Goal: Browse casually: Explore the website without a specific task or goal

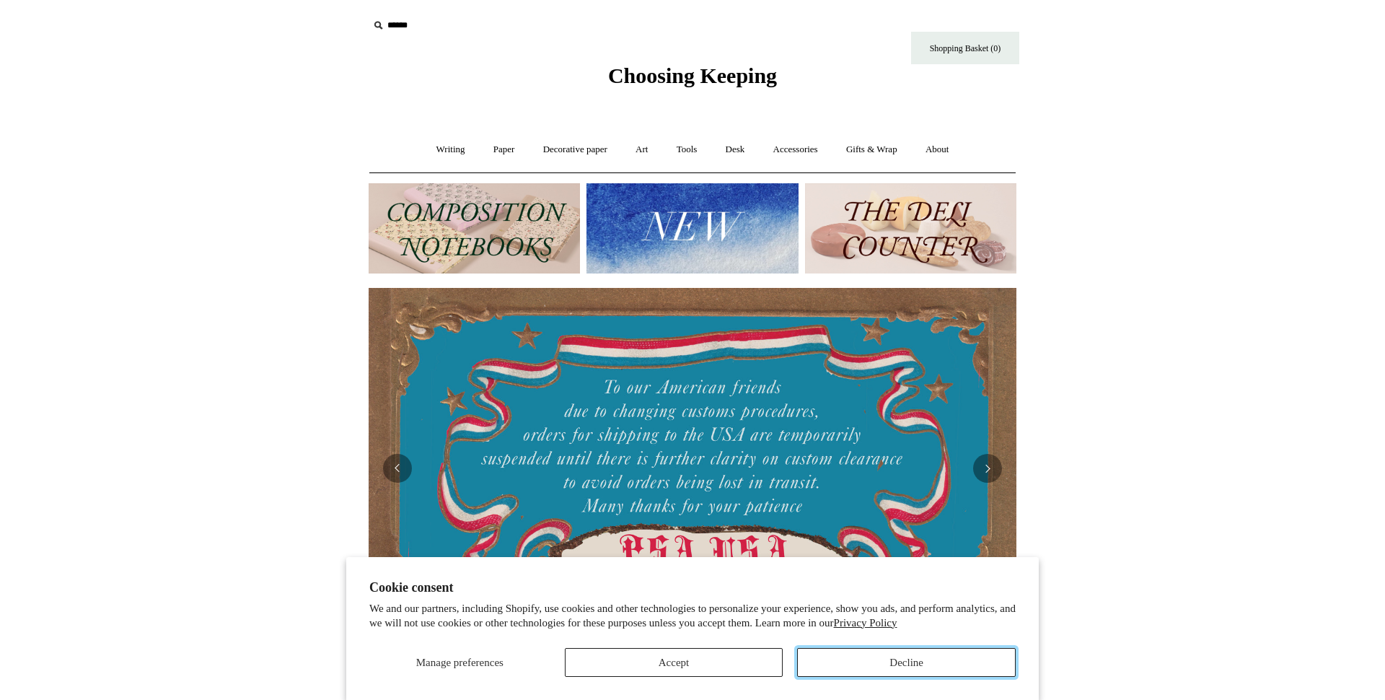
click at [865, 658] on button "Decline" at bounding box center [906, 662] width 219 height 29
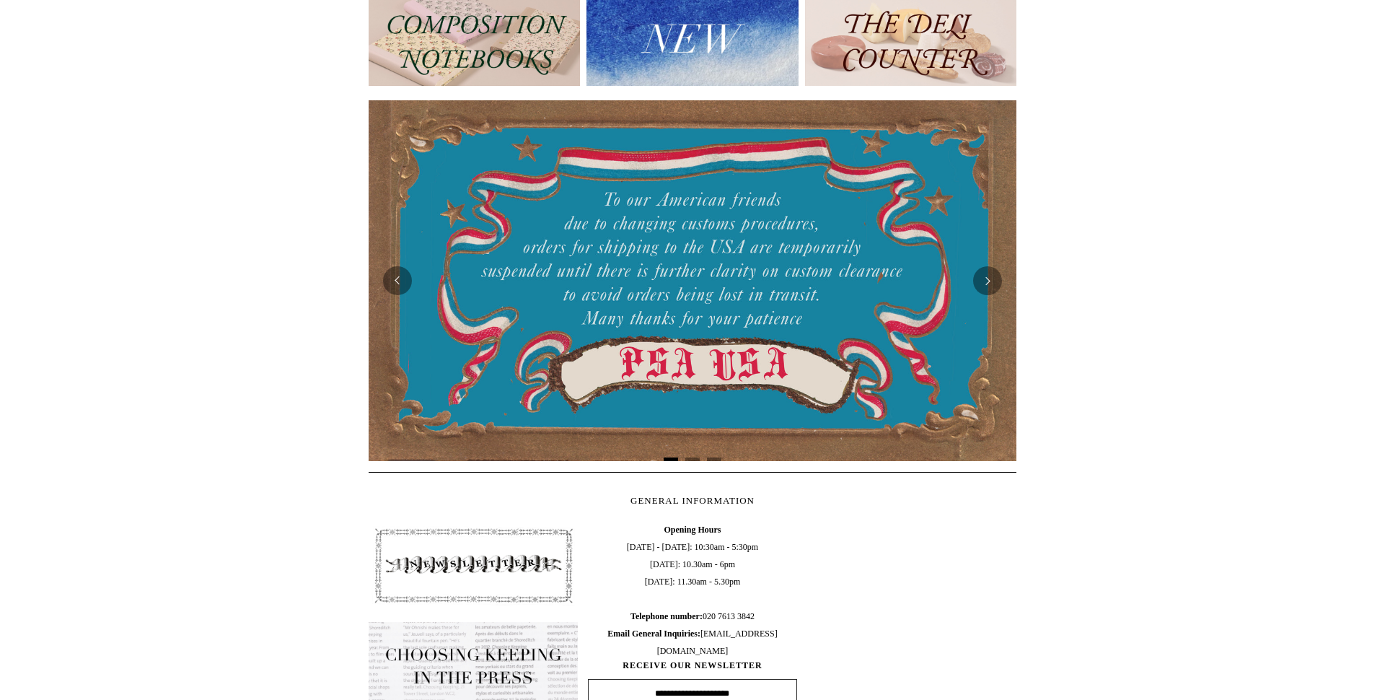
scroll to position [189, 0]
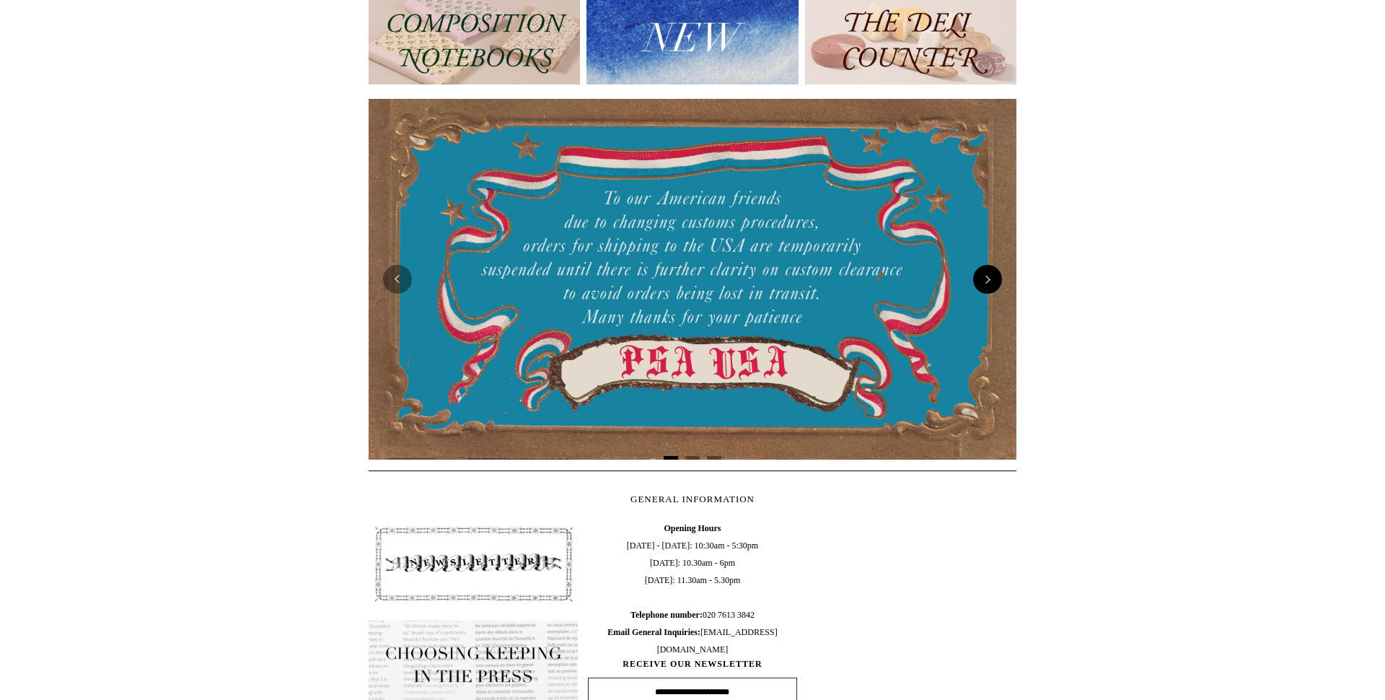
click at [991, 277] on button "Next" at bounding box center [987, 279] width 29 height 29
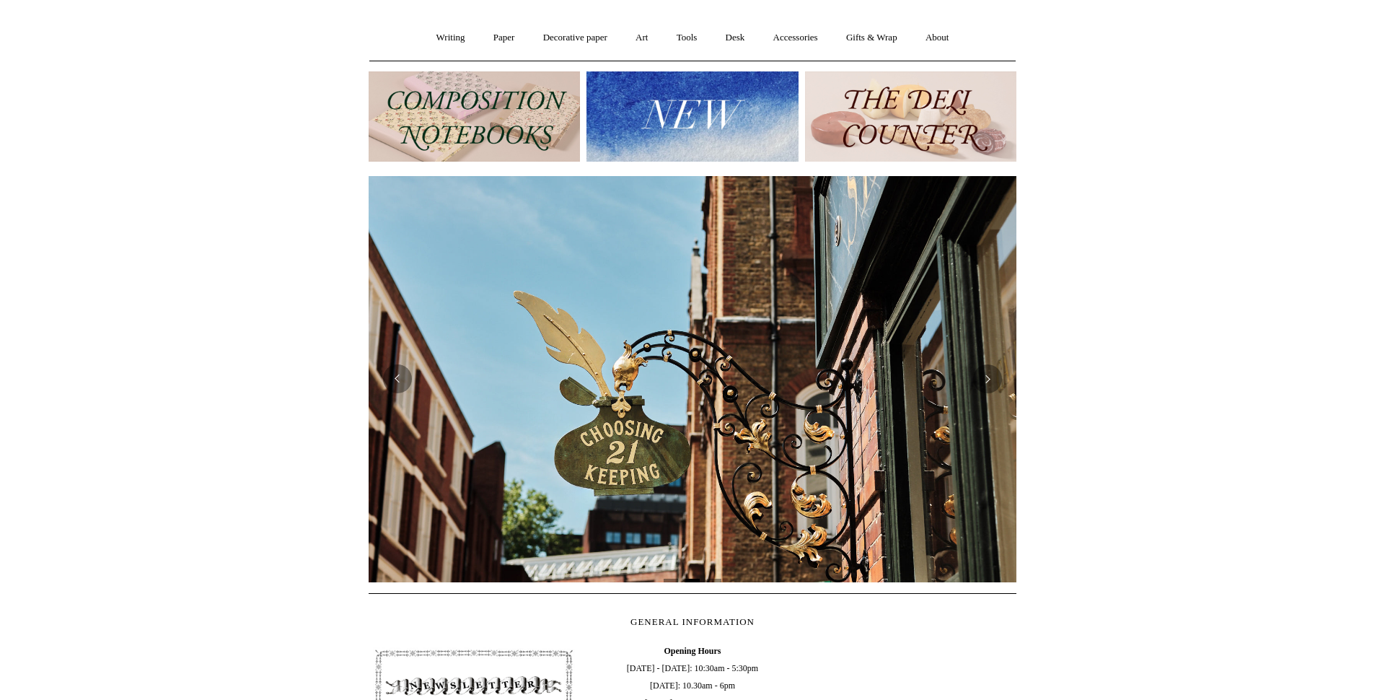
scroll to position [0, 0]
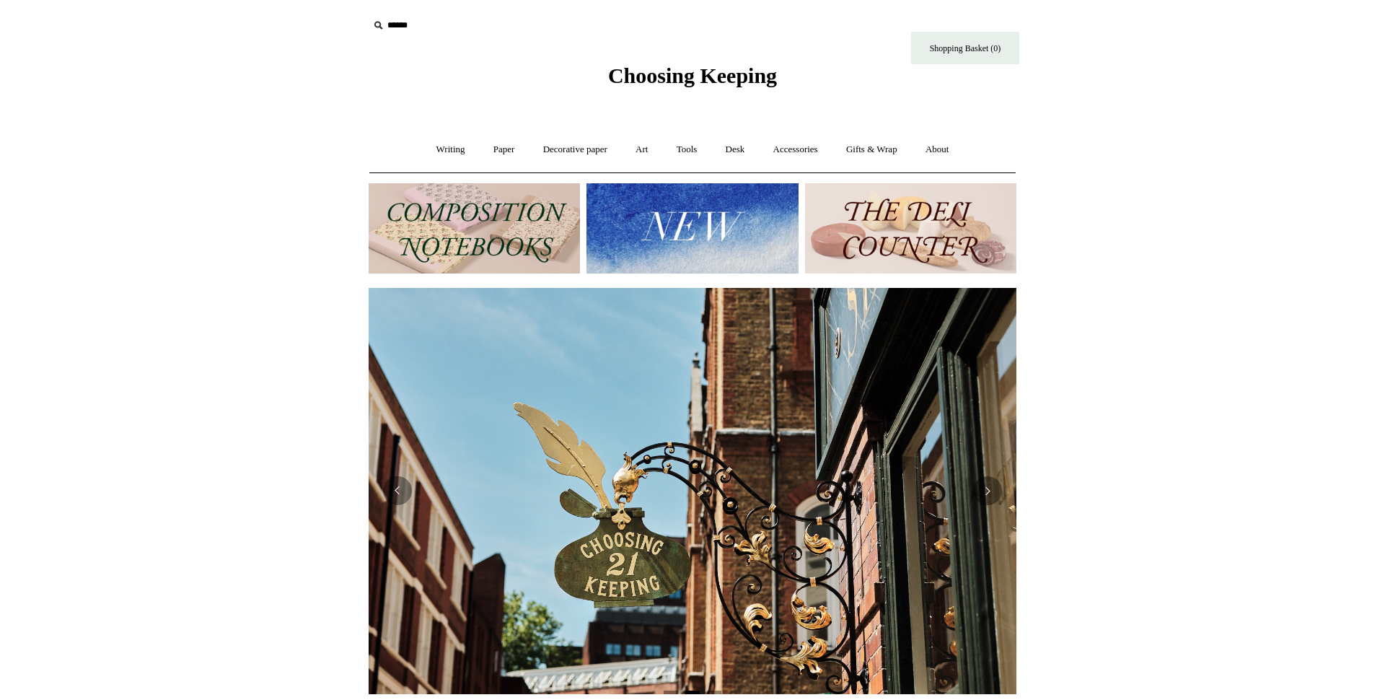
click at [658, 234] on img at bounding box center [692, 228] width 211 height 90
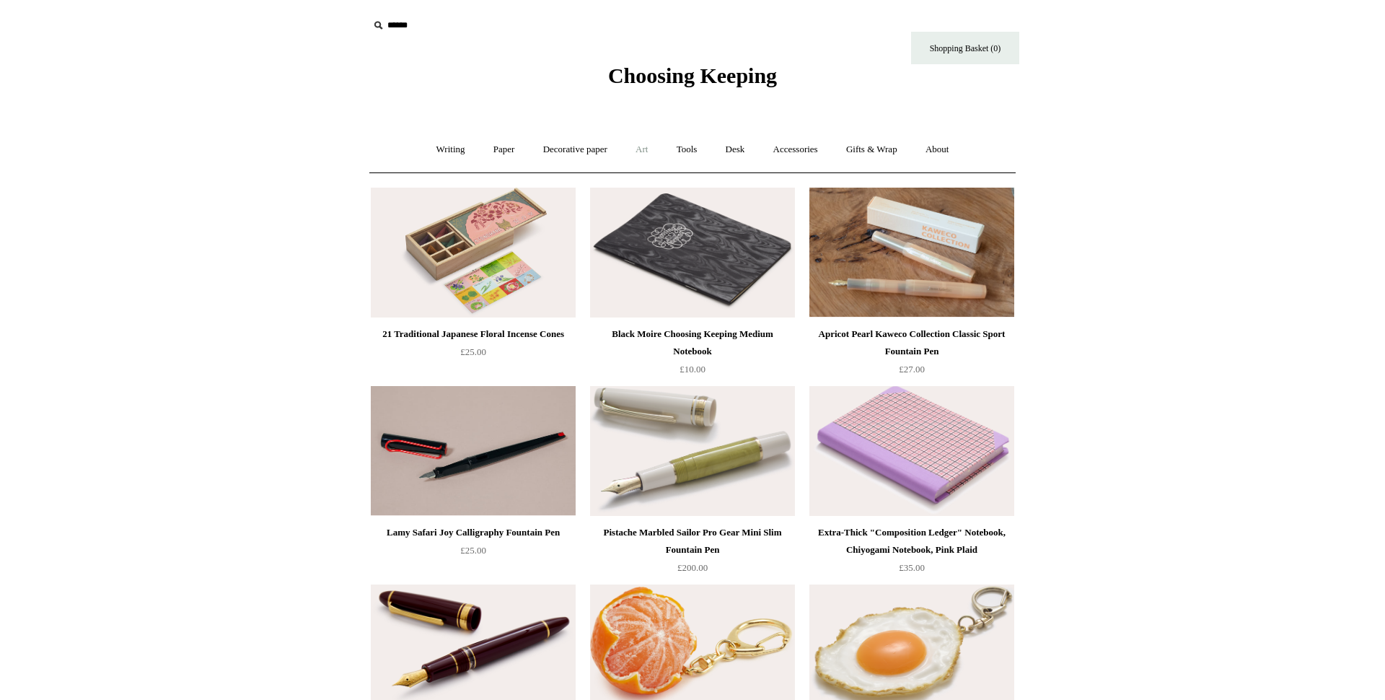
click at [644, 150] on link "Art +" at bounding box center [642, 150] width 38 height 38
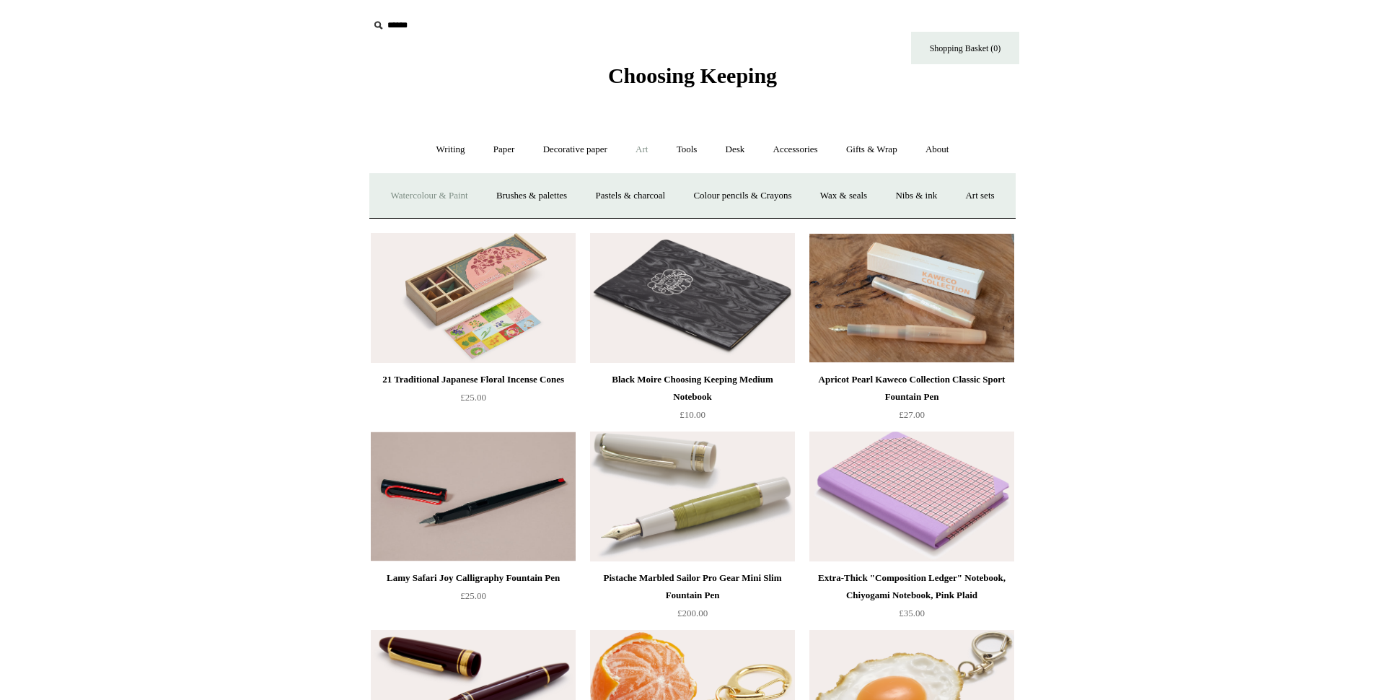
click at [434, 199] on link "Watercolour & Paint" at bounding box center [428, 196] width 103 height 38
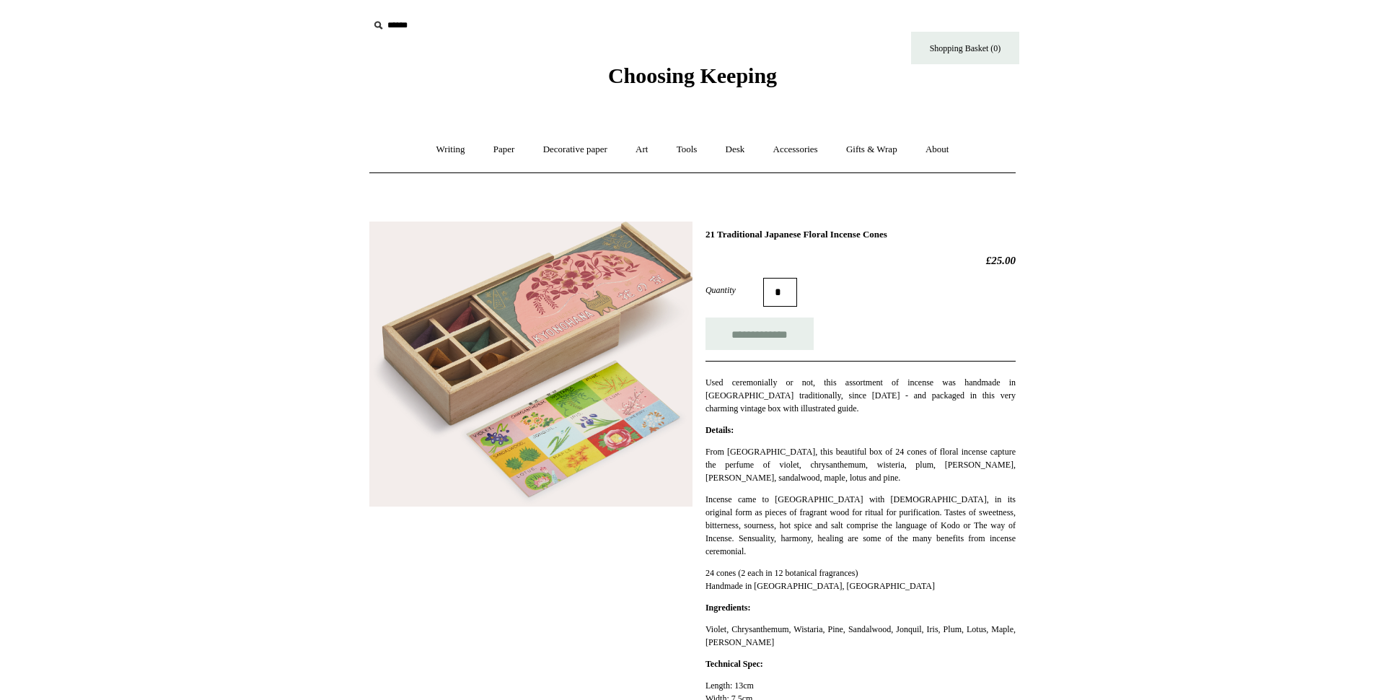
click at [519, 409] on img at bounding box center [530, 365] width 323 height 286
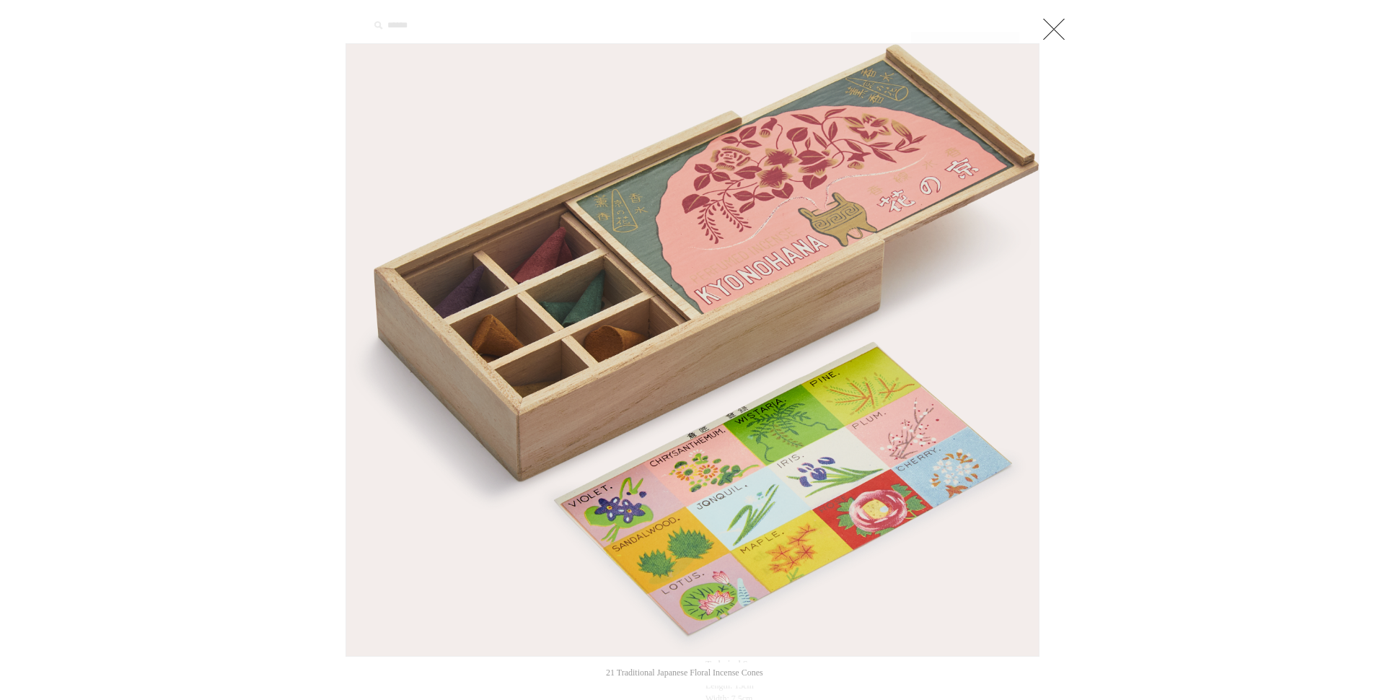
click at [1053, 35] on link at bounding box center [1054, 28] width 29 height 29
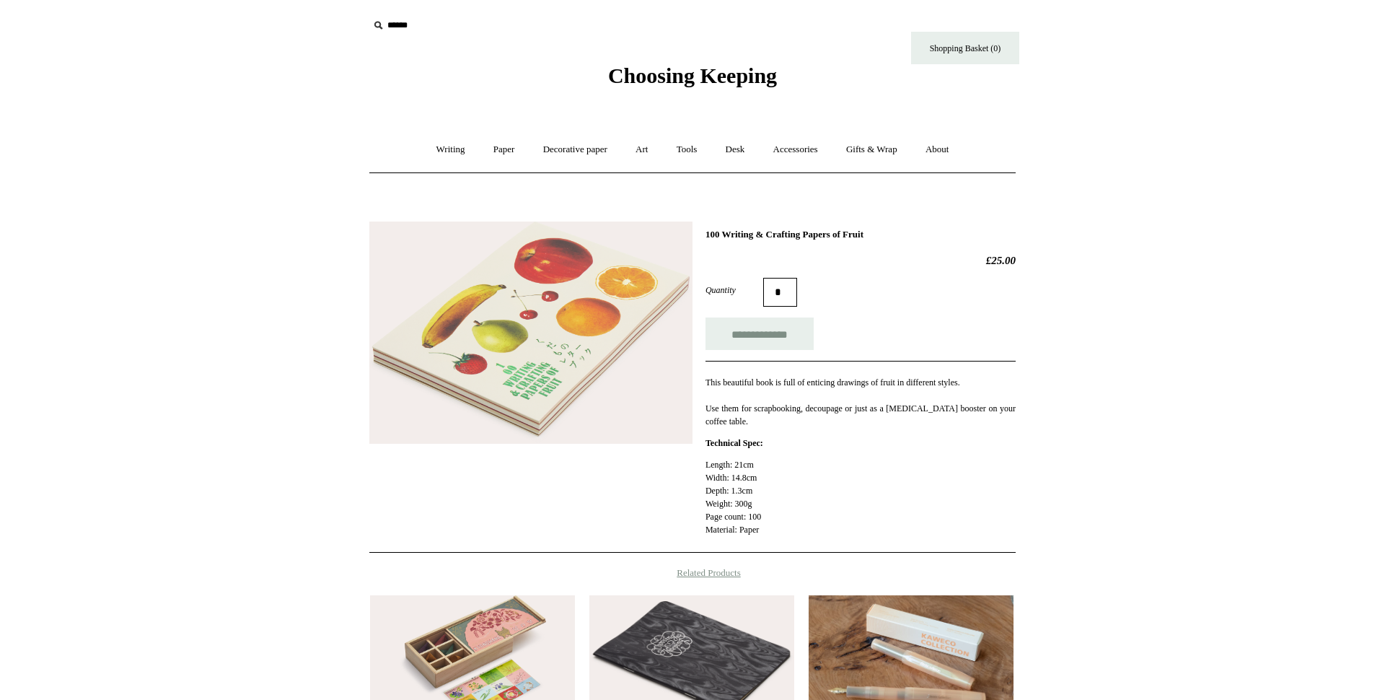
click at [584, 365] on img at bounding box center [530, 333] width 323 height 223
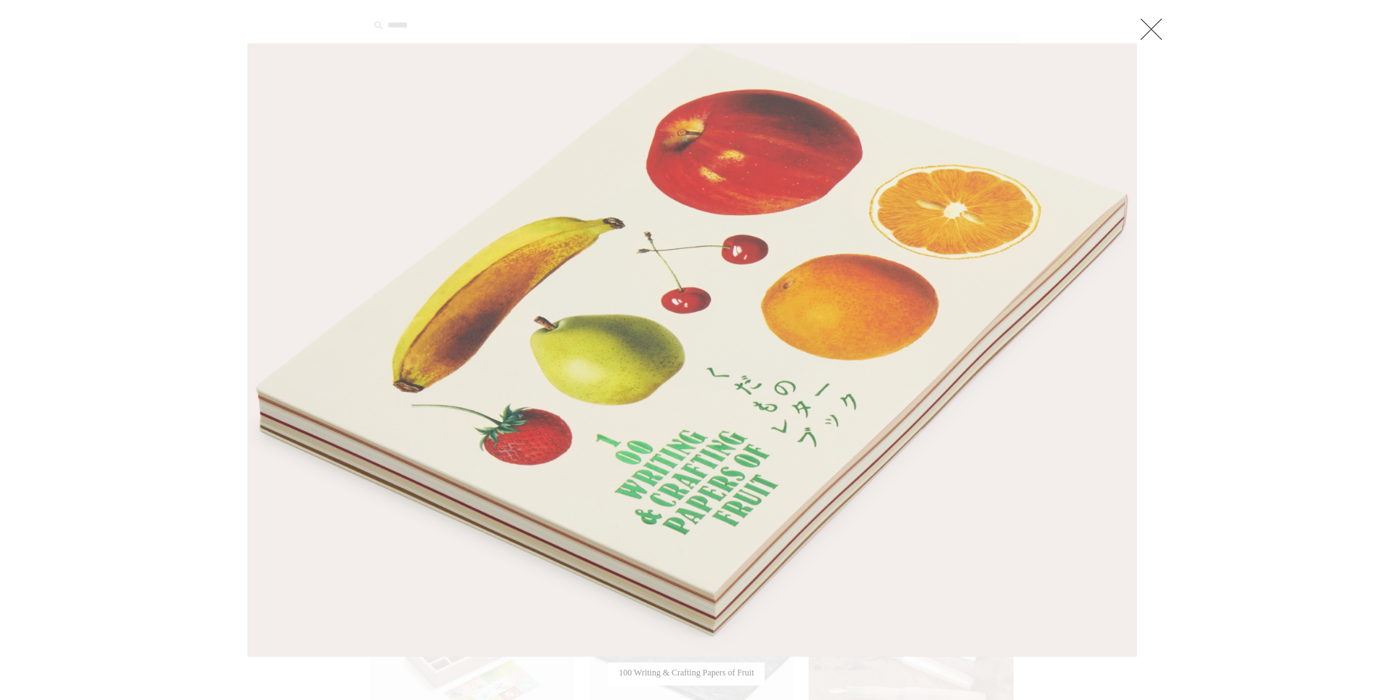
click at [823, 364] on img at bounding box center [692, 350] width 888 height 612
click at [1152, 27] on link at bounding box center [1151, 28] width 29 height 29
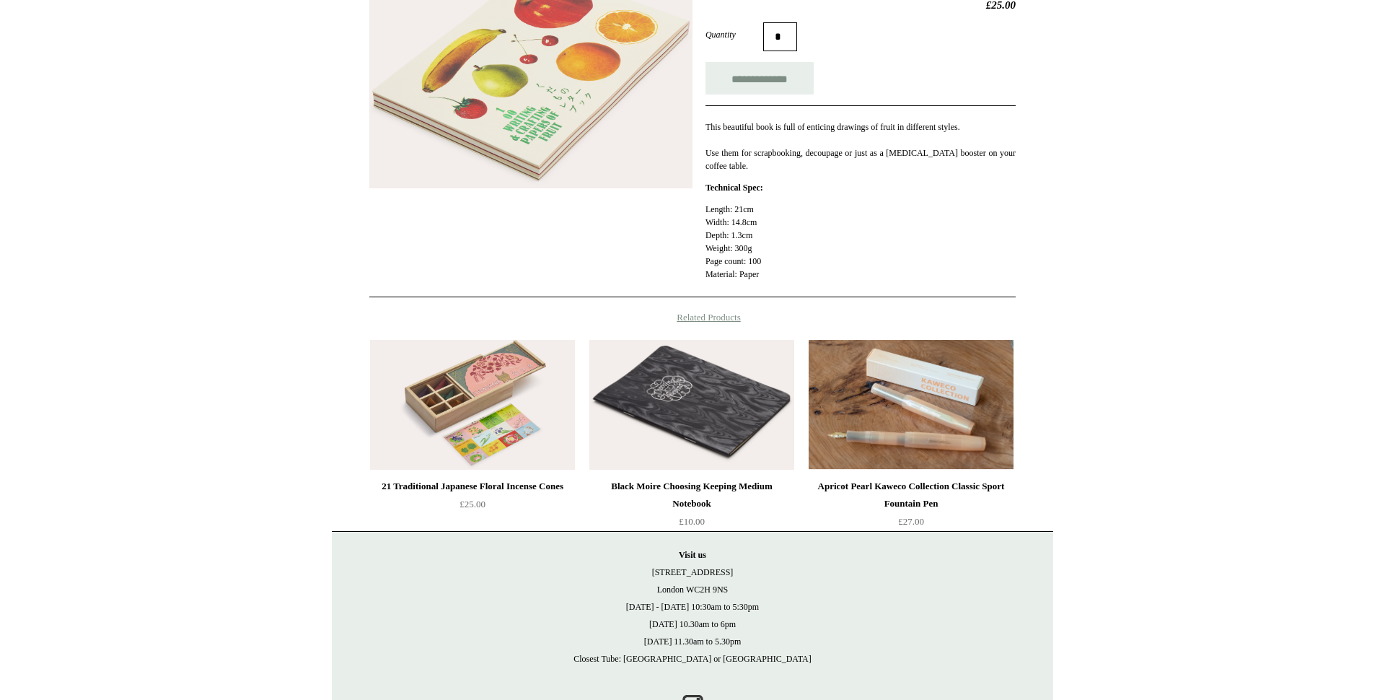
scroll to position [314, 0]
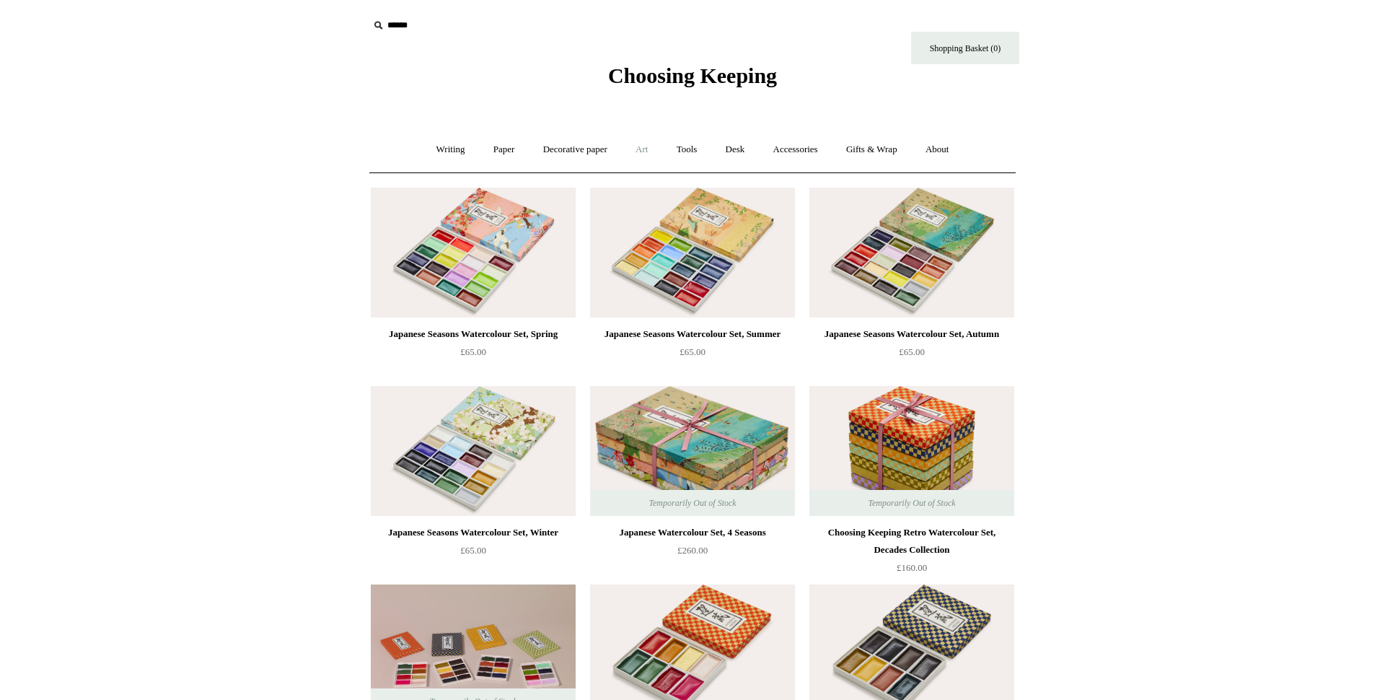
click at [637, 147] on link "Art +" at bounding box center [642, 150] width 38 height 38
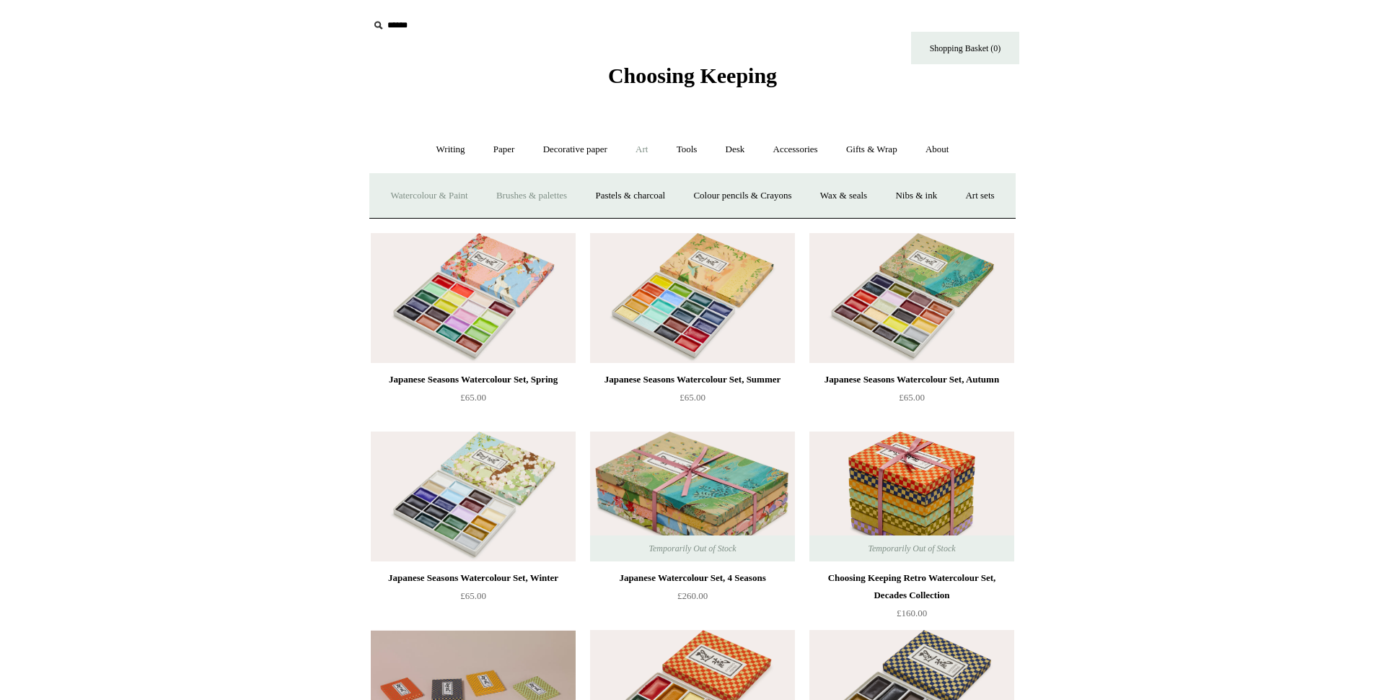
click at [538, 198] on link "Brushes & palettes" at bounding box center [531, 196] width 97 height 38
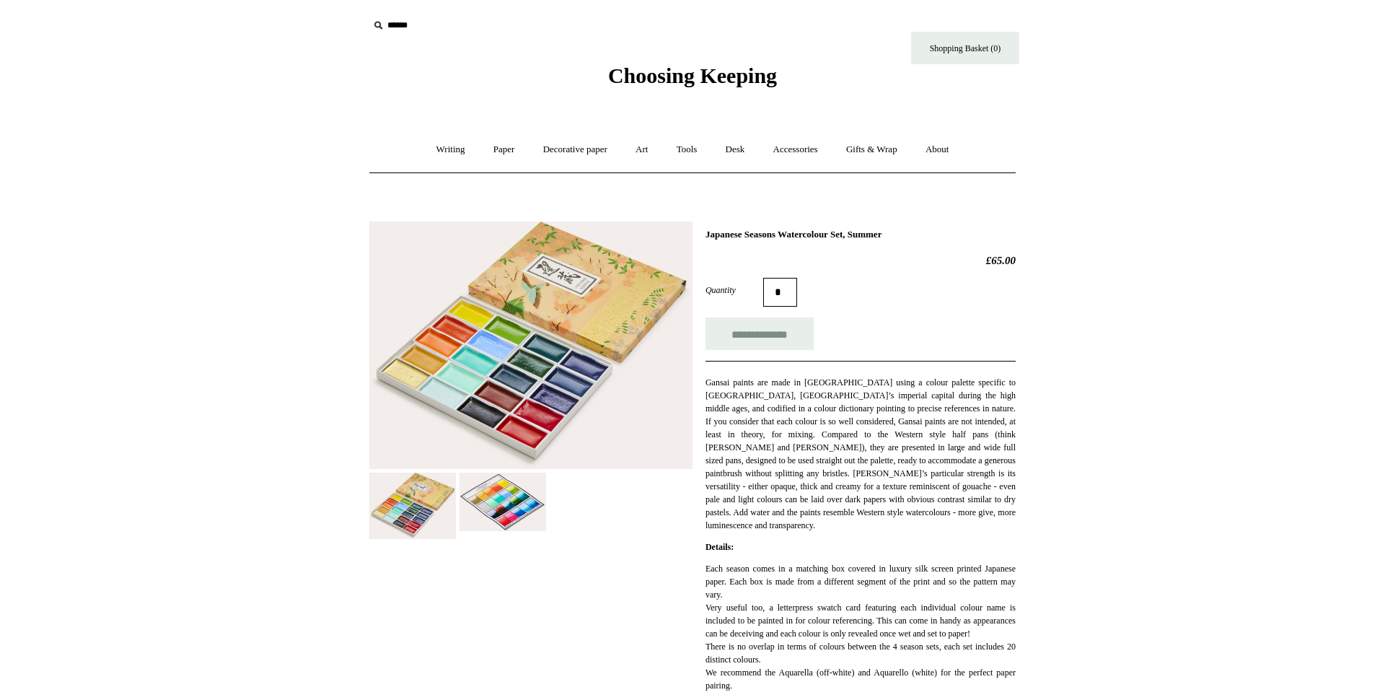
click at [495, 506] on img at bounding box center [503, 502] width 87 height 58
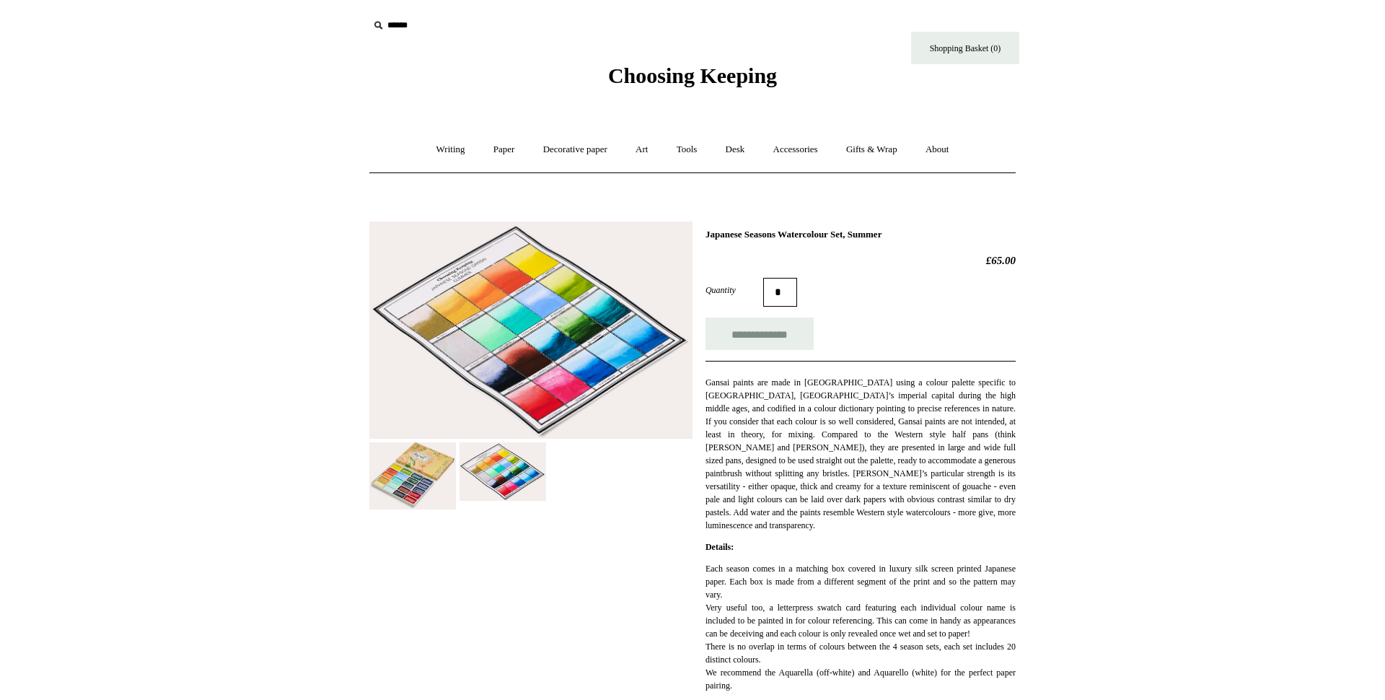
click at [416, 494] on img at bounding box center [412, 475] width 87 height 66
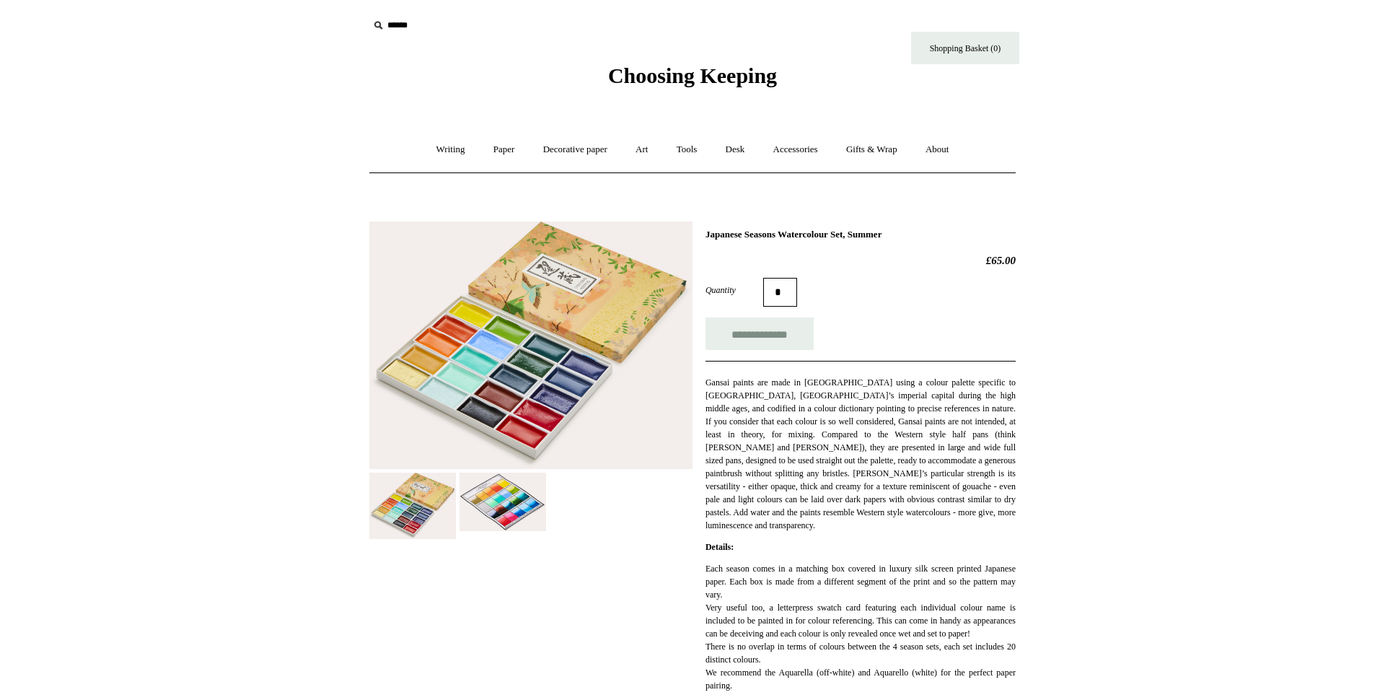
click at [504, 501] on img at bounding box center [503, 502] width 87 height 58
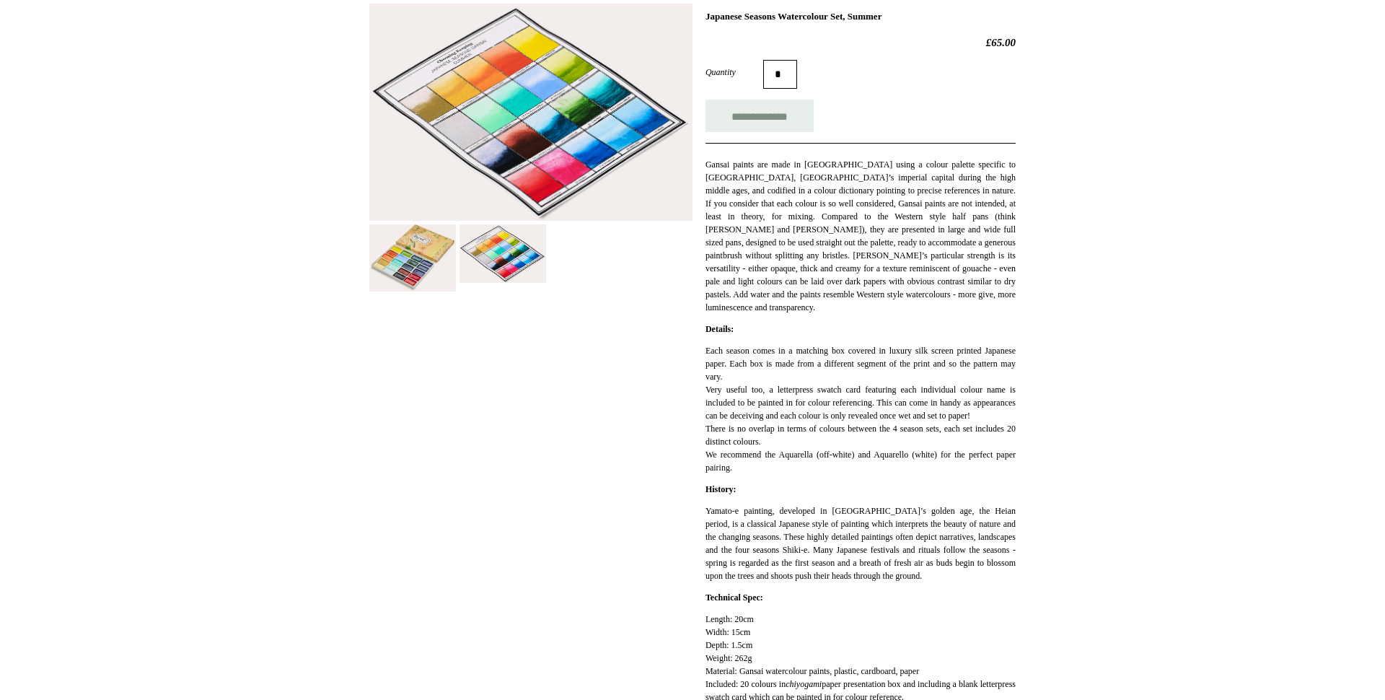
scroll to position [219, 0]
click at [511, 256] on img at bounding box center [503, 252] width 87 height 58
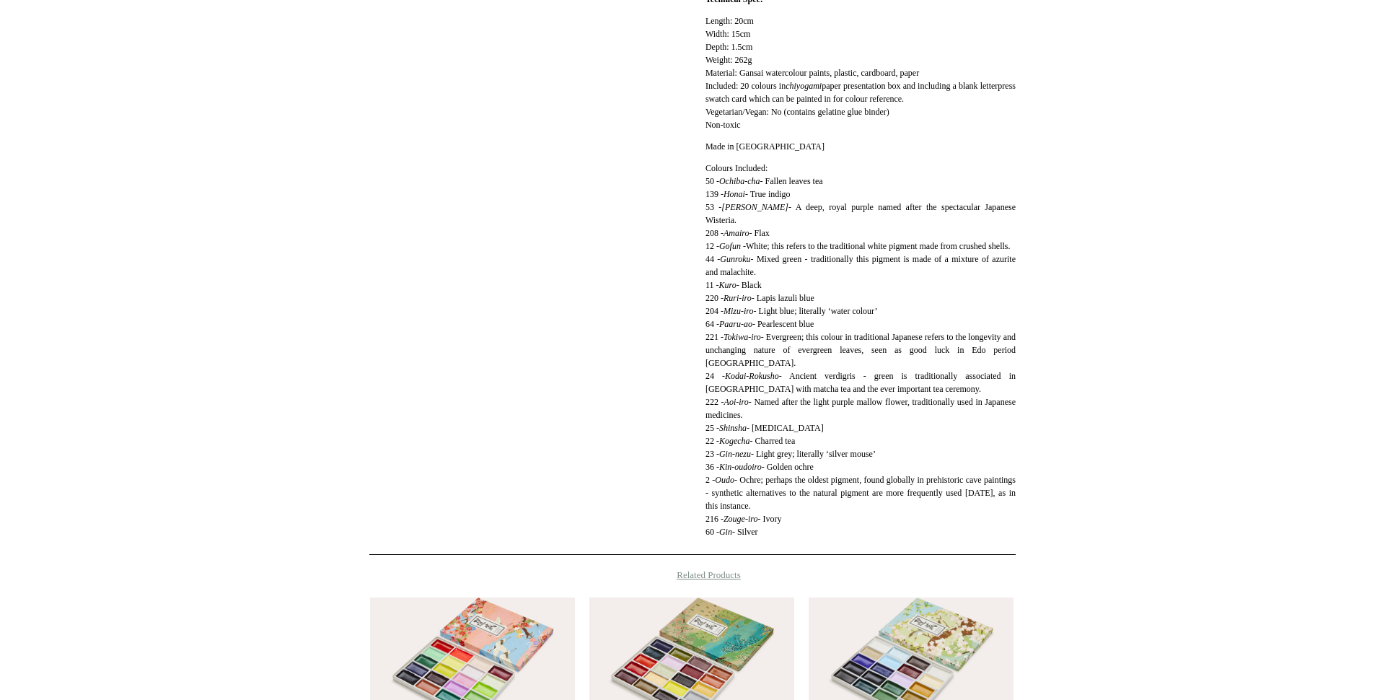
scroll to position [815, 0]
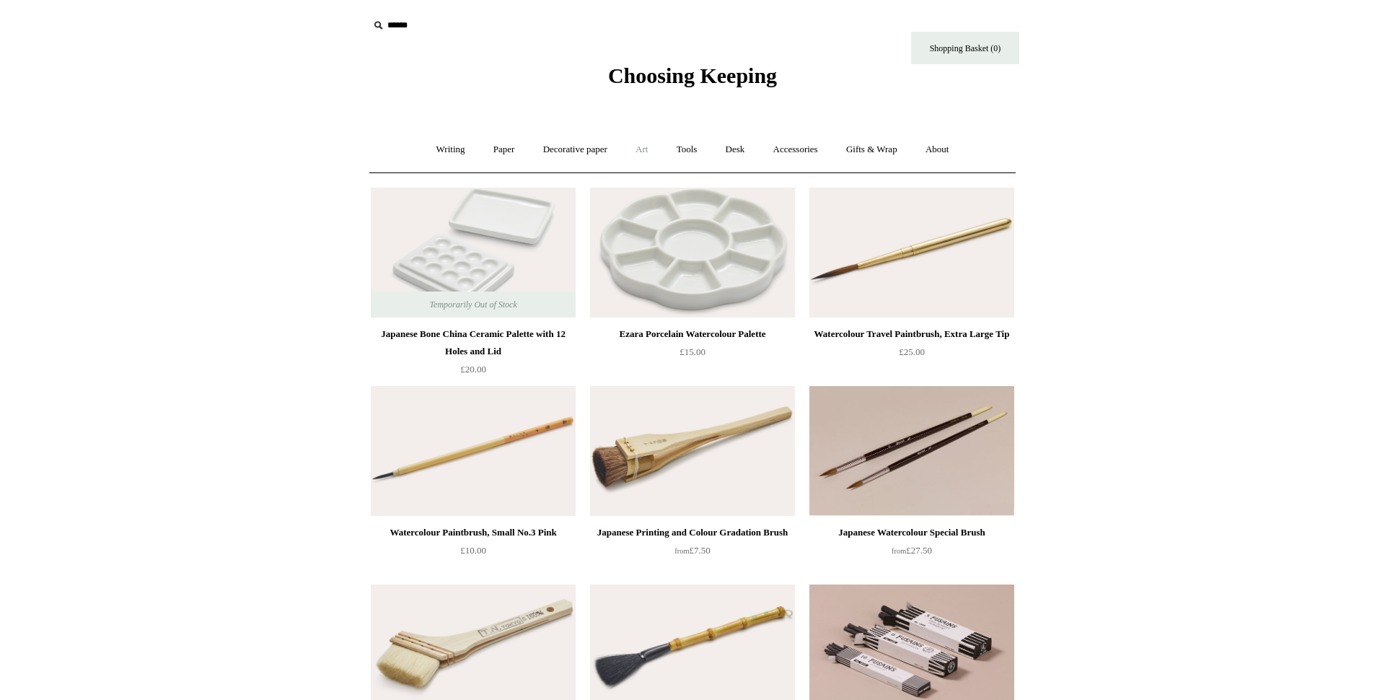
click at [644, 153] on link "Art +" at bounding box center [642, 150] width 38 height 38
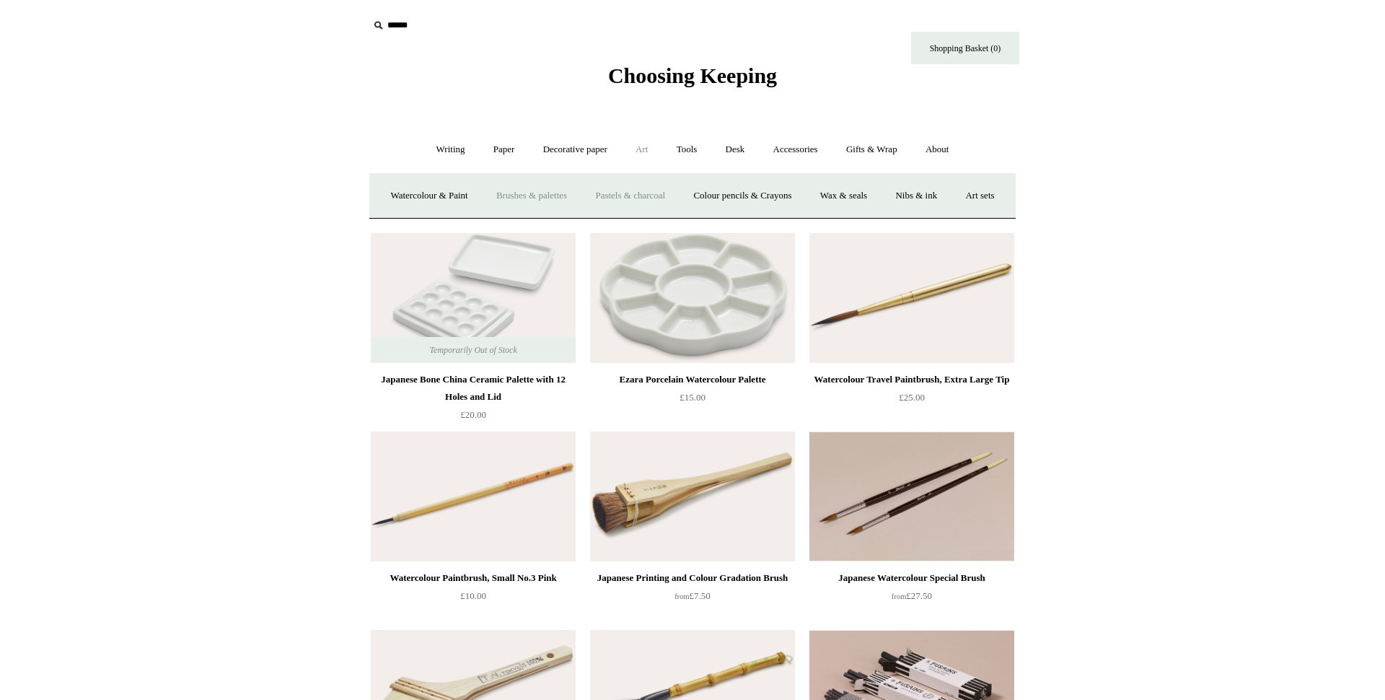
click at [638, 206] on link "Pastels & charcoal" at bounding box center [630, 196] width 96 height 38
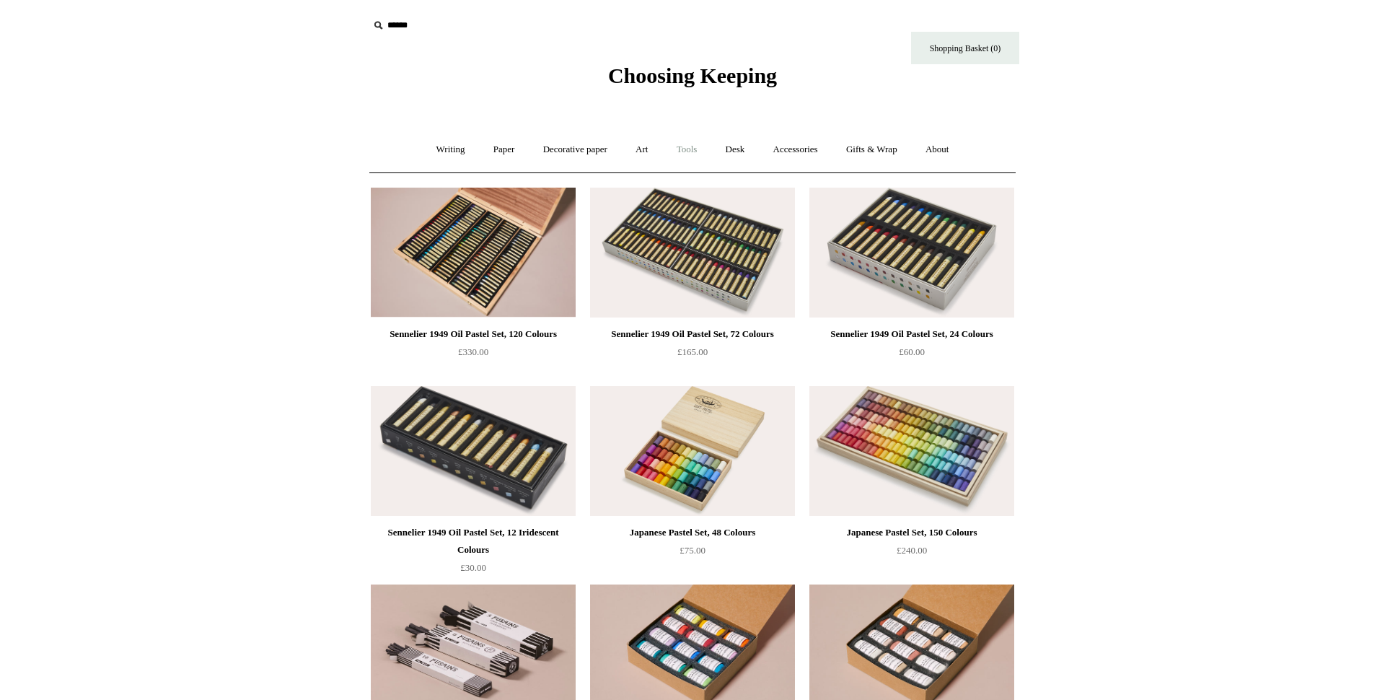
click at [688, 155] on link "Tools +" at bounding box center [687, 150] width 47 height 38
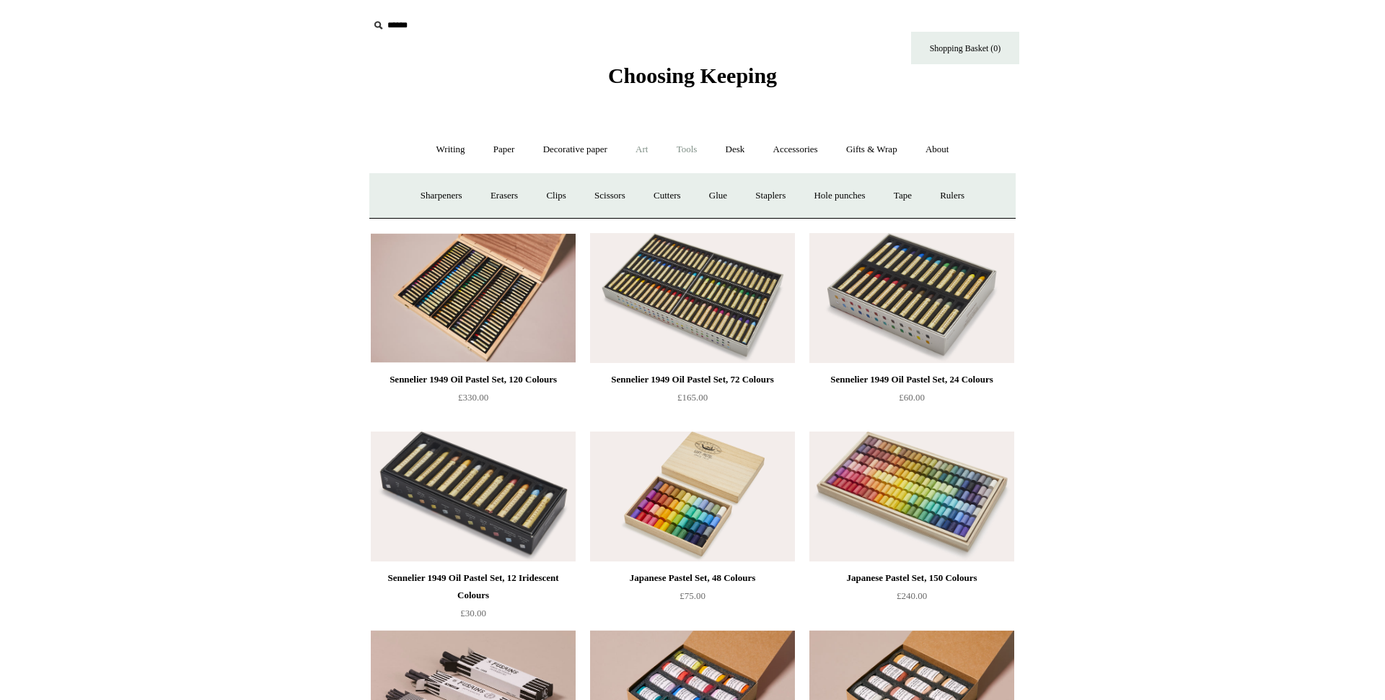
click at [641, 151] on link "Art +" at bounding box center [642, 150] width 38 height 38
click at [753, 198] on link "Colour pencils & Crayons" at bounding box center [742, 196] width 124 height 38
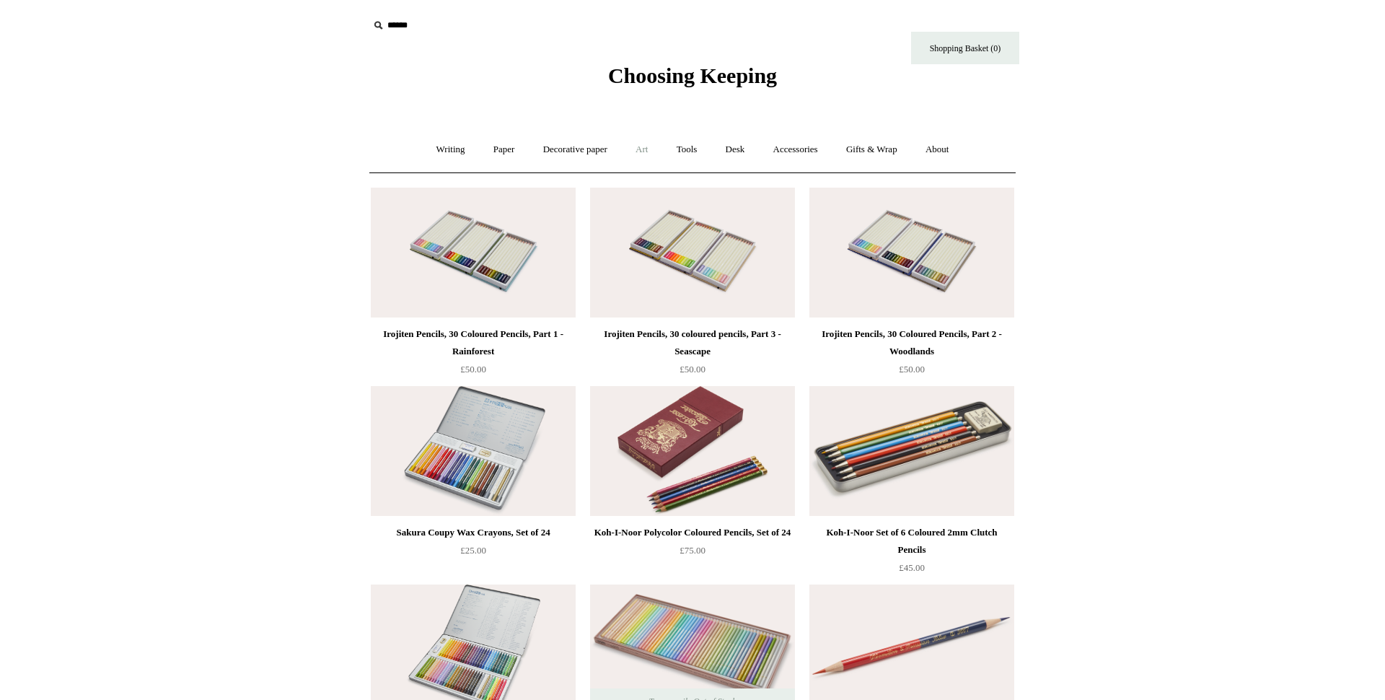
click at [646, 150] on link "Art +" at bounding box center [642, 150] width 38 height 38
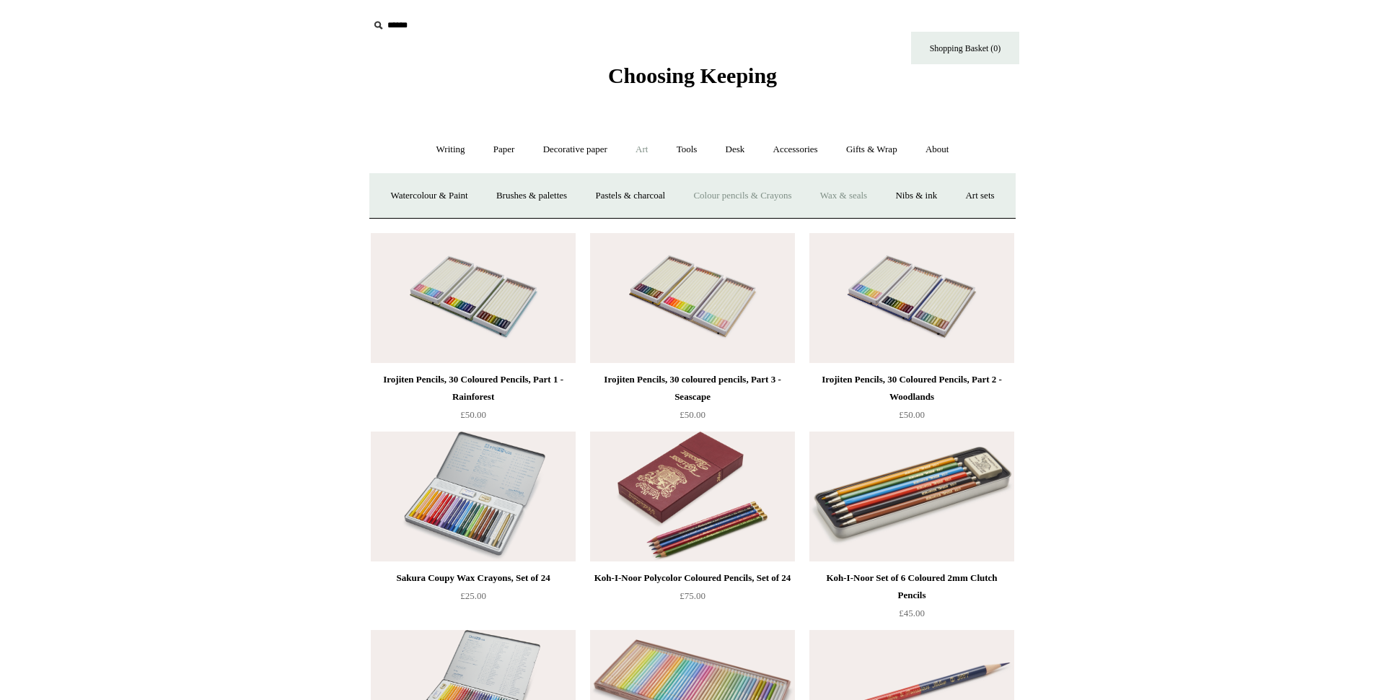
click at [875, 203] on link "Wax & seals" at bounding box center [843, 196] width 73 height 38
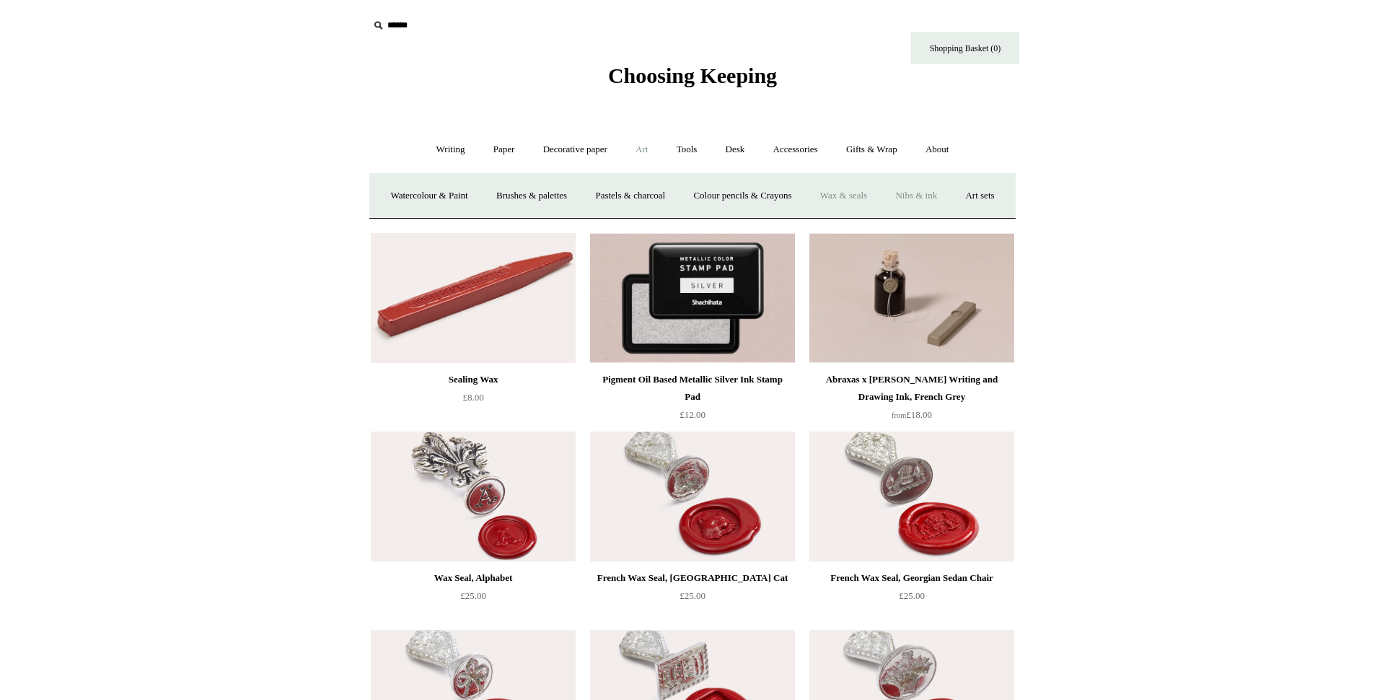
click at [950, 193] on link "Nibs & ink" at bounding box center [916, 196] width 68 height 38
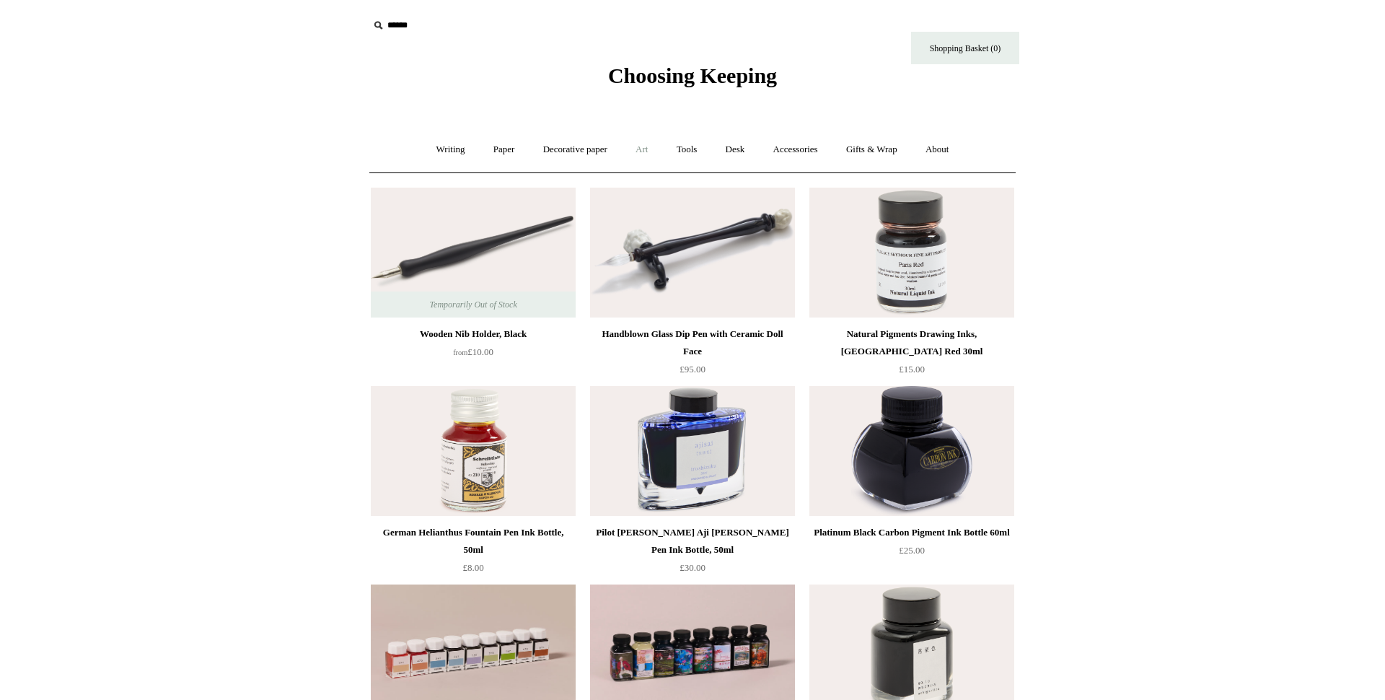
click at [641, 154] on link "Art +" at bounding box center [642, 150] width 38 height 38
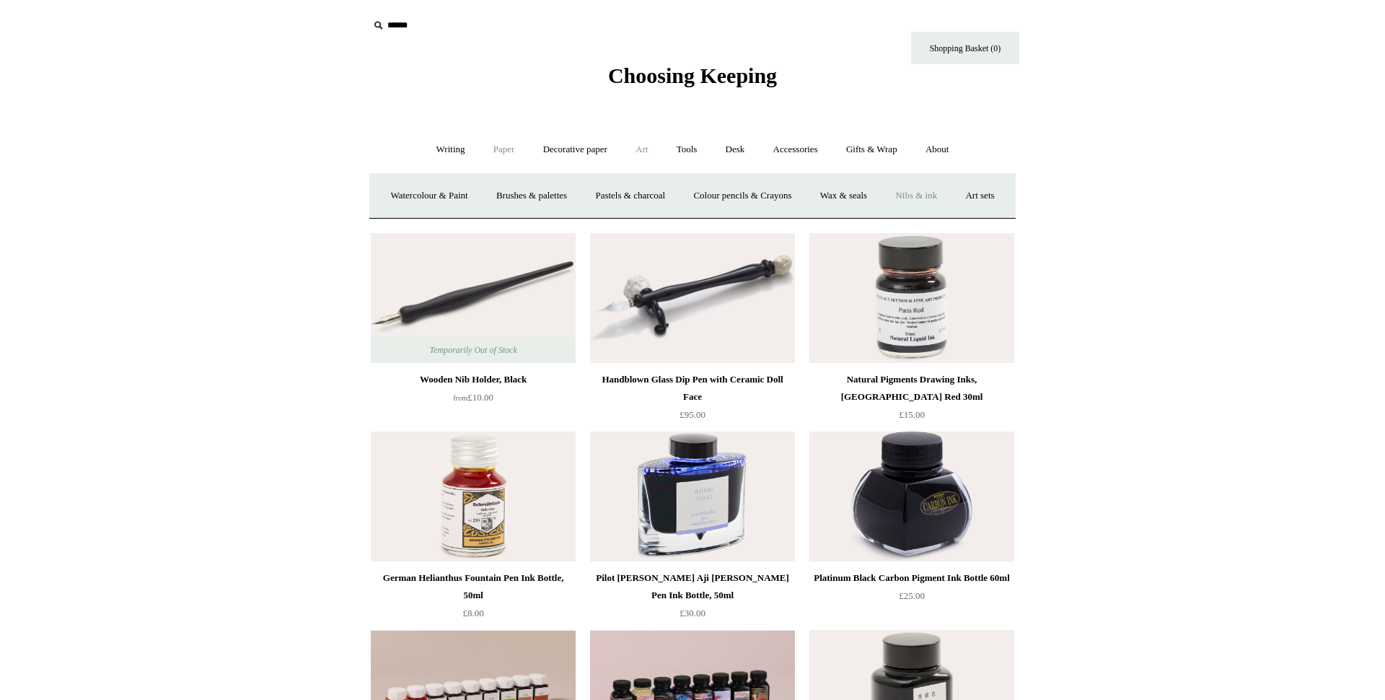
click at [500, 154] on link "Paper +" at bounding box center [505, 150] width 48 height 38
click at [667, 198] on link "Sketchbooks +" at bounding box center [671, 196] width 74 height 38
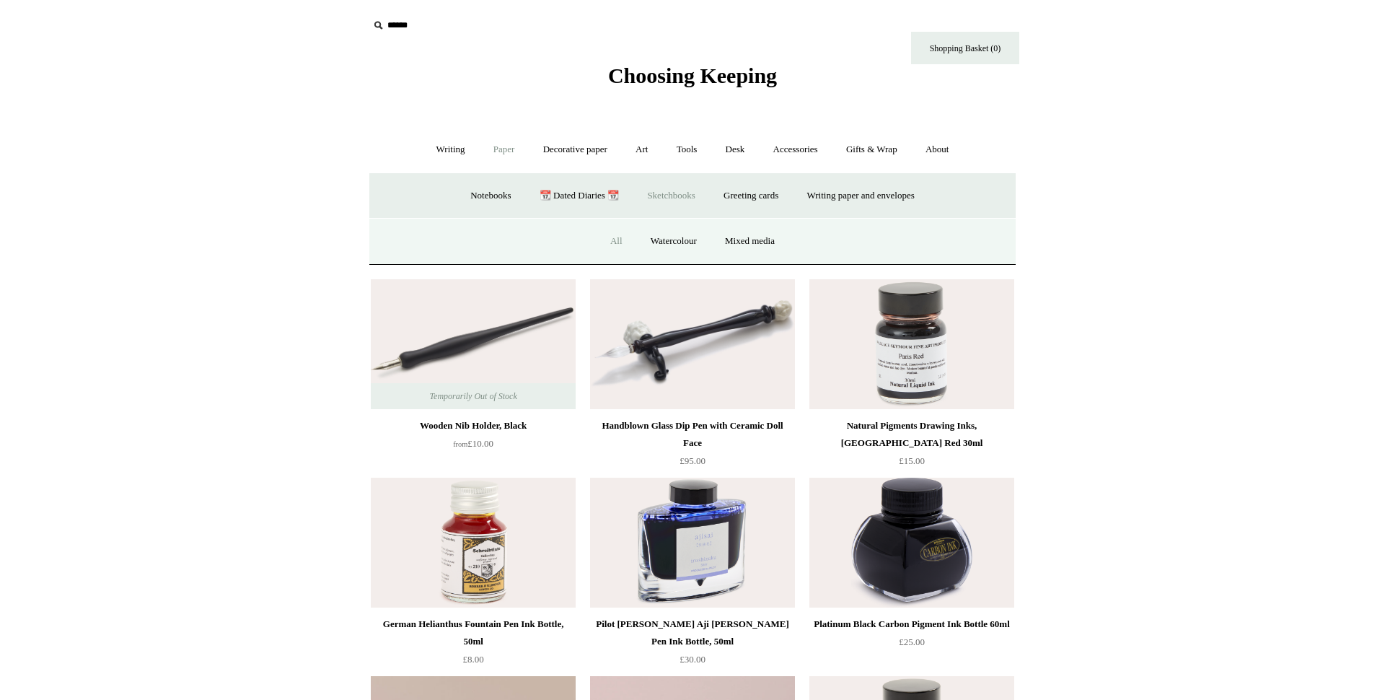
click at [610, 244] on link "All" at bounding box center [616, 241] width 38 height 38
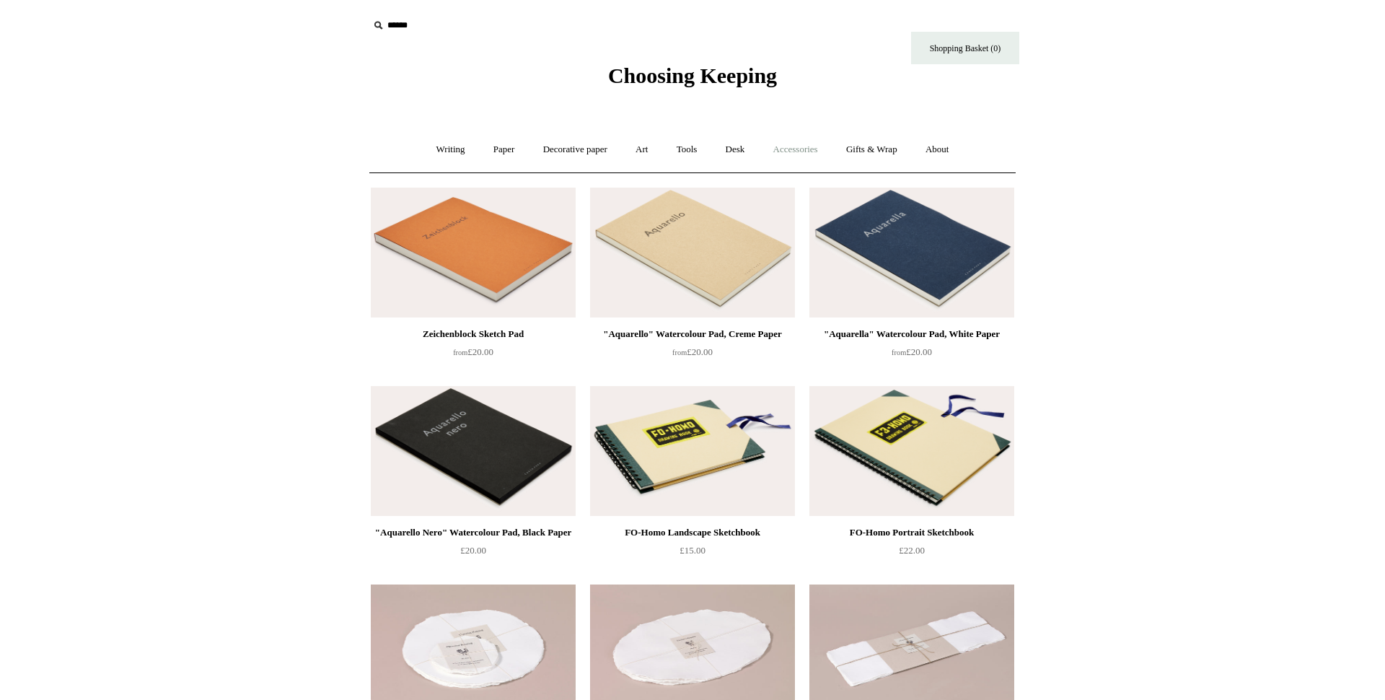
click at [816, 155] on link "Accessories +" at bounding box center [795, 150] width 71 height 38
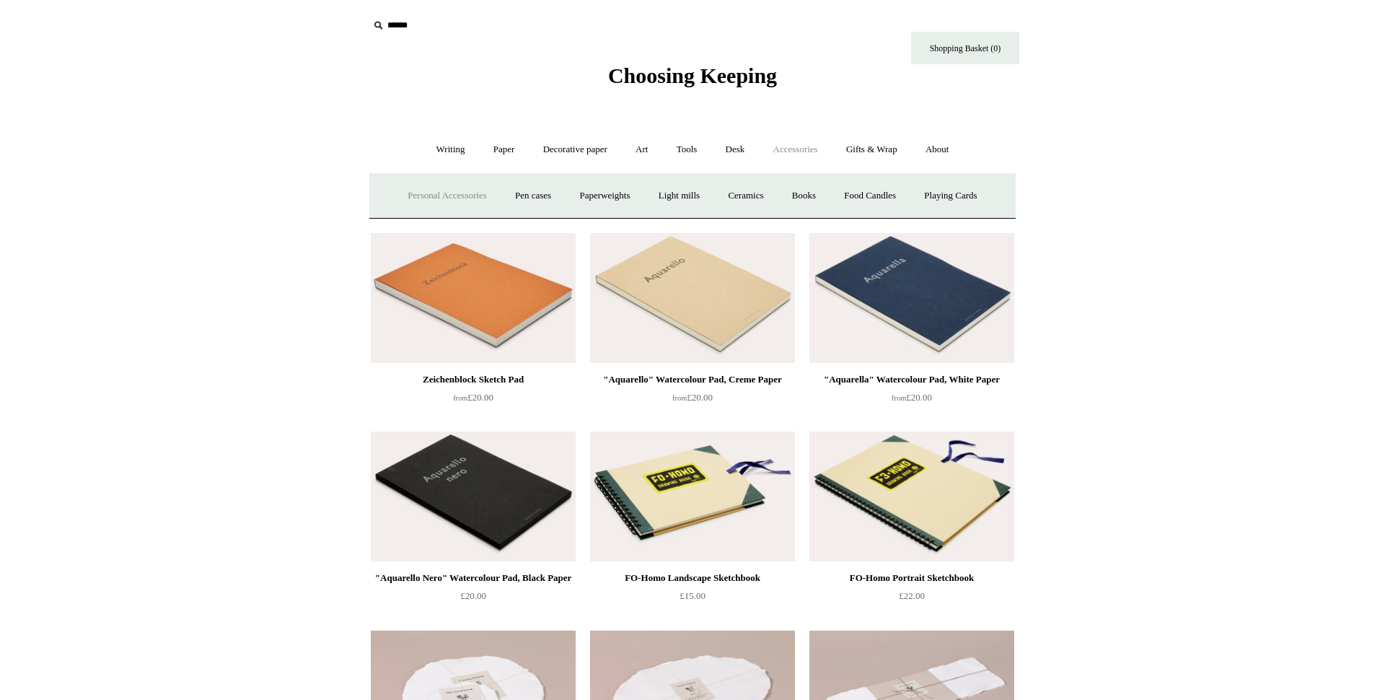
click at [429, 199] on link "Personal Accessories +" at bounding box center [447, 196] width 105 height 38
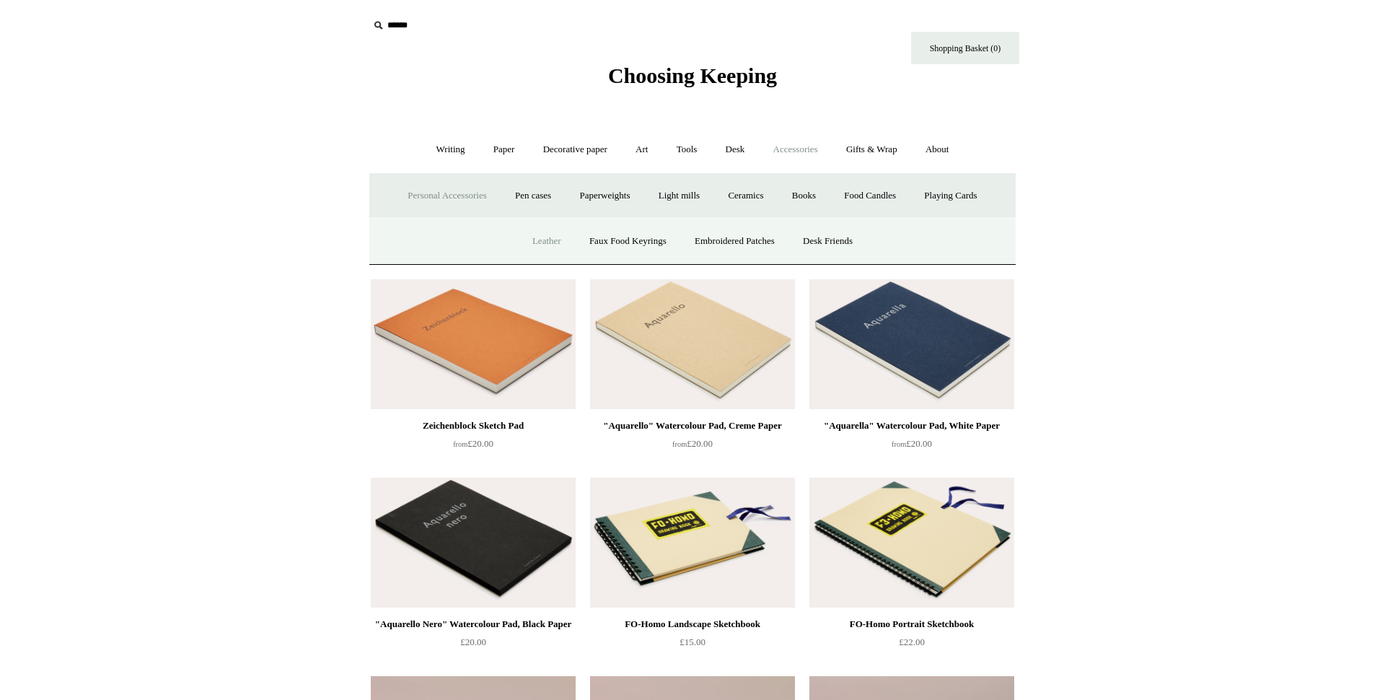
click at [532, 247] on link "Leather" at bounding box center [547, 241] width 55 height 38
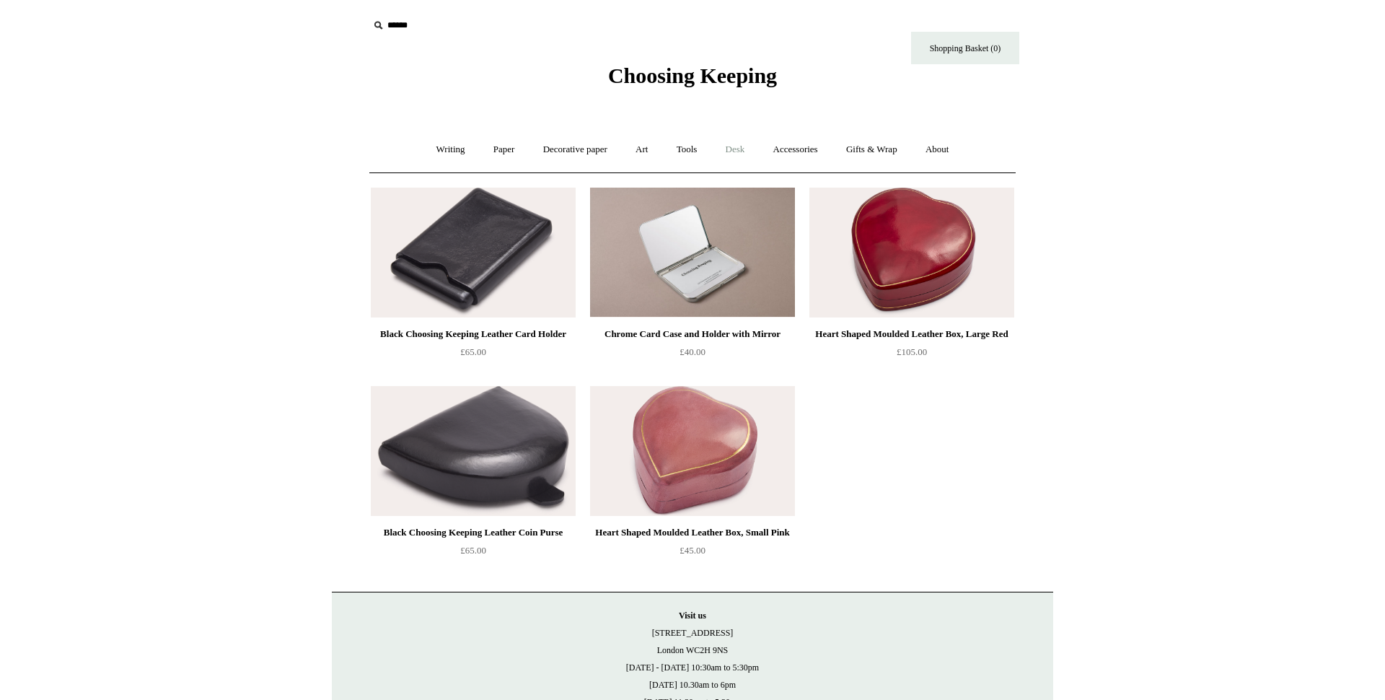
click at [728, 157] on link "Desk +" at bounding box center [735, 150] width 45 height 38
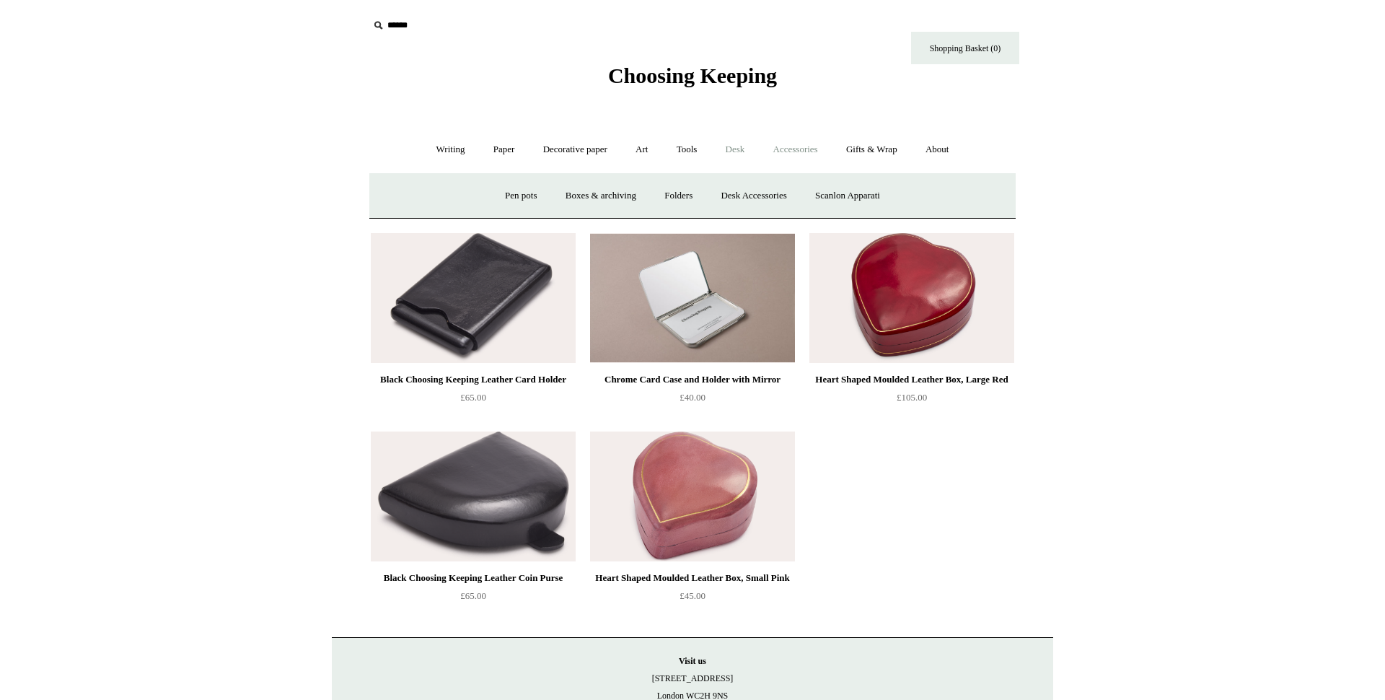
click at [818, 150] on link "Accessories +" at bounding box center [795, 150] width 71 height 38
click at [461, 201] on link "Personal Accessories +" at bounding box center [447, 196] width 105 height 38
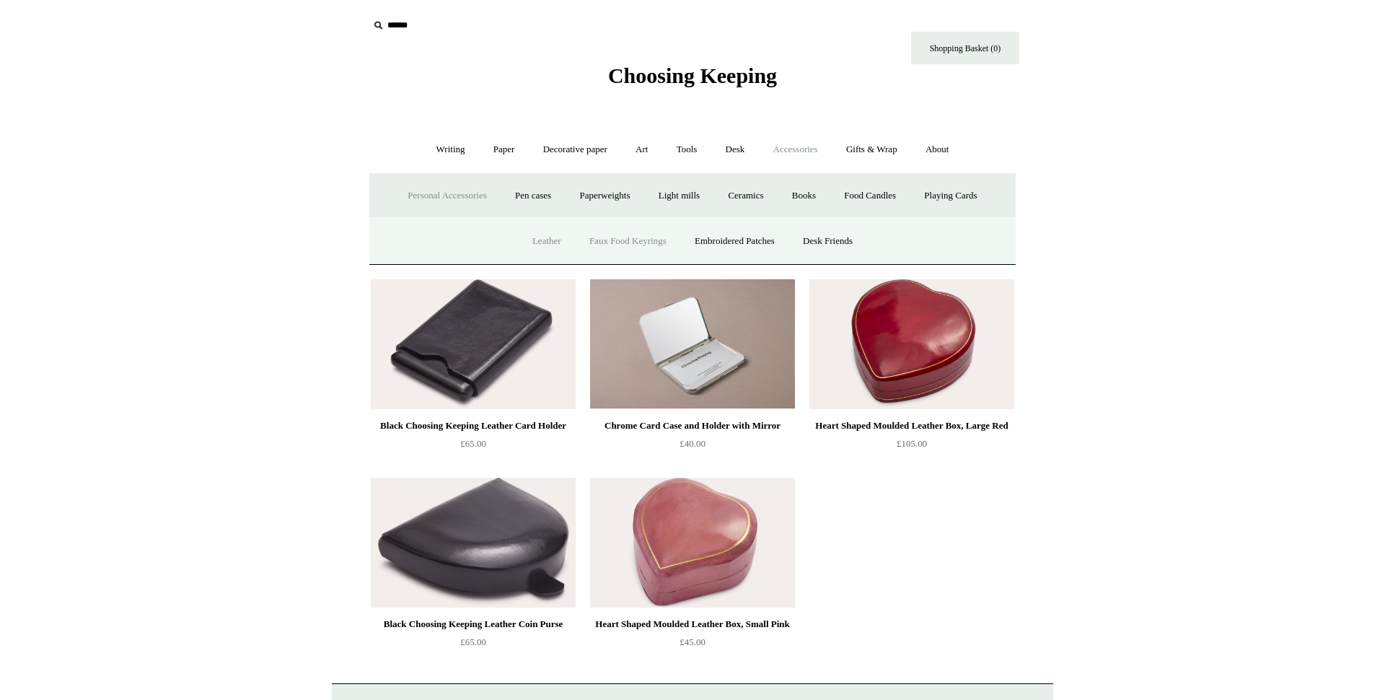
click at [609, 251] on link "Faux Food Keyrings" at bounding box center [628, 241] width 103 height 38
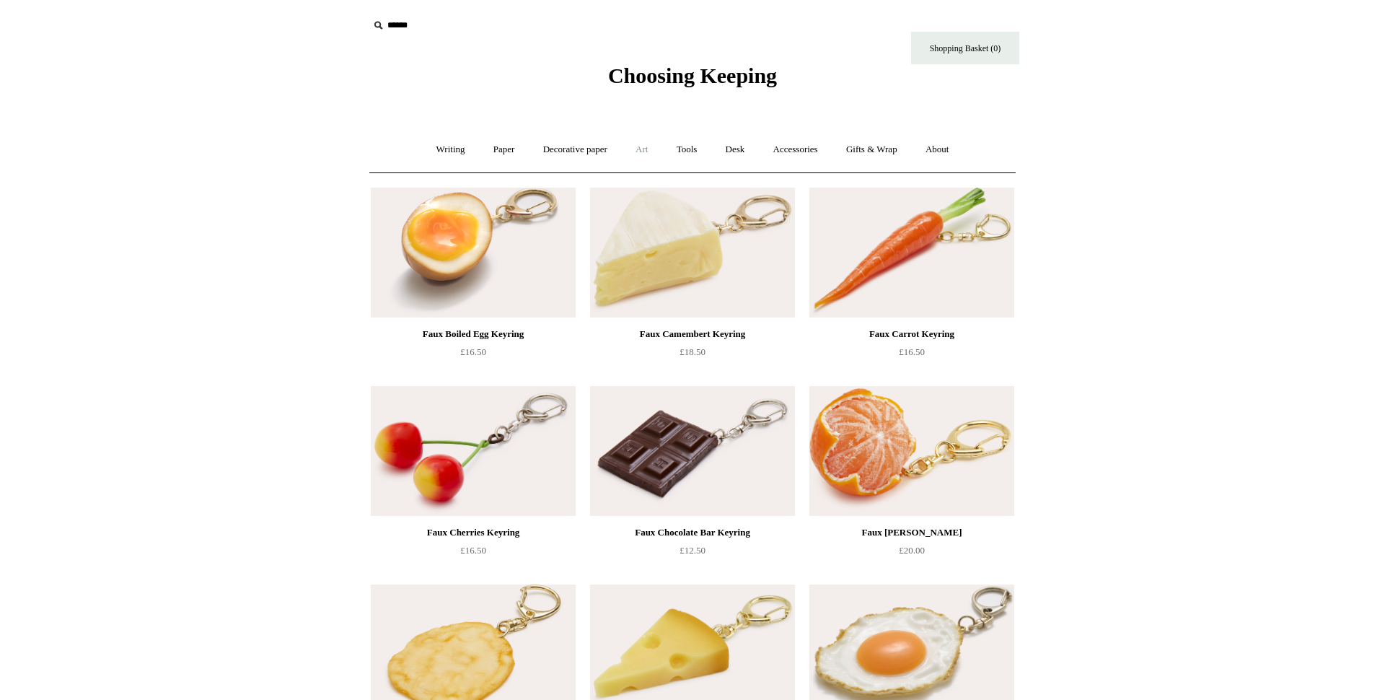
click at [628, 149] on link "Art +" at bounding box center [642, 150] width 38 height 38
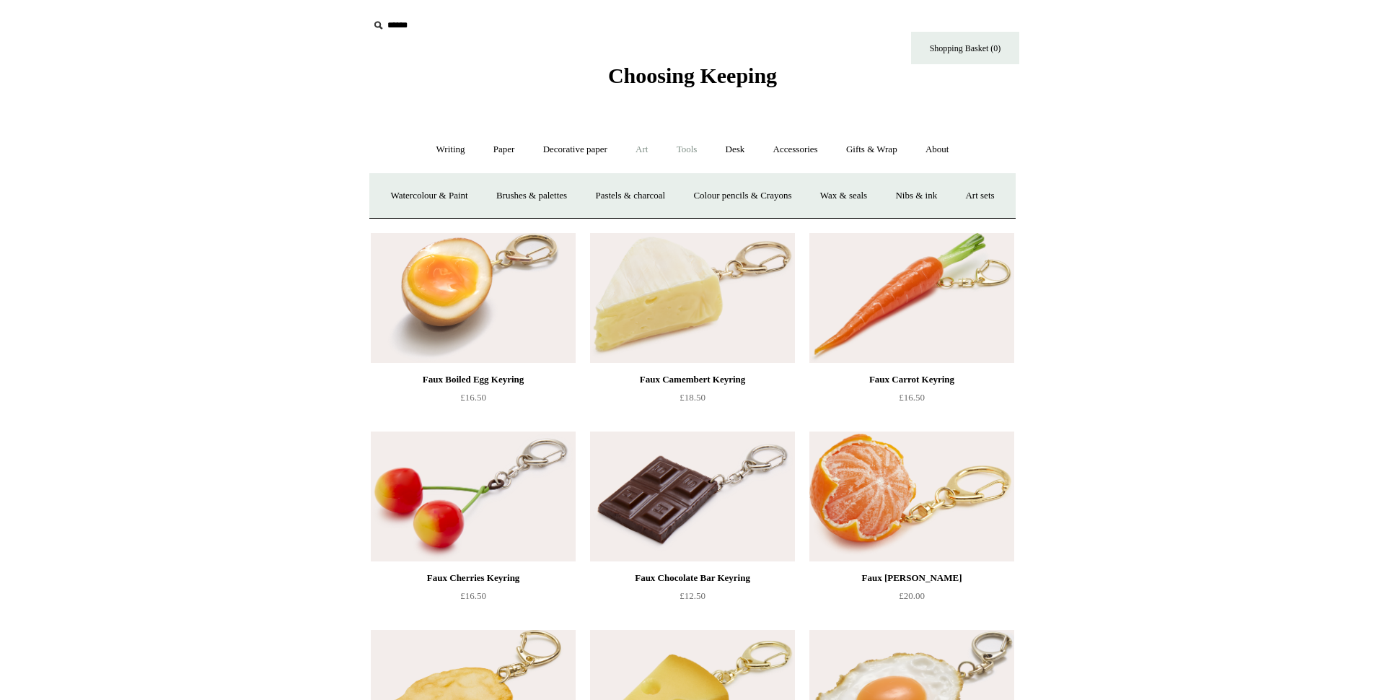
click at [688, 154] on link "Tools +" at bounding box center [687, 150] width 47 height 38
click at [424, 198] on link "Sharpeners" at bounding box center [442, 196] width 68 height 38
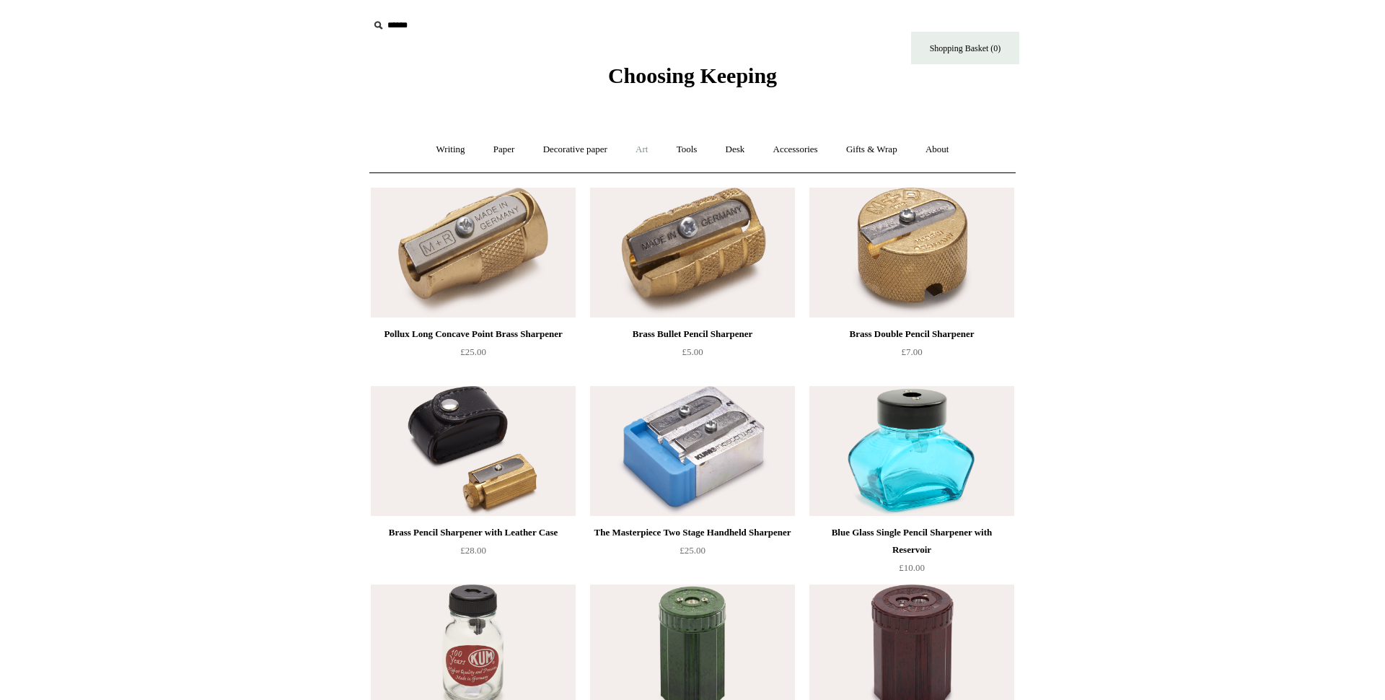
click at [644, 153] on link "Art +" at bounding box center [642, 150] width 38 height 38
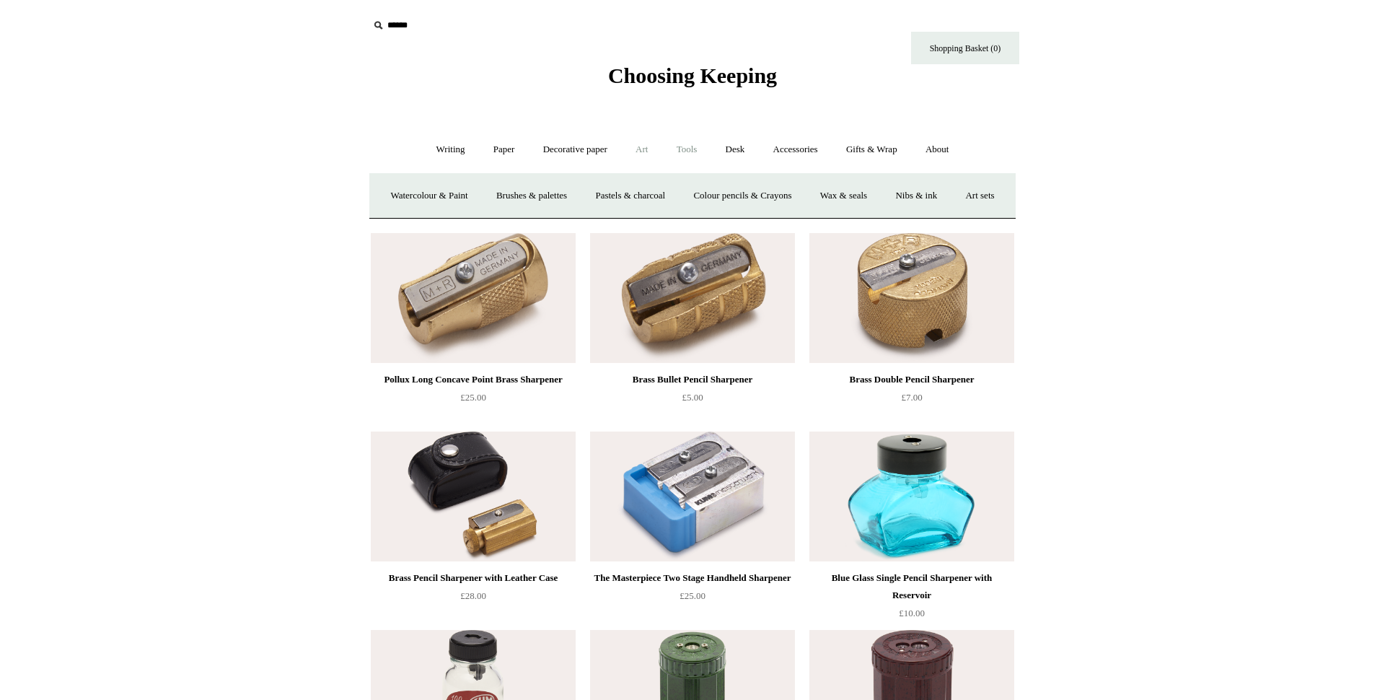
click at [694, 152] on link "Tools +" at bounding box center [687, 150] width 47 height 38
click at [608, 203] on link "Scissors" at bounding box center [610, 196] width 57 height 38
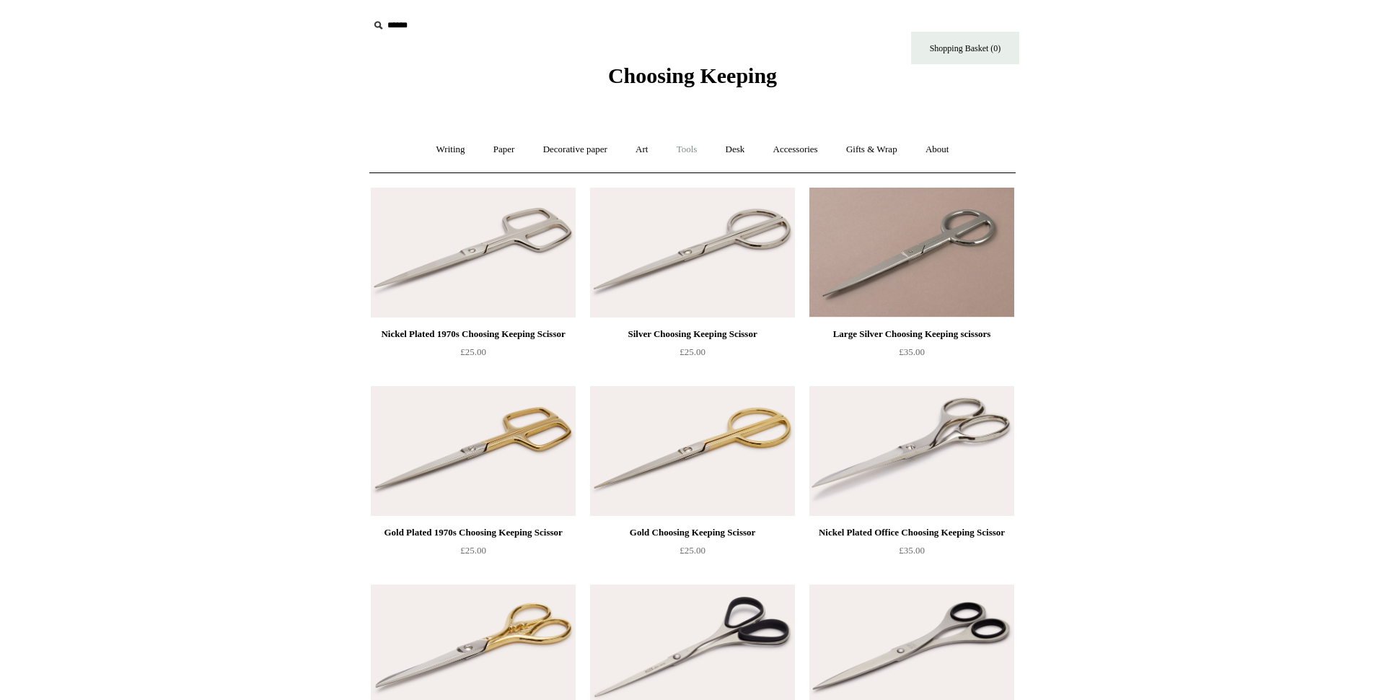
click at [688, 152] on link "Tools +" at bounding box center [687, 150] width 47 height 38
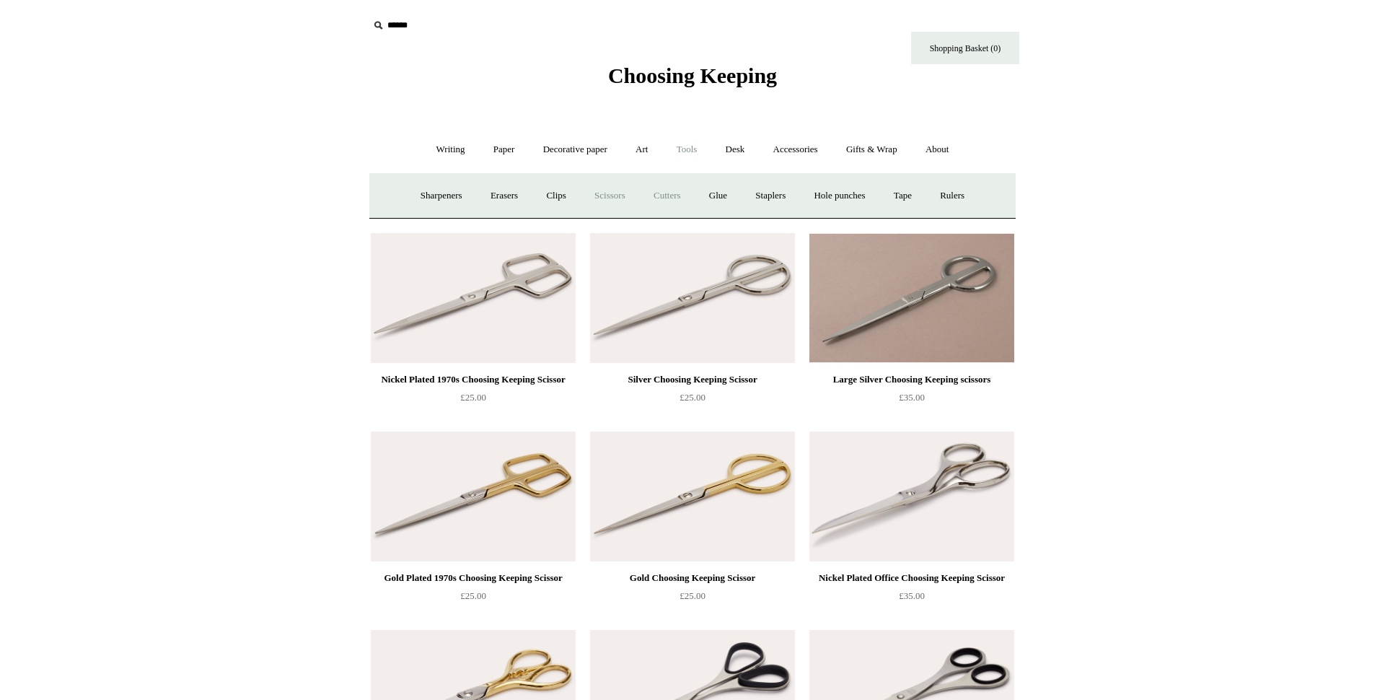
click at [665, 198] on link "Cutters" at bounding box center [667, 196] width 53 height 38
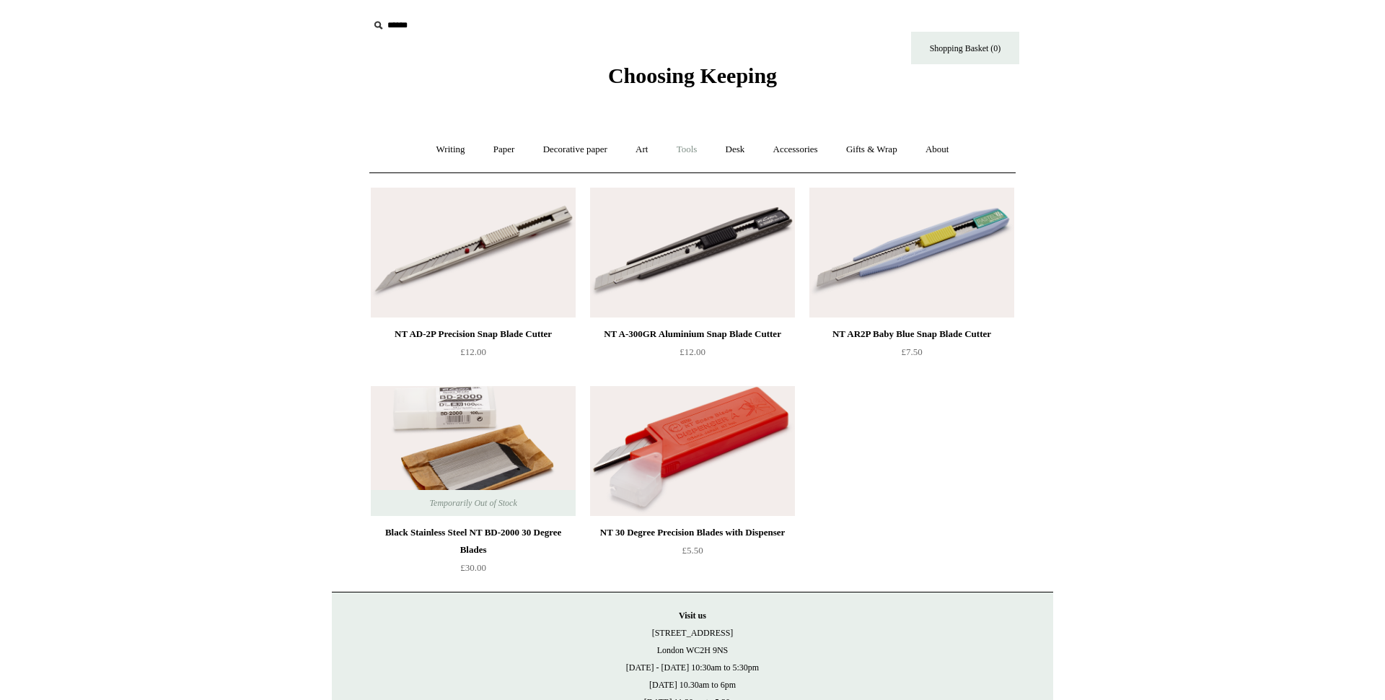
click at [691, 144] on link "Tools +" at bounding box center [687, 150] width 47 height 38
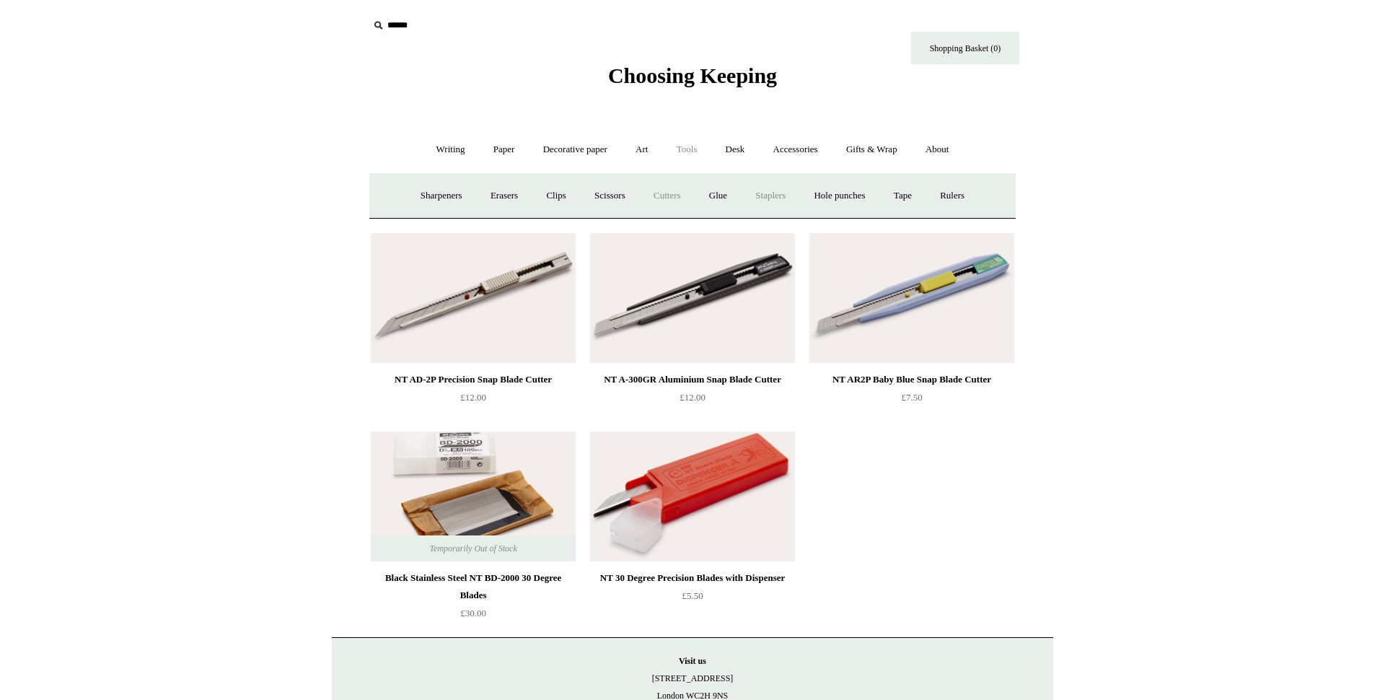
click at [780, 196] on link "Staplers +" at bounding box center [770, 196] width 56 height 38
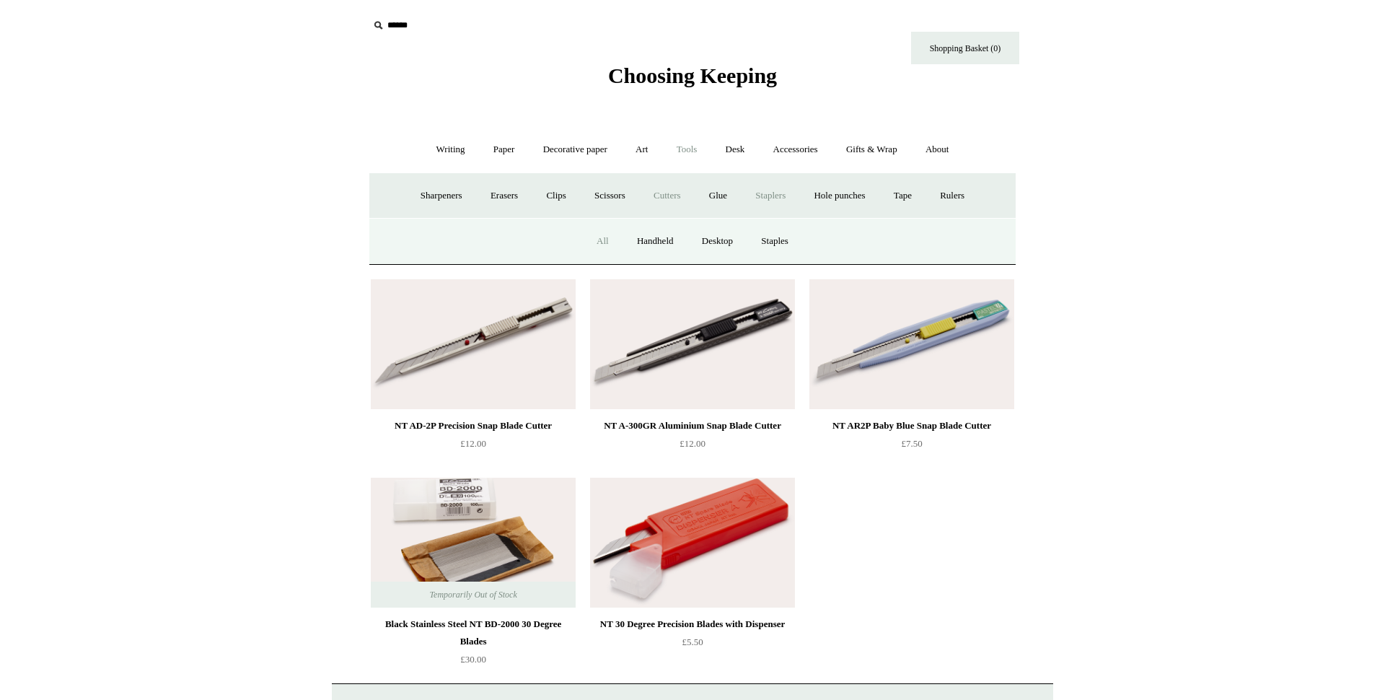
click at [594, 245] on link "All" at bounding box center [603, 241] width 38 height 38
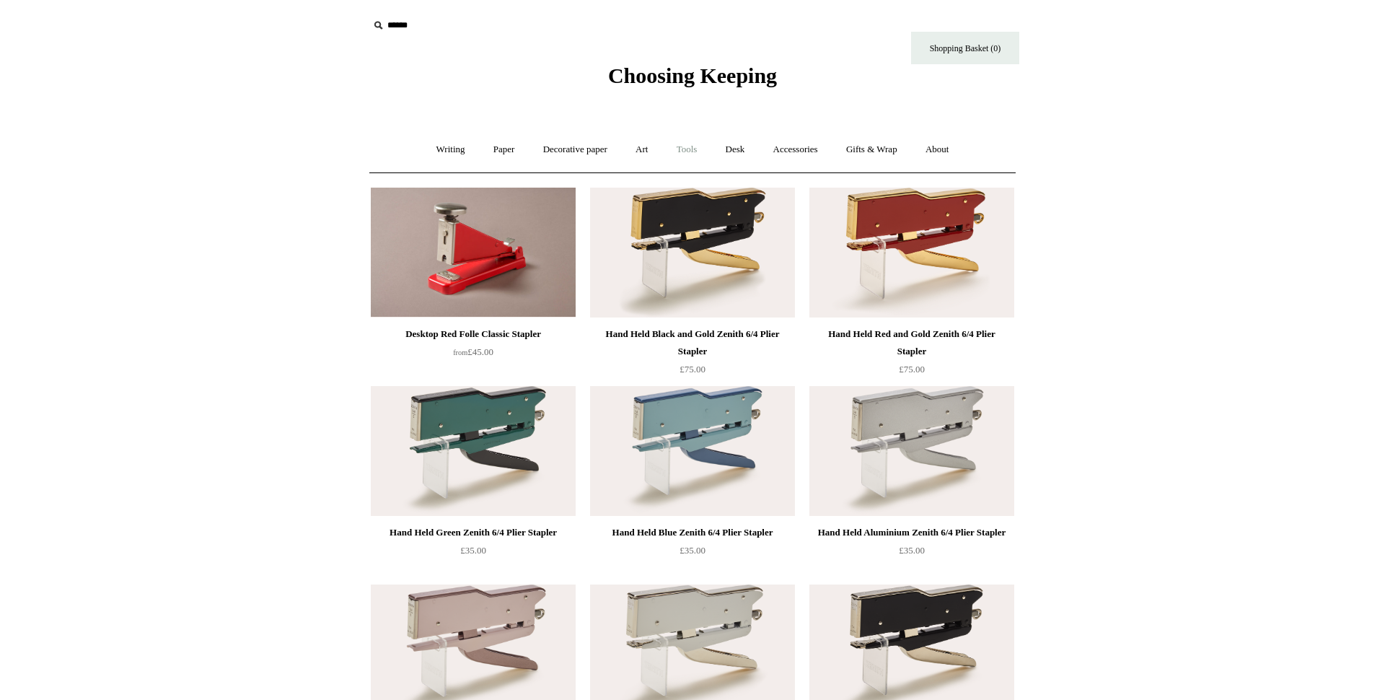
click at [693, 152] on link "Tools +" at bounding box center [687, 150] width 47 height 38
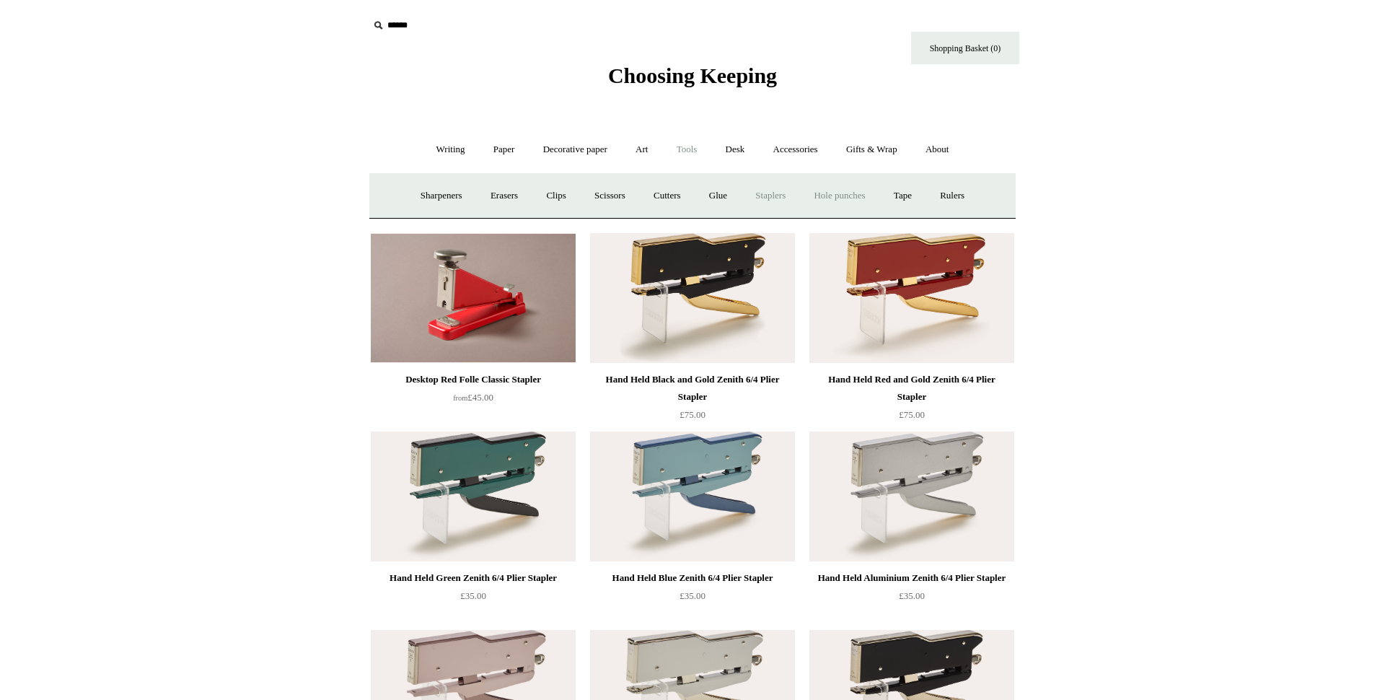
click at [856, 197] on link "Hole punches" at bounding box center [839, 196] width 77 height 38
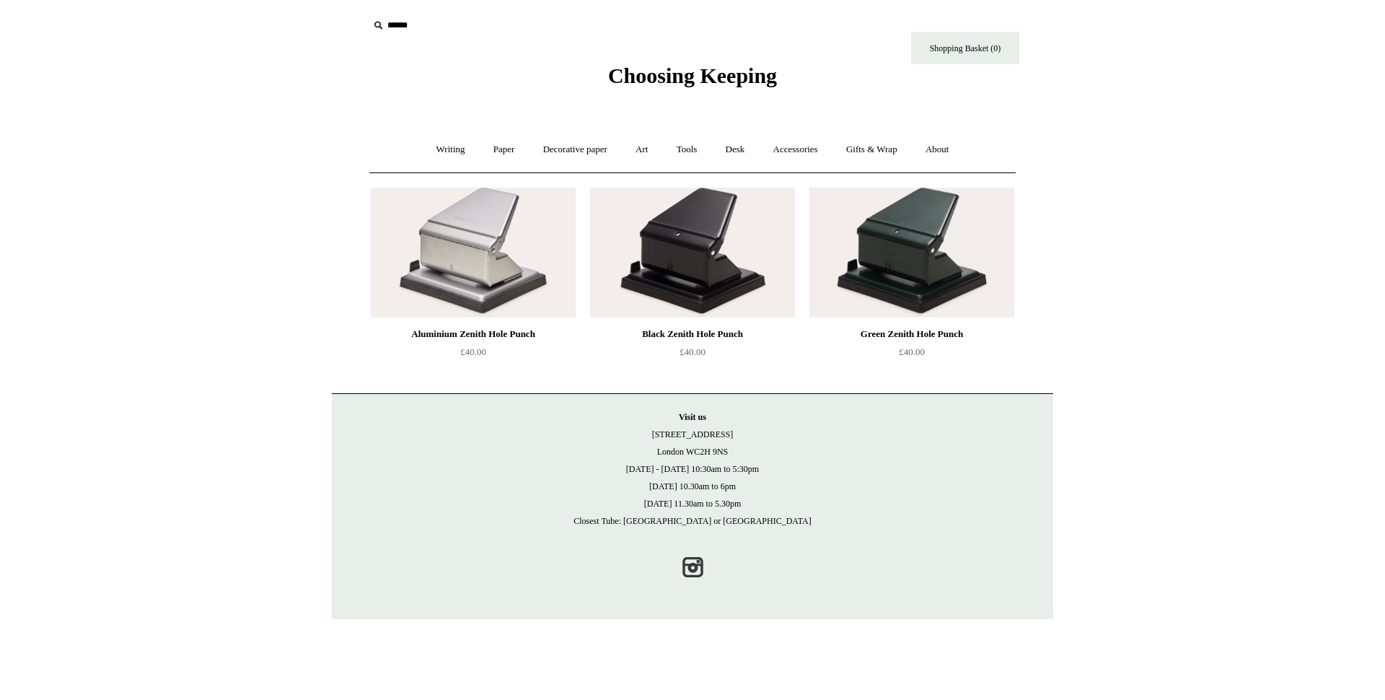
click at [690, 150] on link "Tools +" at bounding box center [687, 150] width 47 height 38
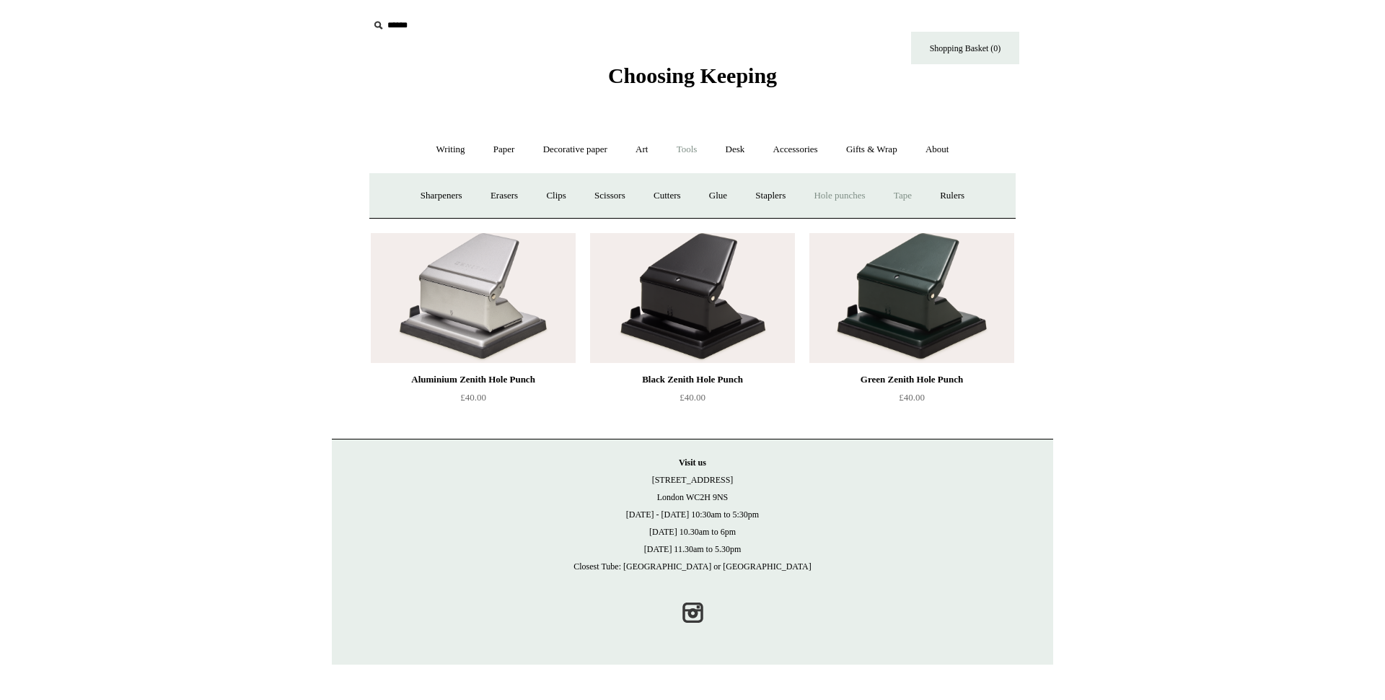
click at [921, 195] on link "Tape +" at bounding box center [903, 196] width 44 height 38
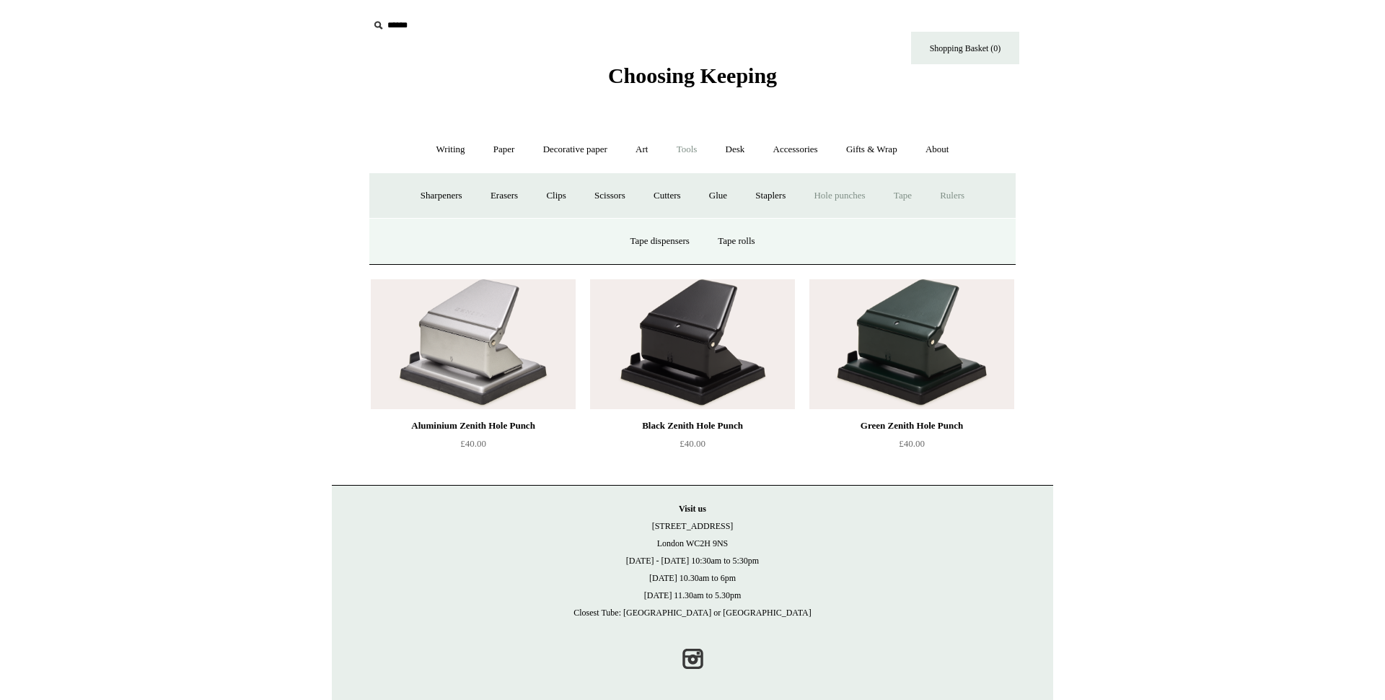
click at [963, 201] on link "Rulers" at bounding box center [952, 196] width 51 height 38
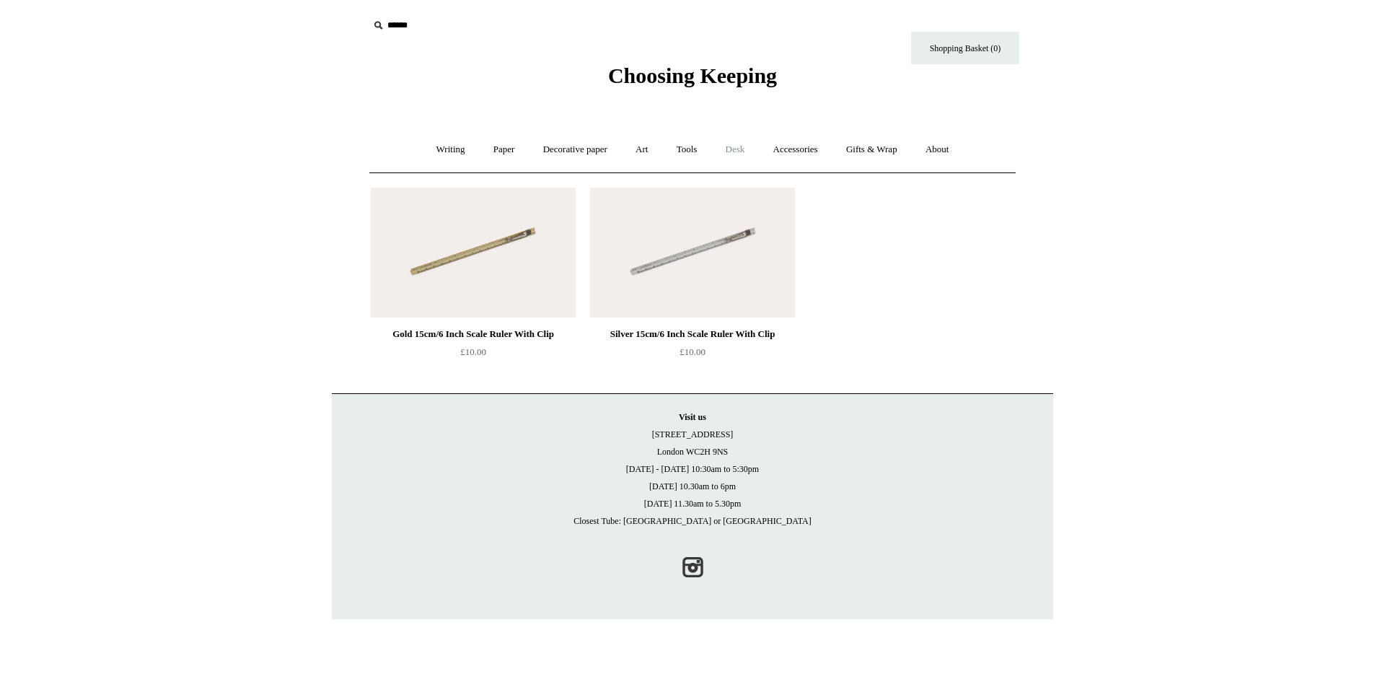
click at [740, 155] on link "Desk +" at bounding box center [735, 150] width 45 height 38
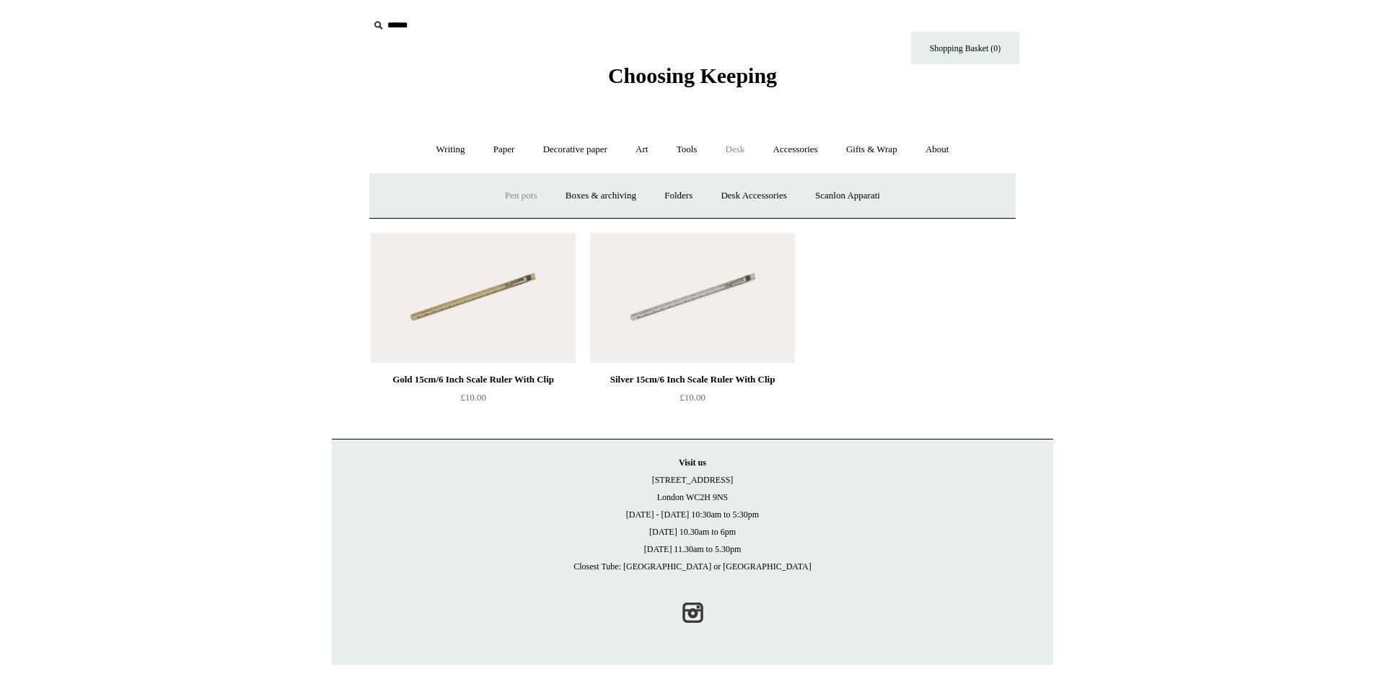
click at [512, 203] on link "Pen pots" at bounding box center [521, 196] width 58 height 38
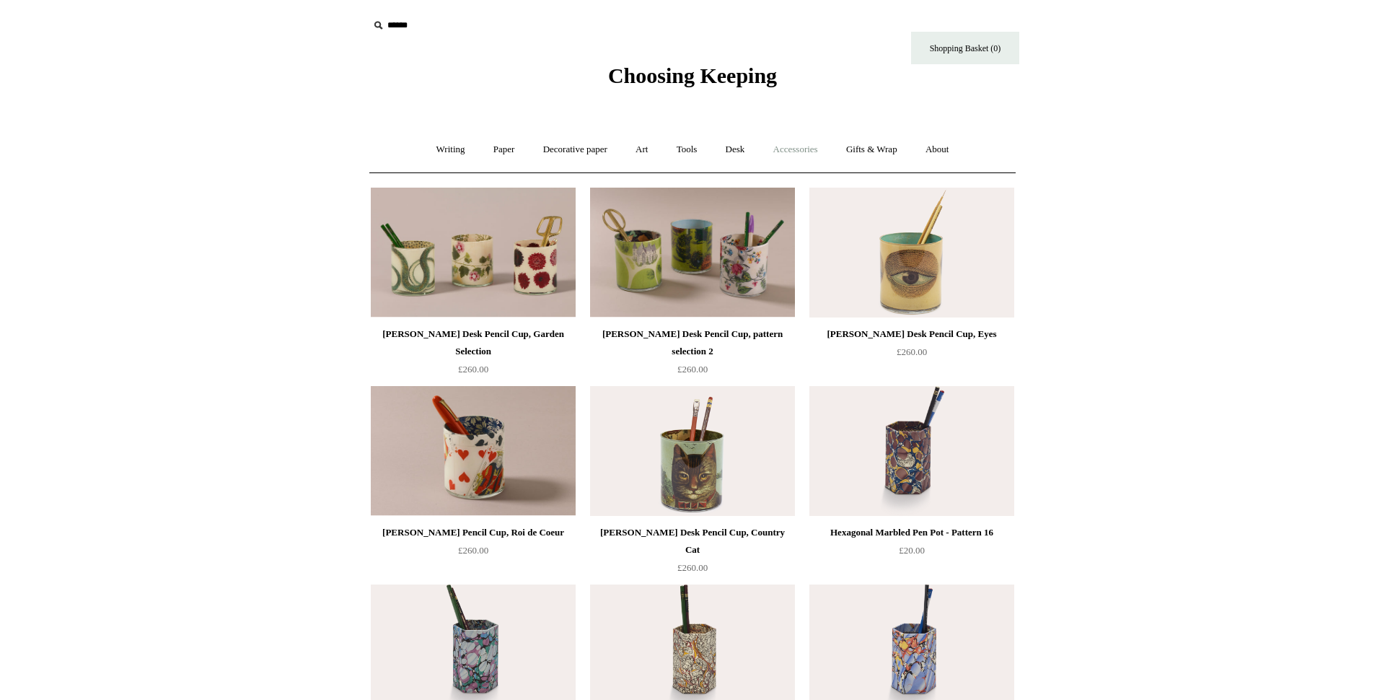
click at [805, 149] on link "Accessories +" at bounding box center [795, 150] width 71 height 38
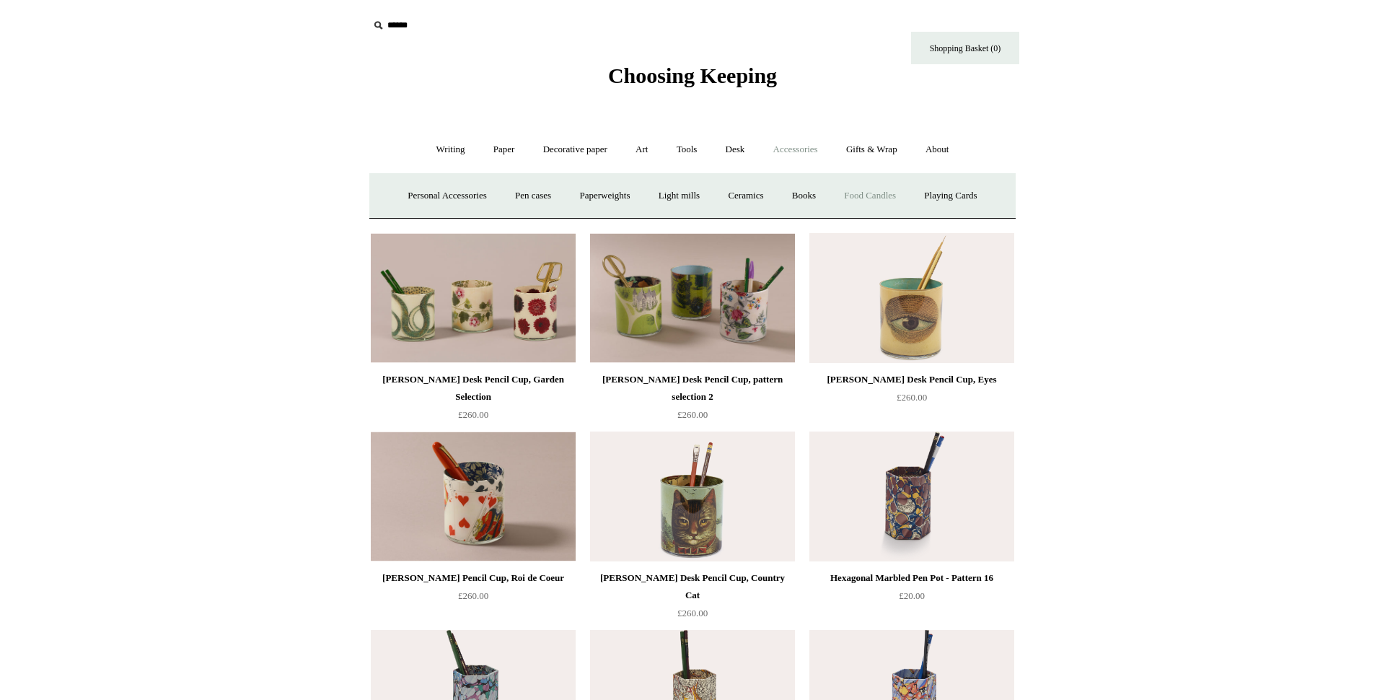
click at [895, 196] on link "Food Candles" at bounding box center [870, 196] width 78 height 38
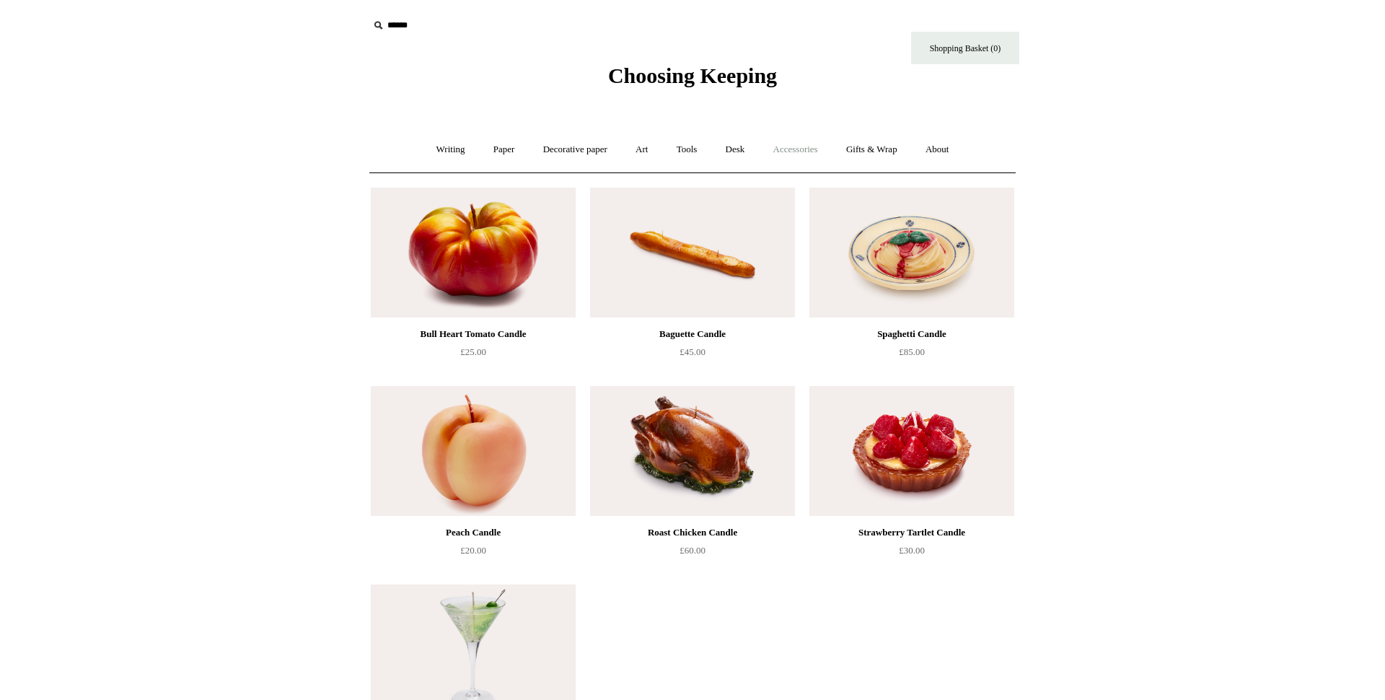
click at [797, 147] on link "Accessories +" at bounding box center [795, 150] width 71 height 38
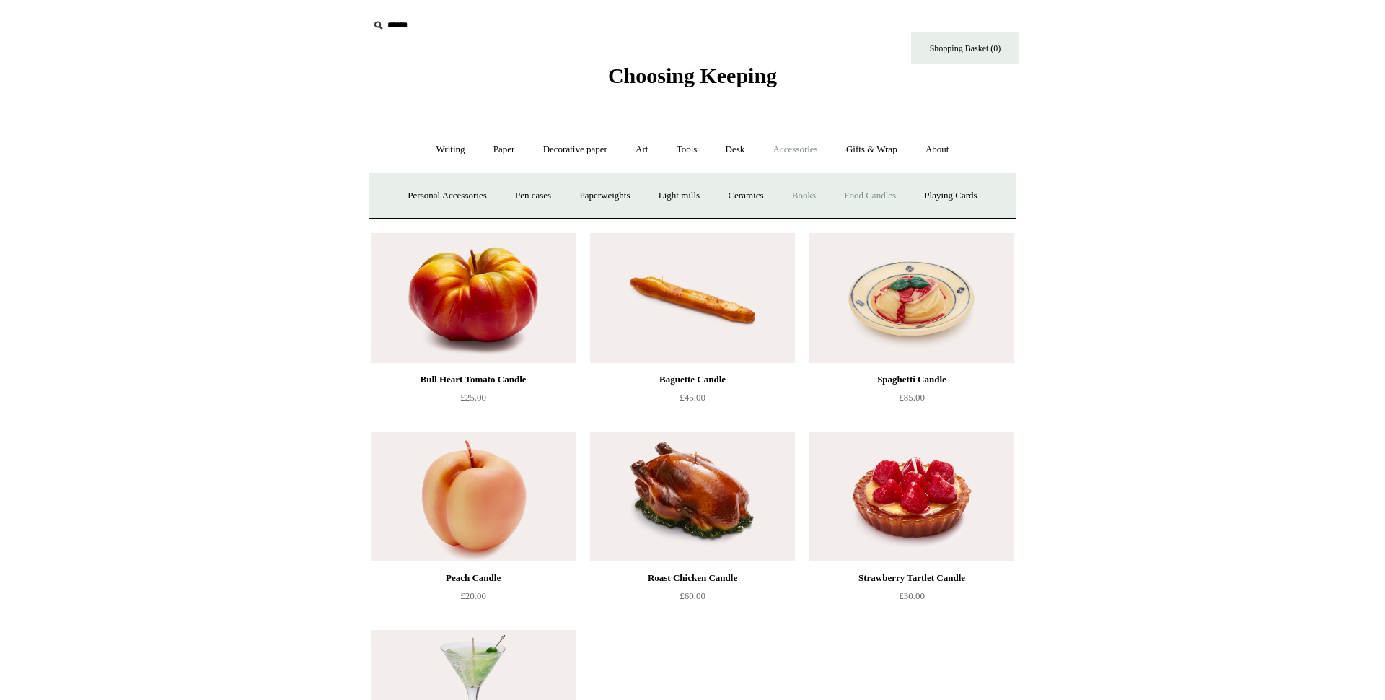
click at [799, 194] on link "Books" at bounding box center [804, 196] width 50 height 38
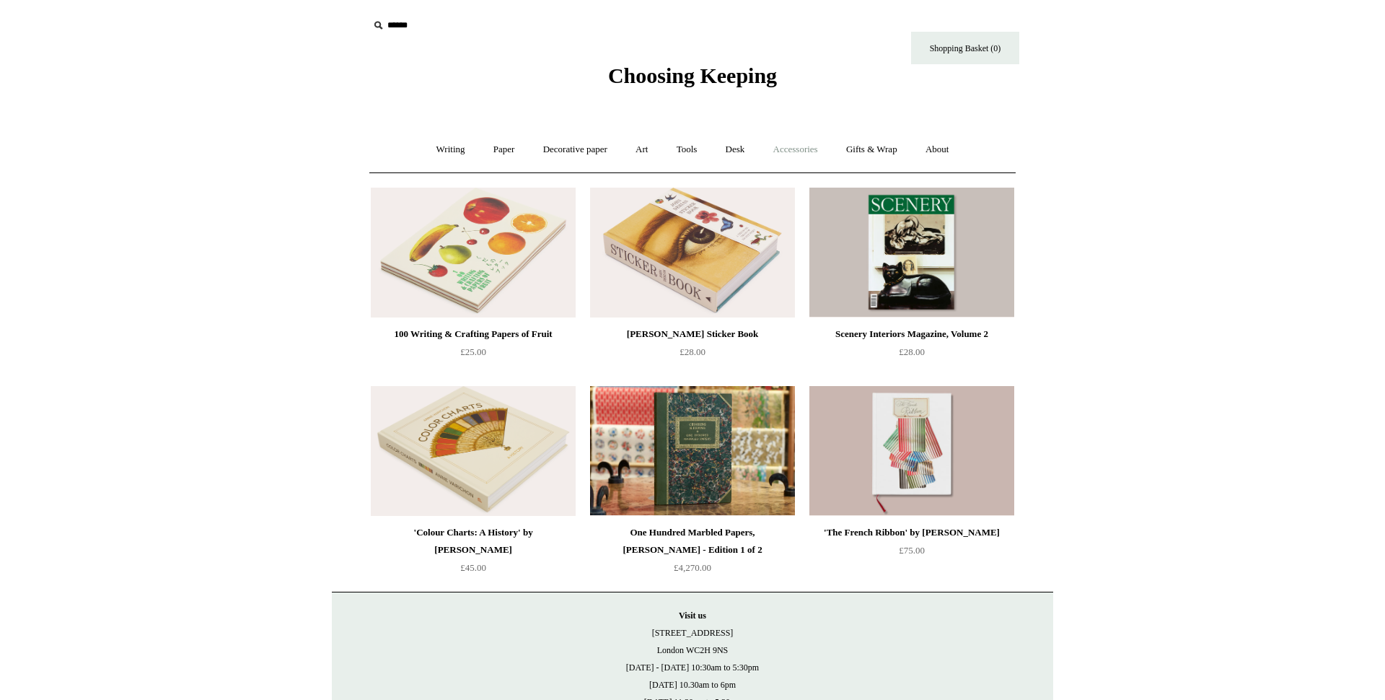
click at [802, 149] on link "Accessories +" at bounding box center [795, 150] width 71 height 38
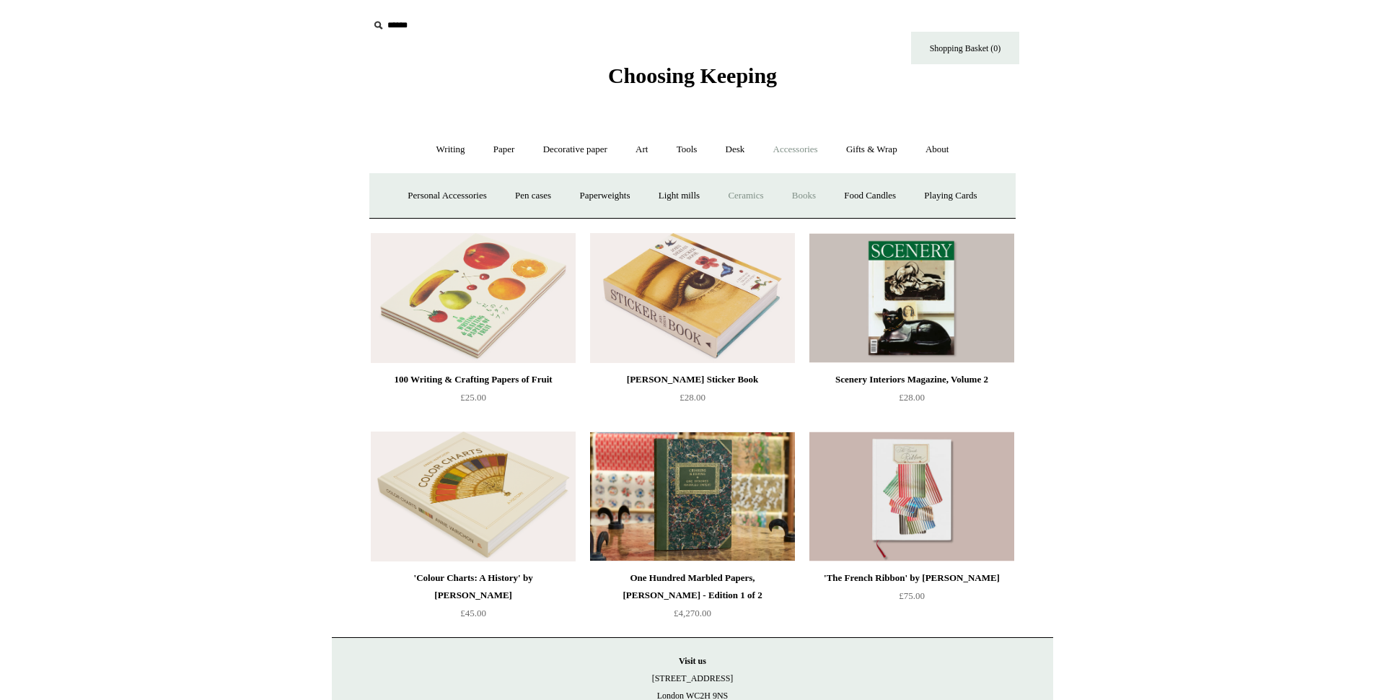
click at [749, 202] on link "Ceramics +" at bounding box center [745, 196] width 61 height 38
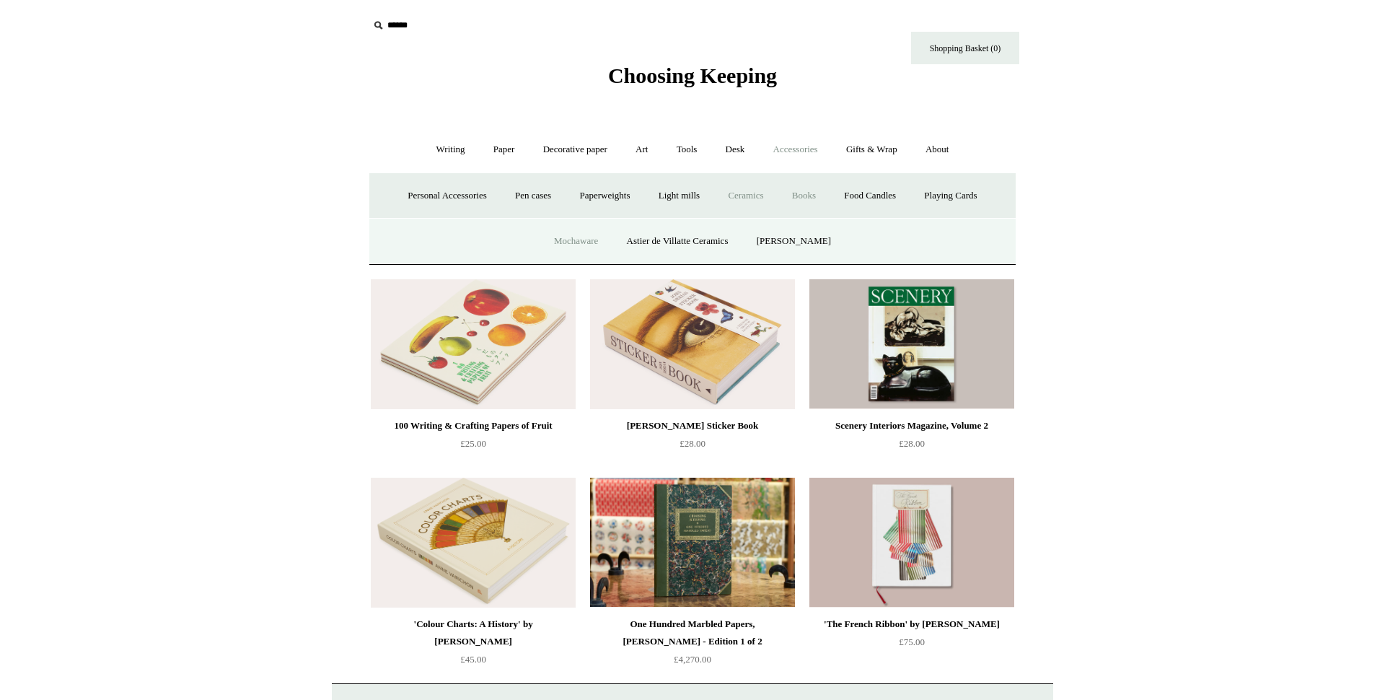
click at [566, 241] on link "Mochaware" at bounding box center [576, 241] width 70 height 38
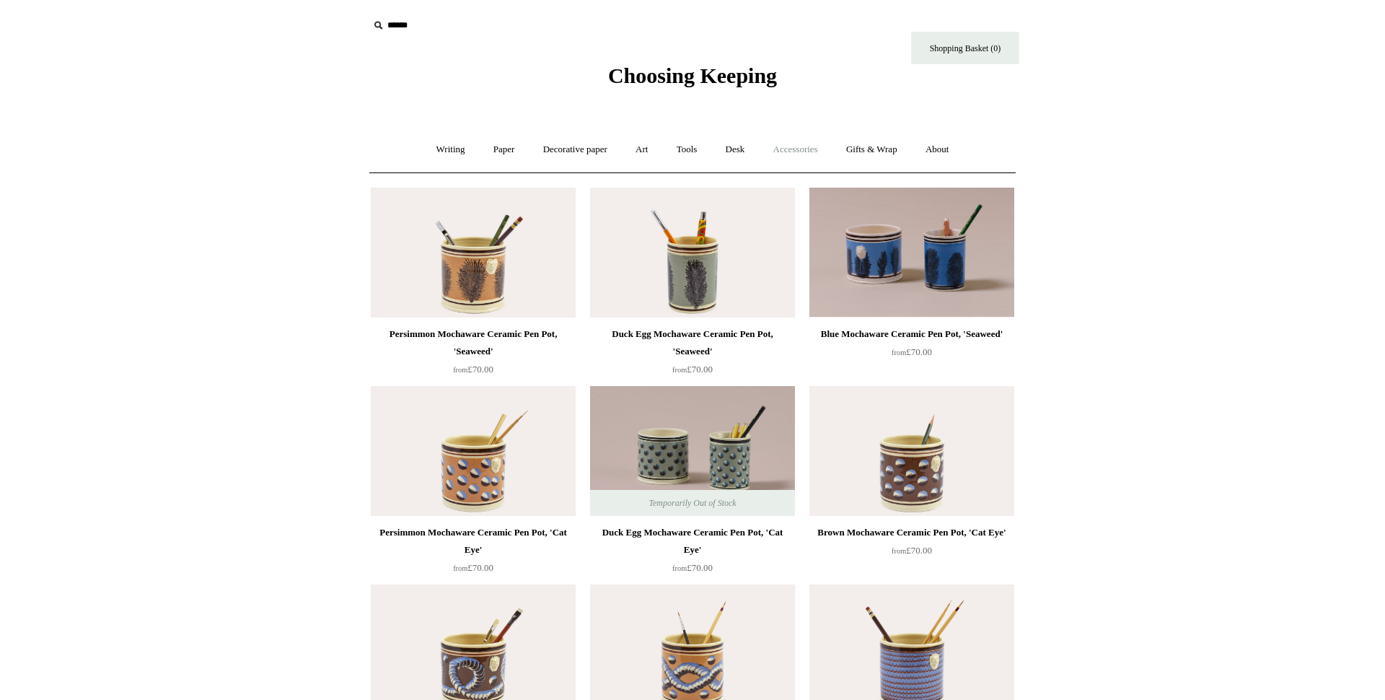
click at [802, 151] on link "Accessories +" at bounding box center [795, 150] width 71 height 38
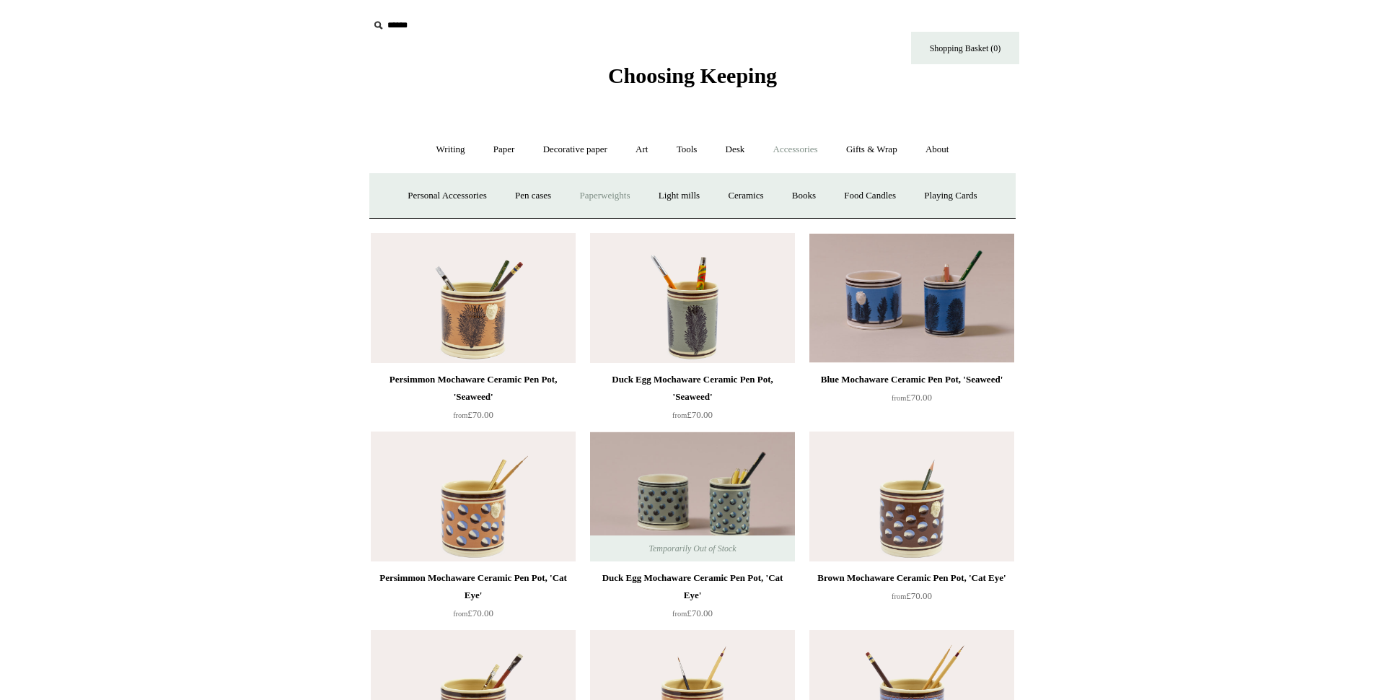
click at [616, 194] on link "Paperweights +" at bounding box center [604, 196] width 76 height 38
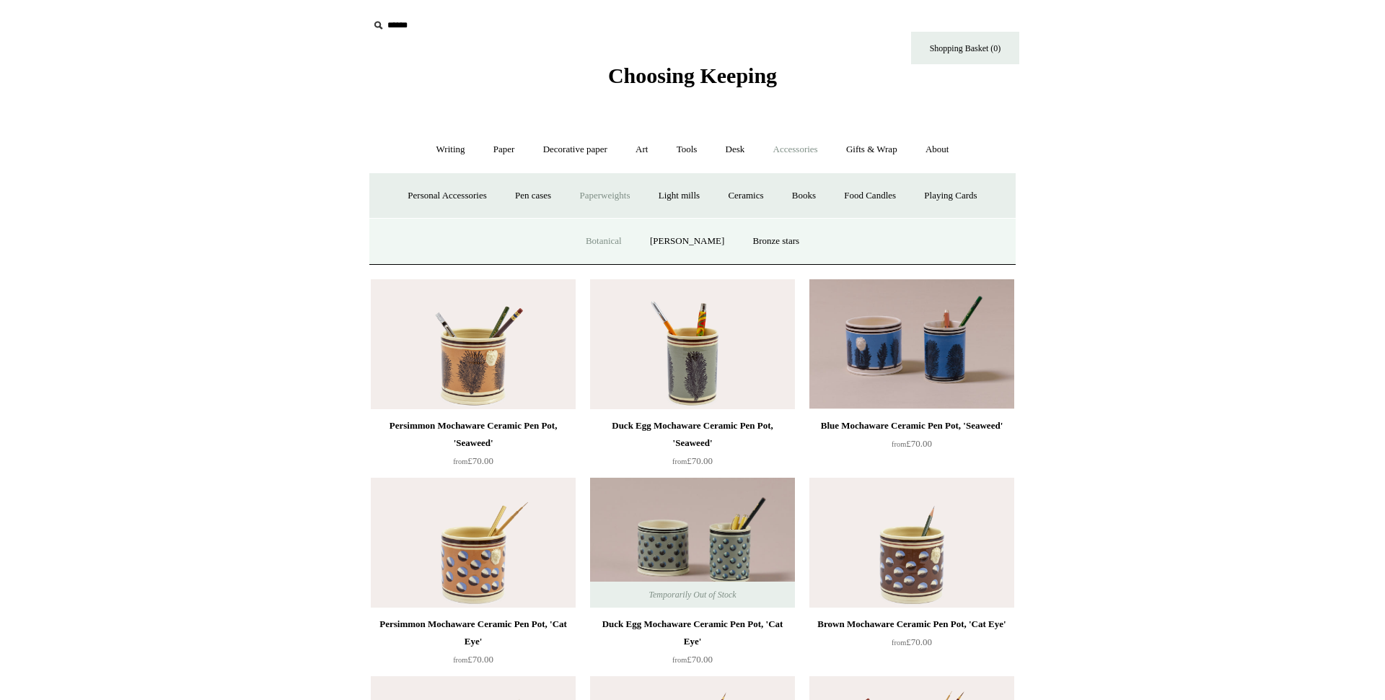
click at [607, 244] on link "Botanical" at bounding box center [604, 241] width 62 height 38
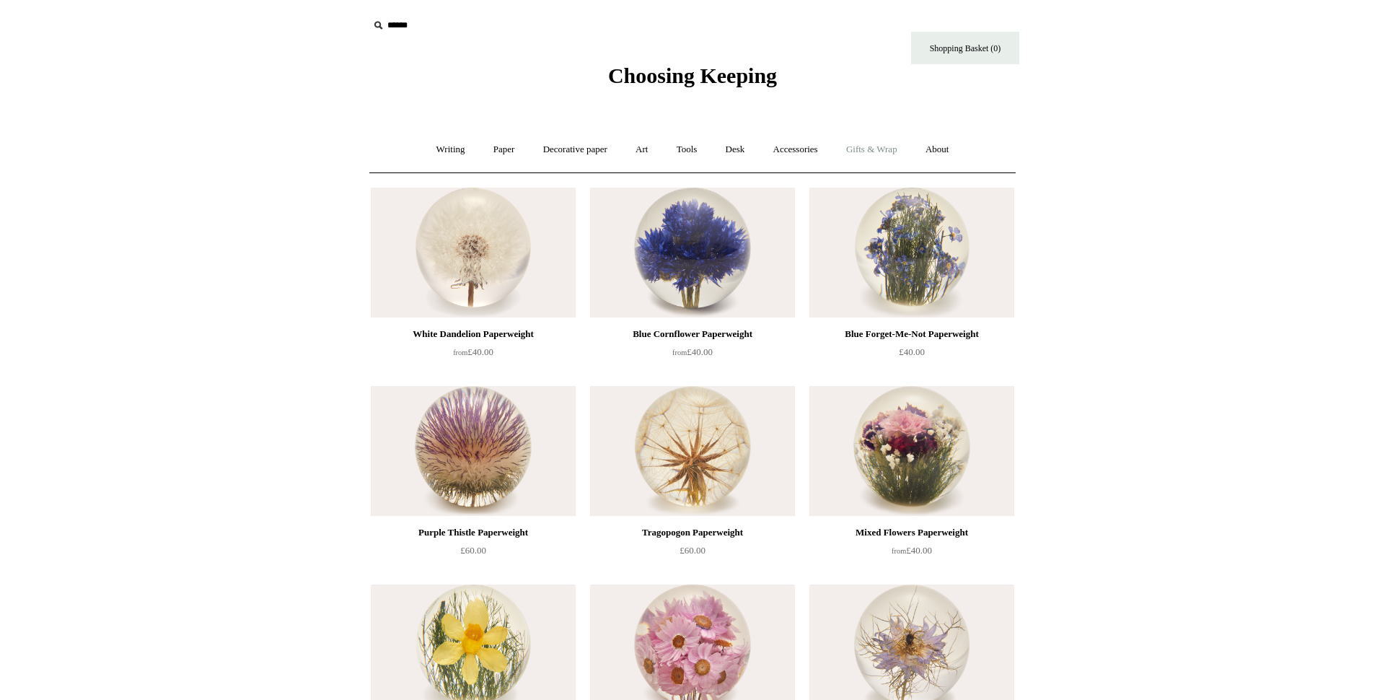
click at [870, 152] on link "Gifts & Wrap +" at bounding box center [871, 150] width 77 height 38
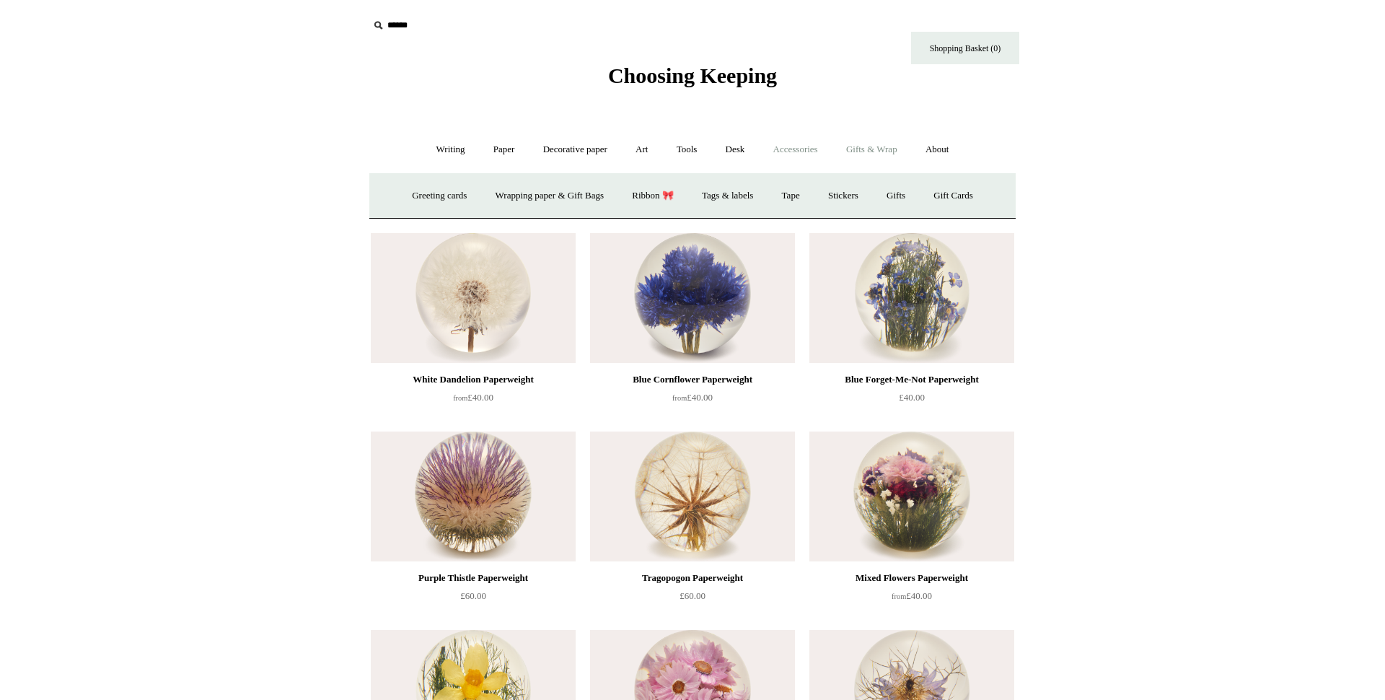
click at [784, 156] on link "Accessories +" at bounding box center [795, 150] width 71 height 38
click at [732, 151] on link "Desk +" at bounding box center [735, 150] width 45 height 38
click at [811, 152] on link "Accessories +" at bounding box center [795, 150] width 71 height 38
click at [536, 197] on link "Pen cases" at bounding box center [533, 196] width 62 height 38
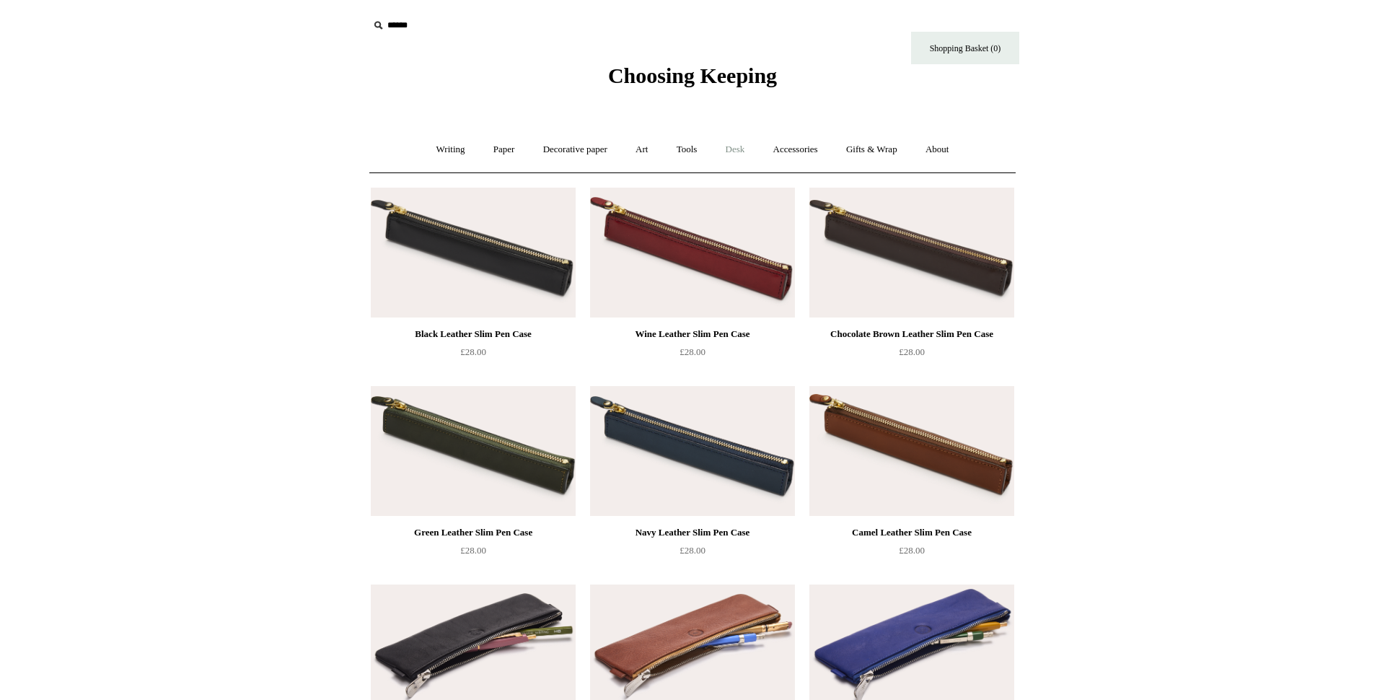
click at [749, 149] on link "Desk +" at bounding box center [735, 150] width 45 height 38
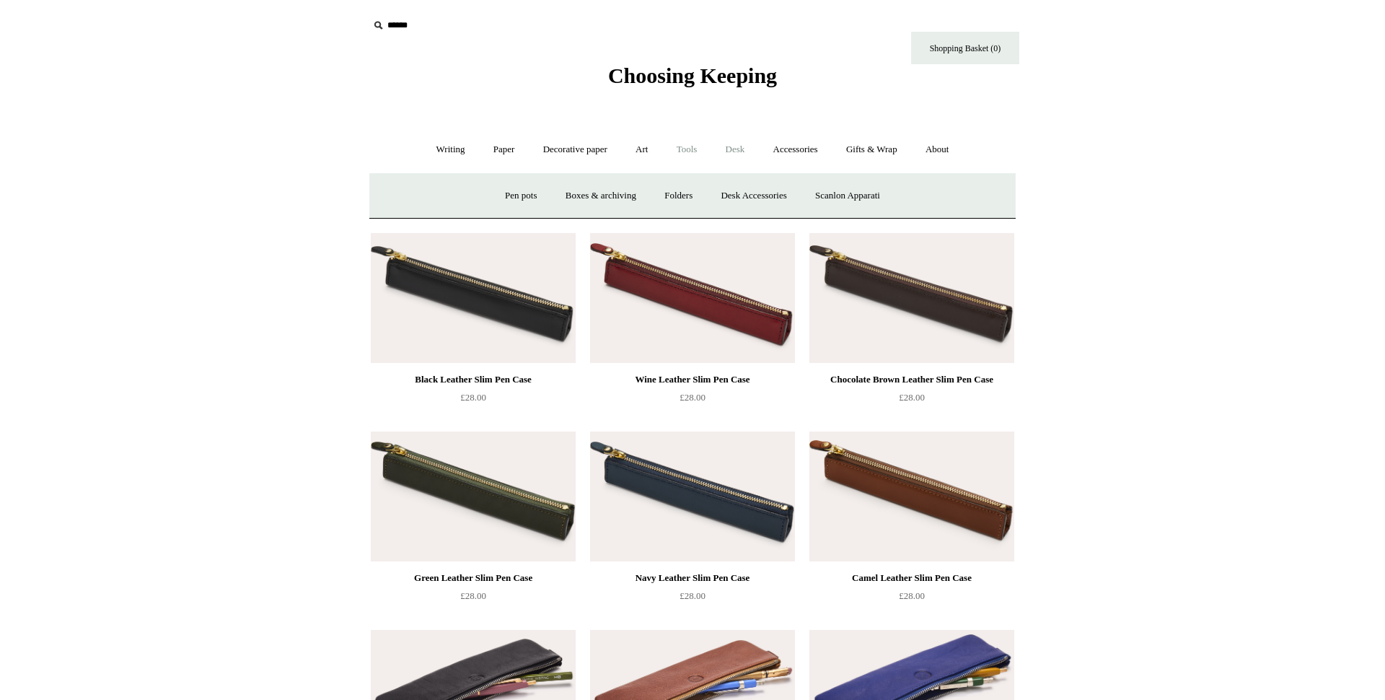
click at [686, 152] on link "Tools +" at bounding box center [687, 150] width 47 height 38
click at [737, 148] on link "Desk +" at bounding box center [735, 150] width 45 height 38
click at [876, 193] on link "Scanlon Apparati" at bounding box center [847, 196] width 91 height 38
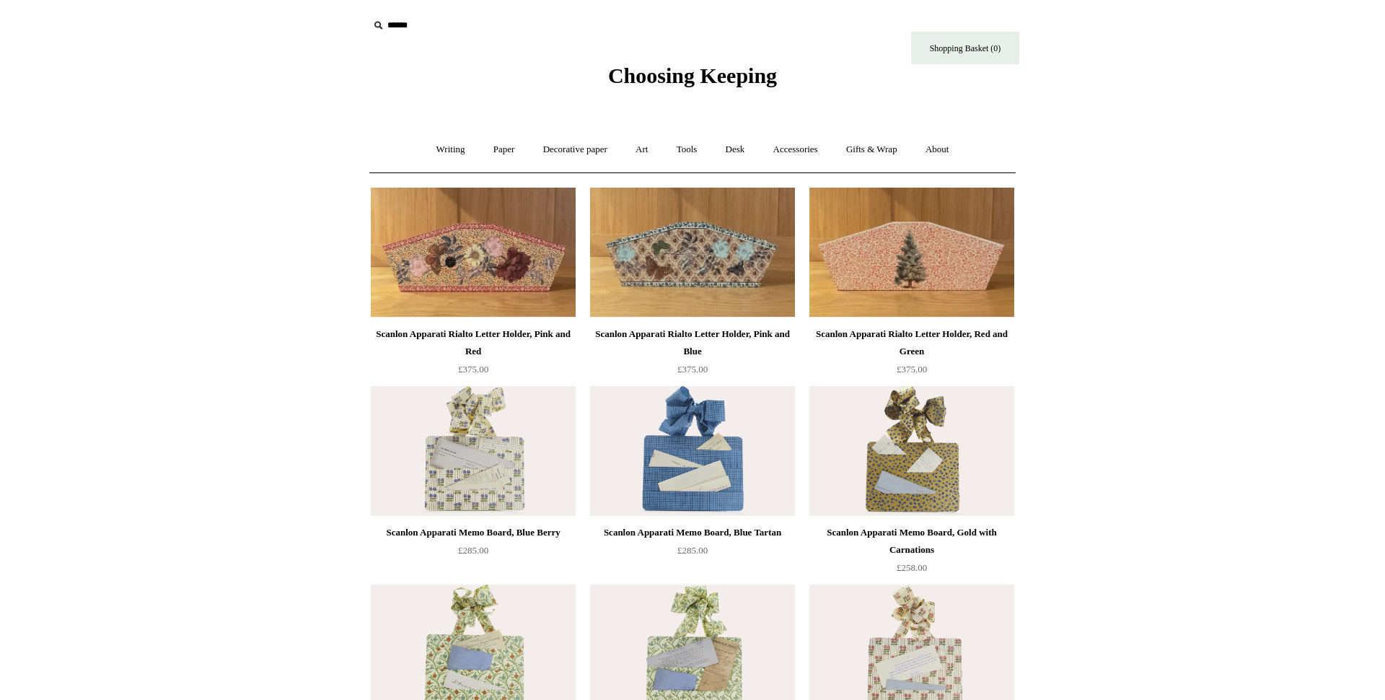
click at [745, 152] on link "Desk +" at bounding box center [735, 150] width 45 height 38
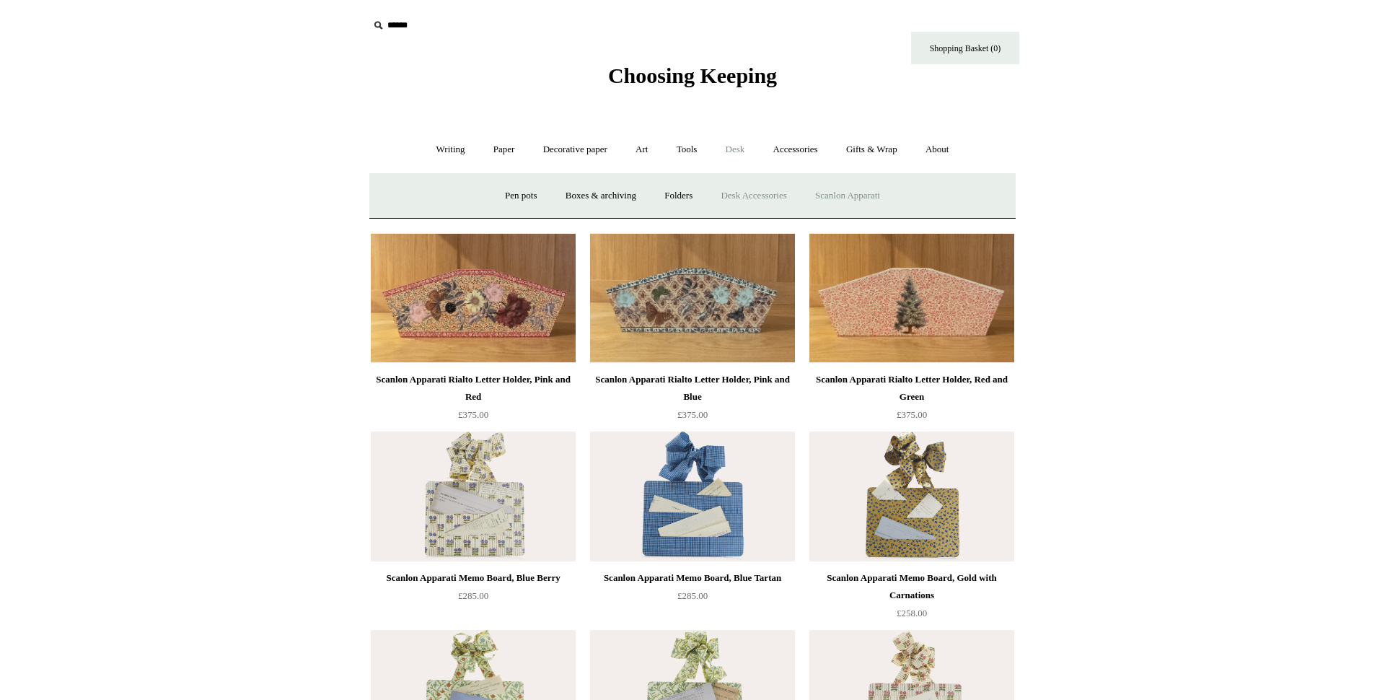
click at [727, 196] on link "Desk Accessories" at bounding box center [754, 196] width 92 height 38
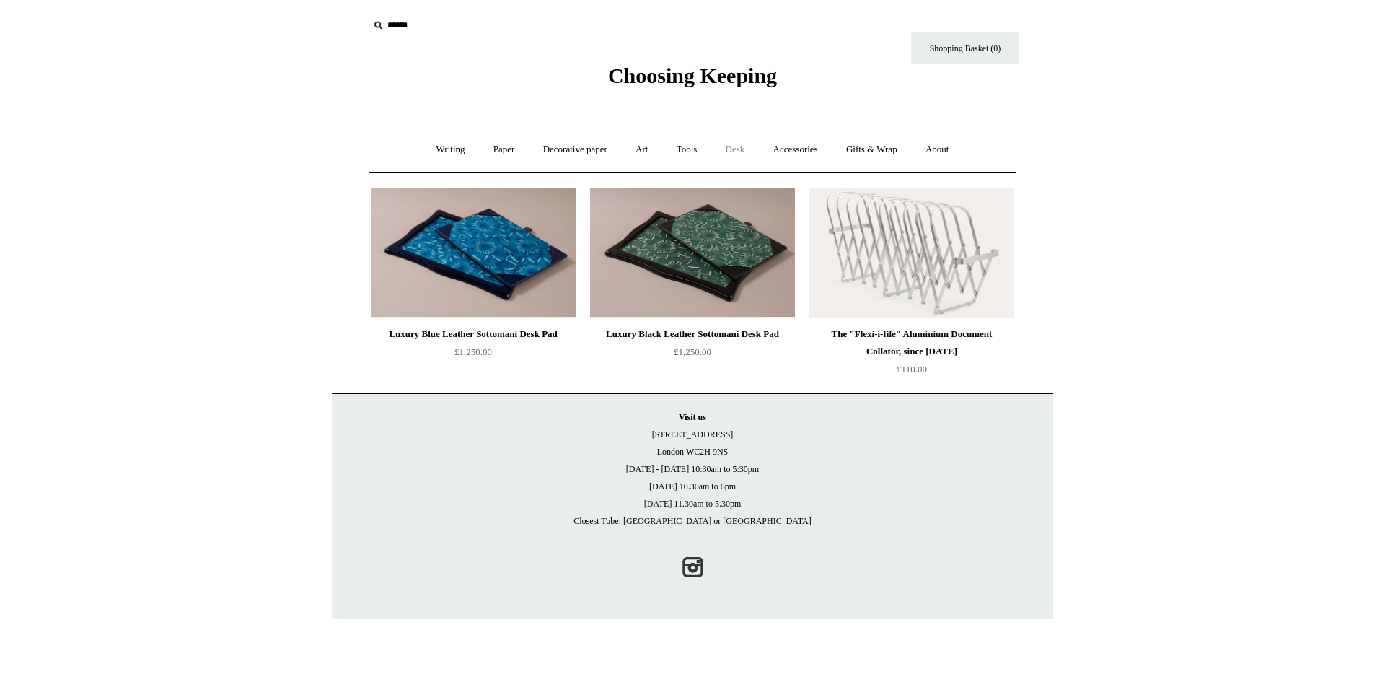
click at [737, 151] on link "Desk +" at bounding box center [735, 150] width 45 height 38
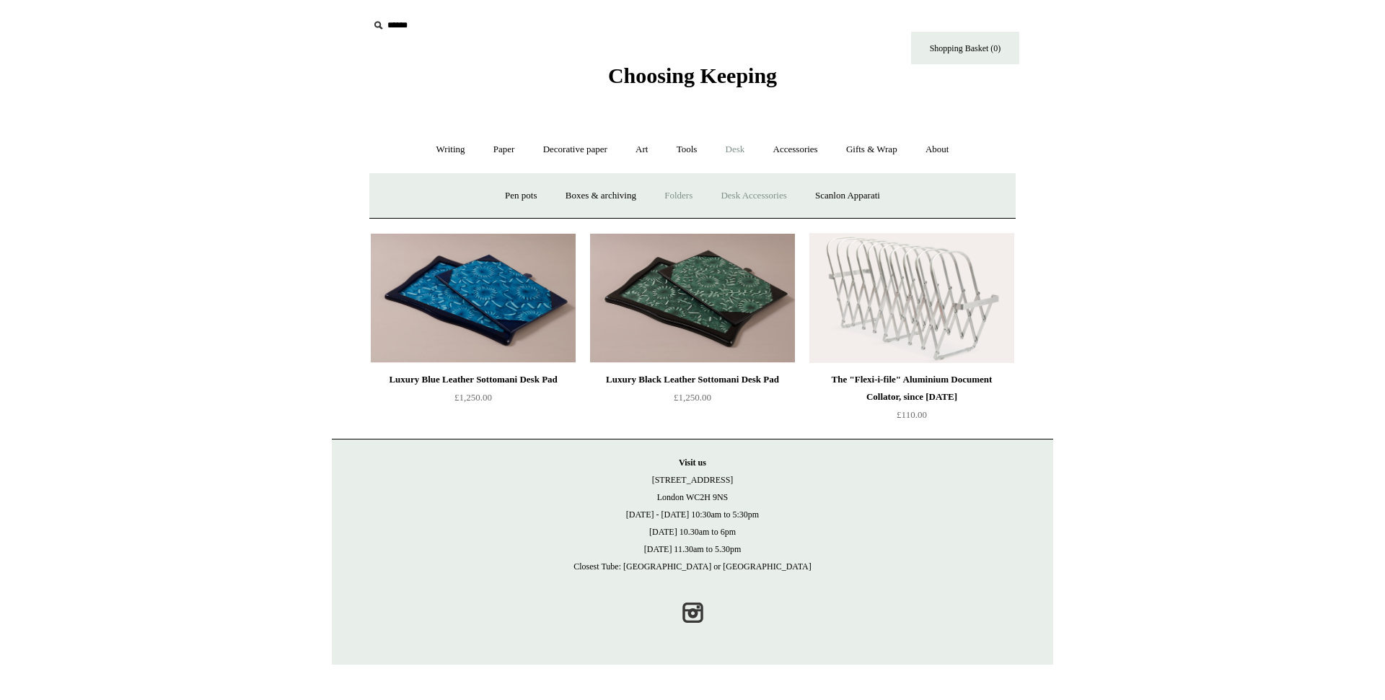
click at [669, 197] on link "Folders" at bounding box center [679, 196] width 54 height 38
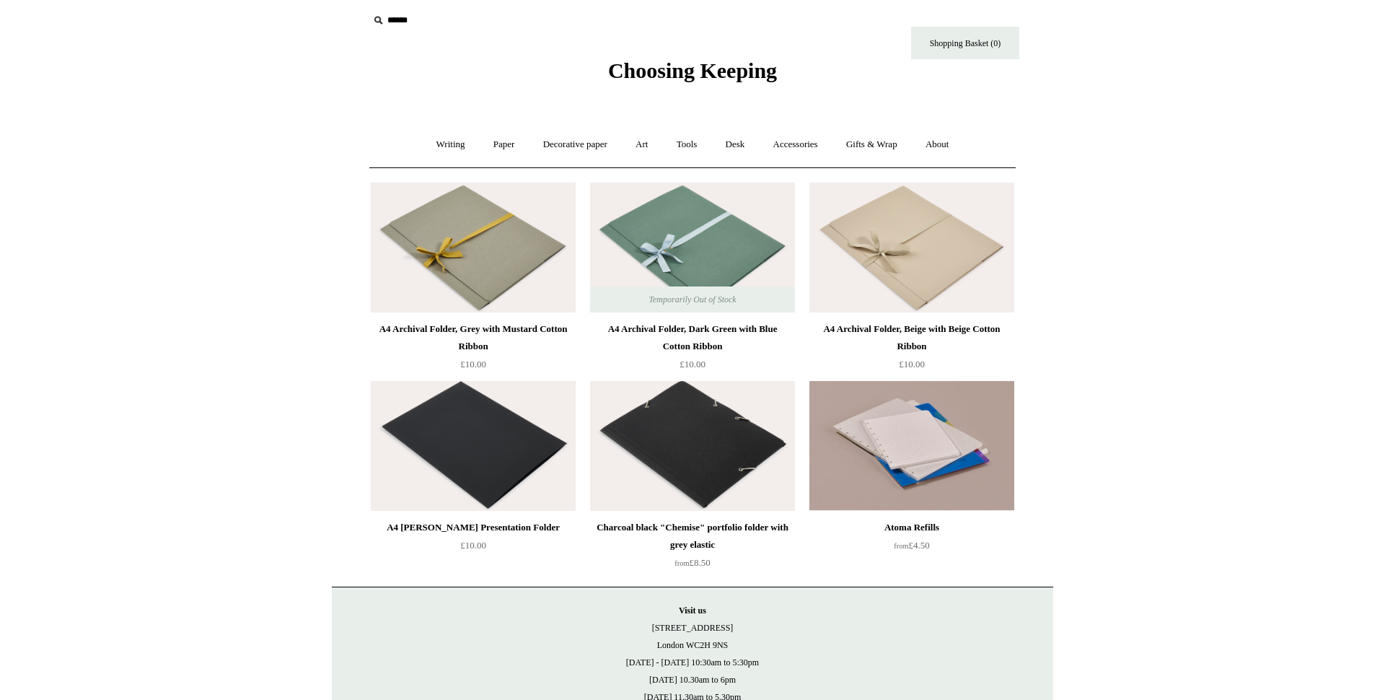
scroll to position [14, 0]
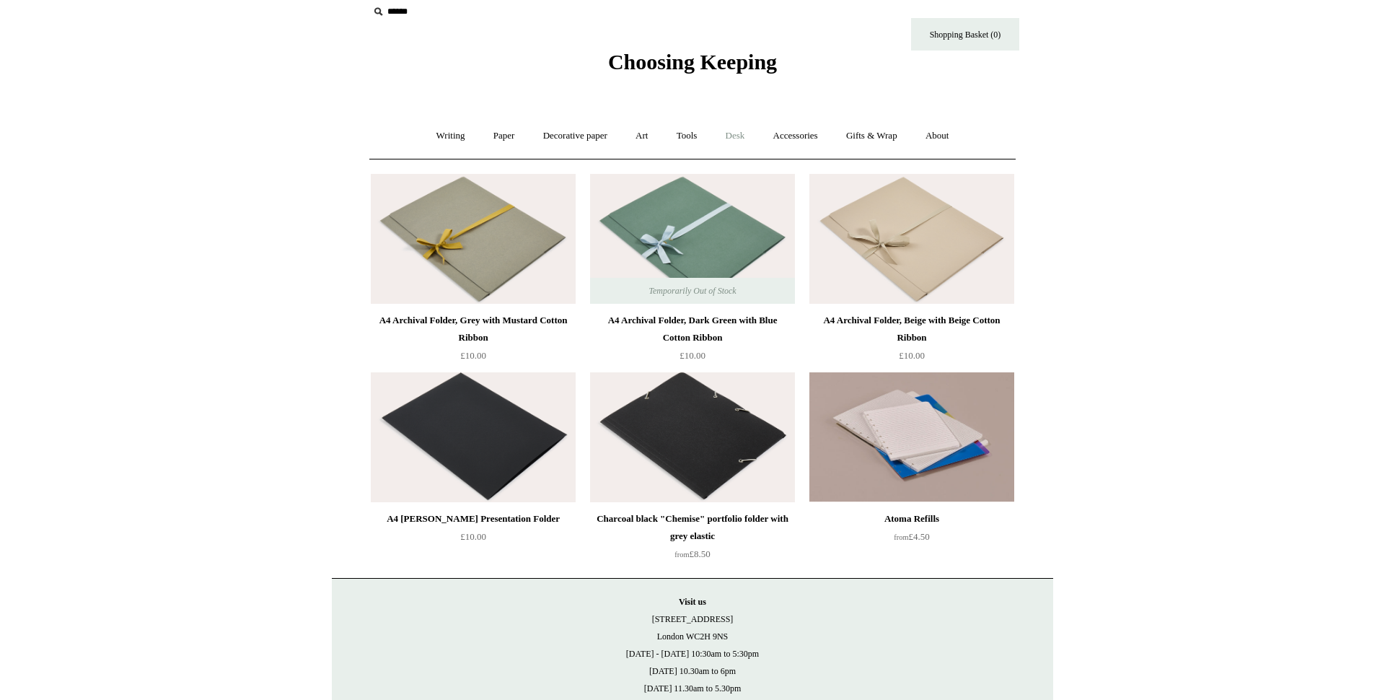
click at [730, 140] on link "Desk +" at bounding box center [735, 136] width 45 height 38
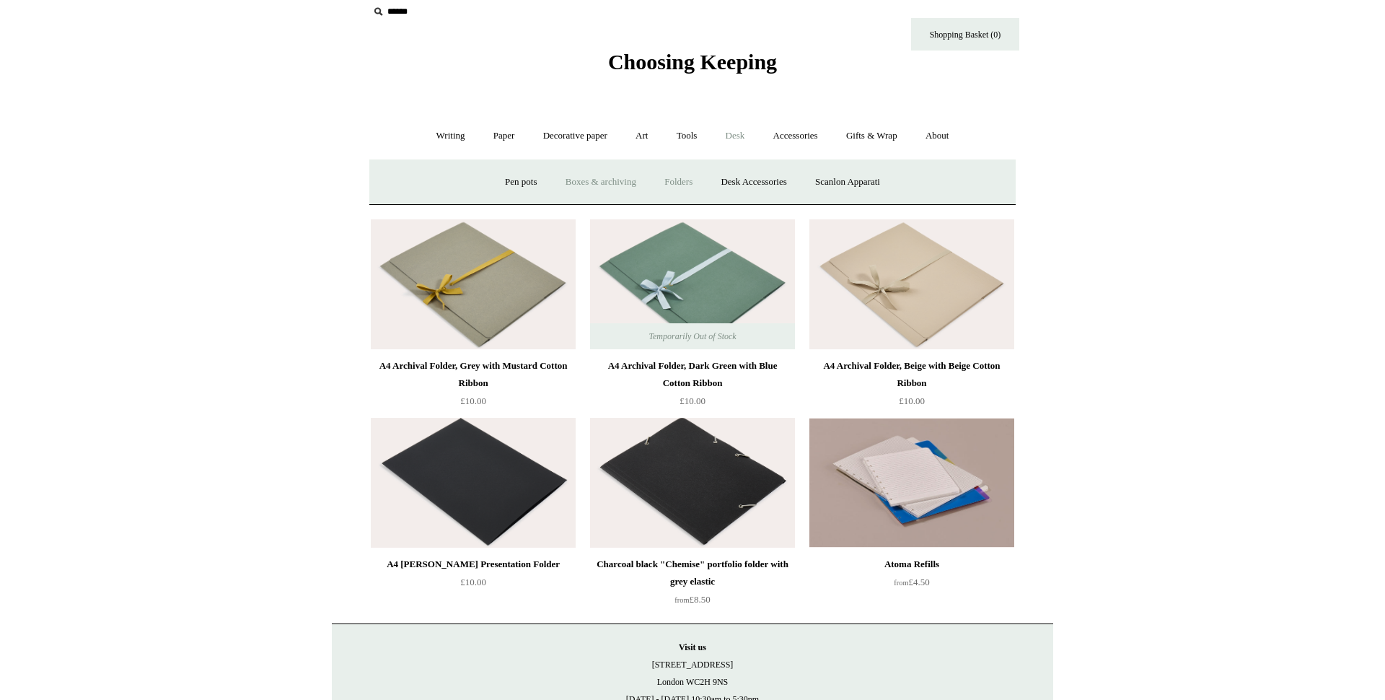
click at [605, 177] on link "Boxes & archiving" at bounding box center [601, 182] width 97 height 38
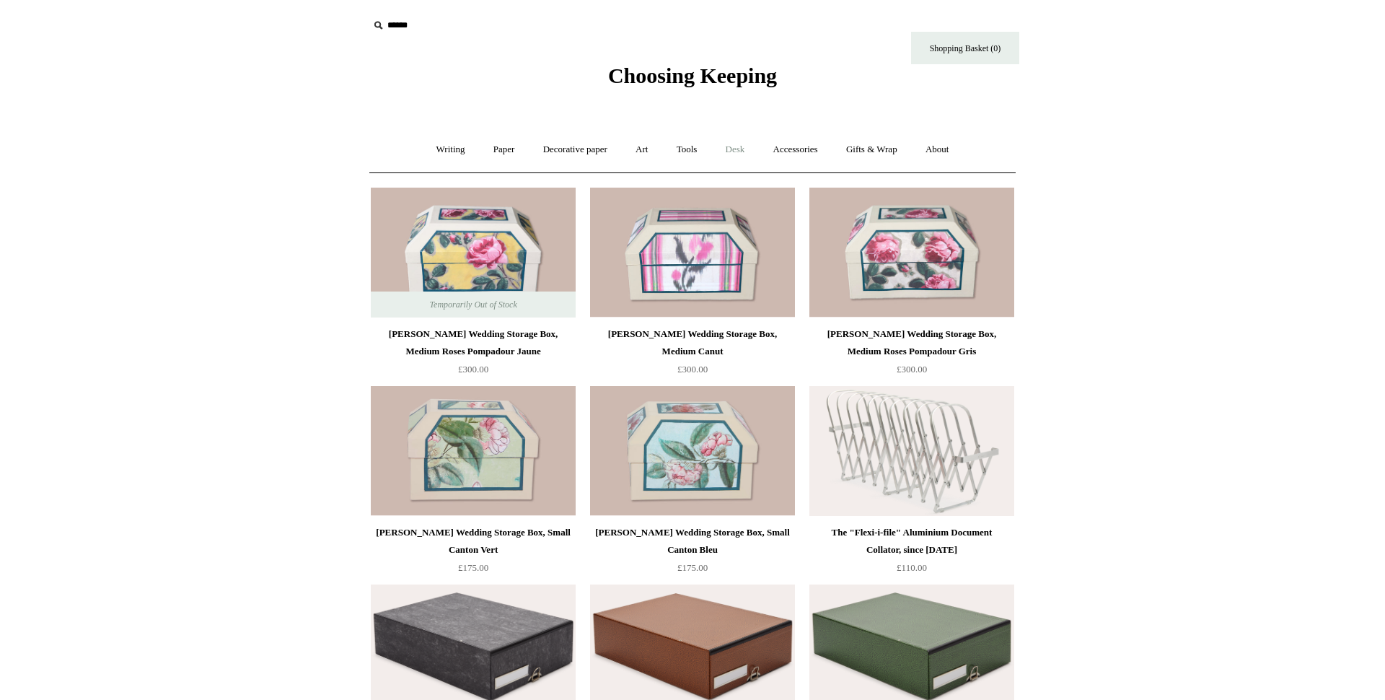
click at [740, 152] on link "Desk +" at bounding box center [735, 150] width 45 height 38
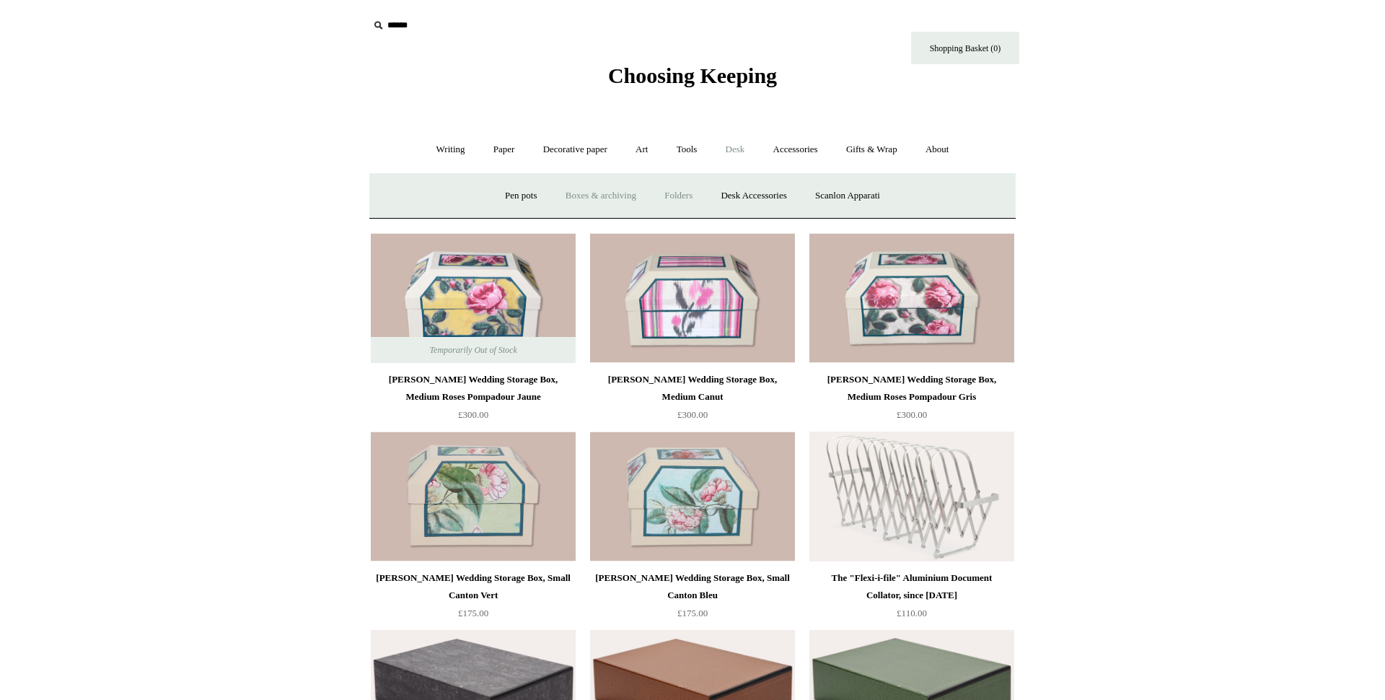
click at [667, 198] on link "Folders" at bounding box center [679, 196] width 54 height 38
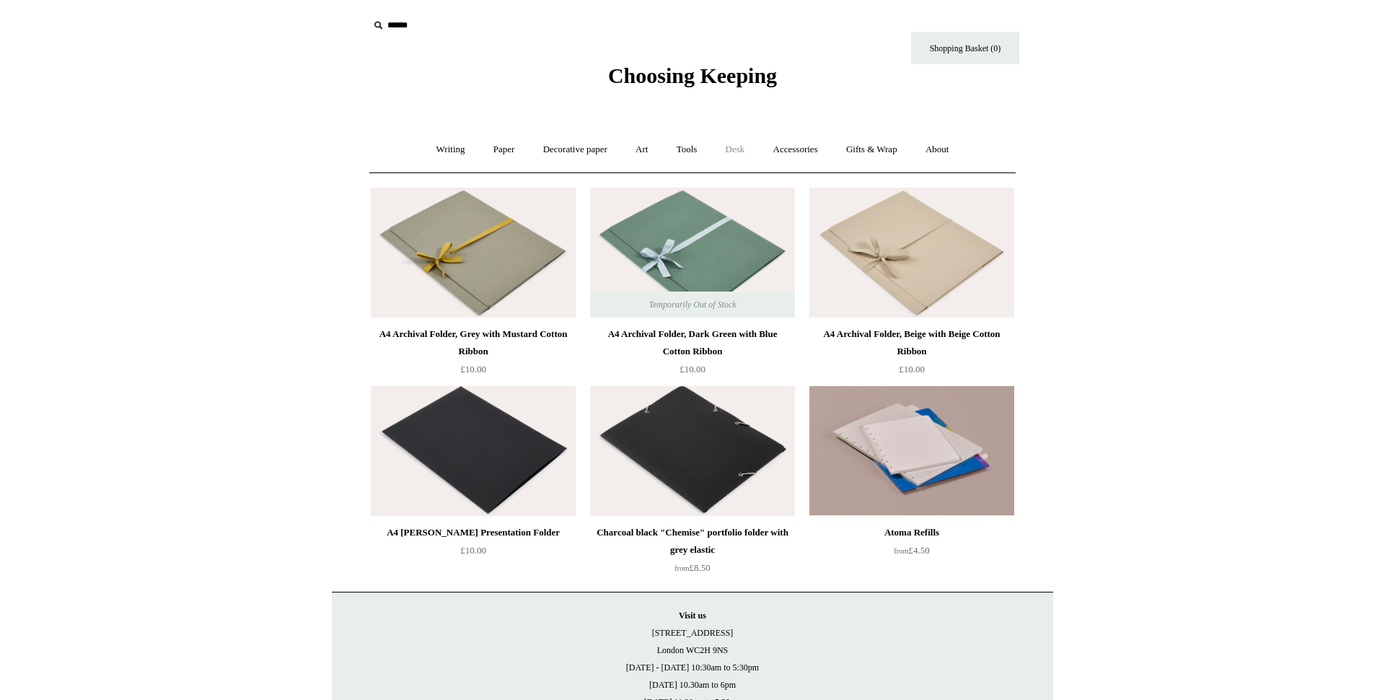
click at [737, 152] on link "Desk +" at bounding box center [735, 150] width 45 height 38
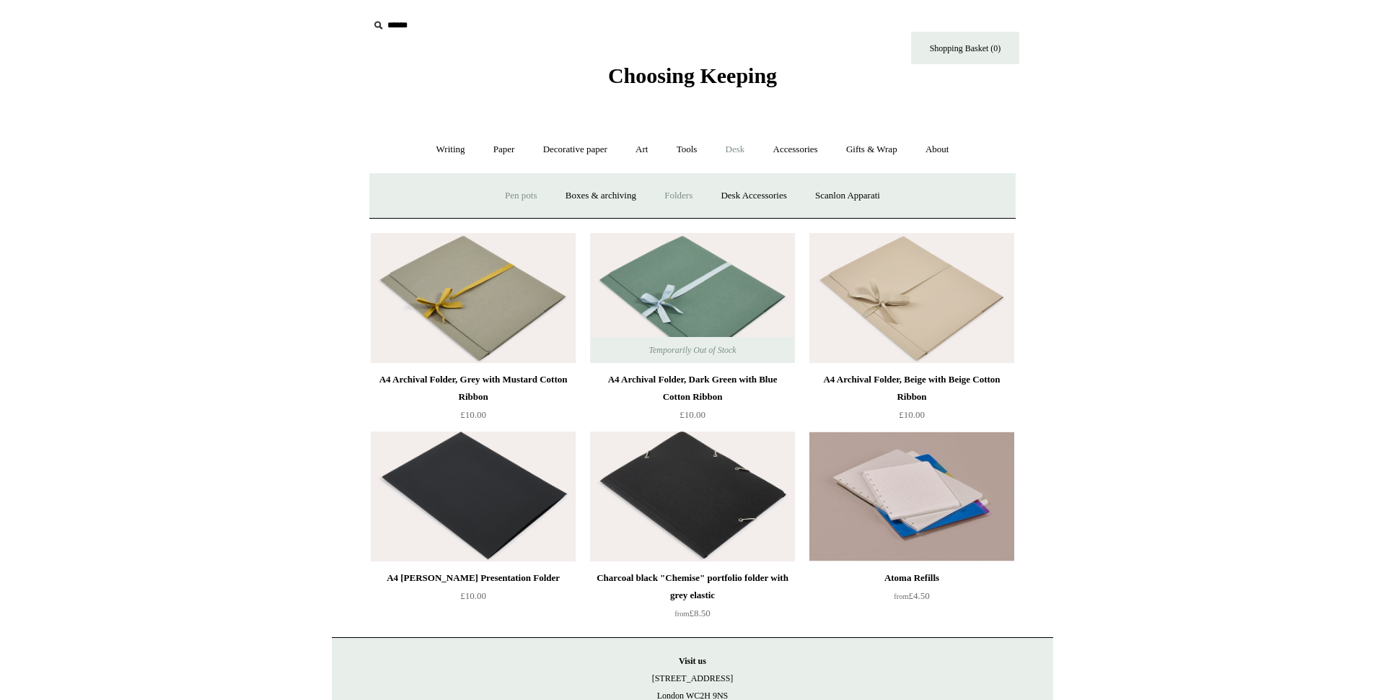
click at [511, 201] on link "Pen pots" at bounding box center [521, 196] width 58 height 38
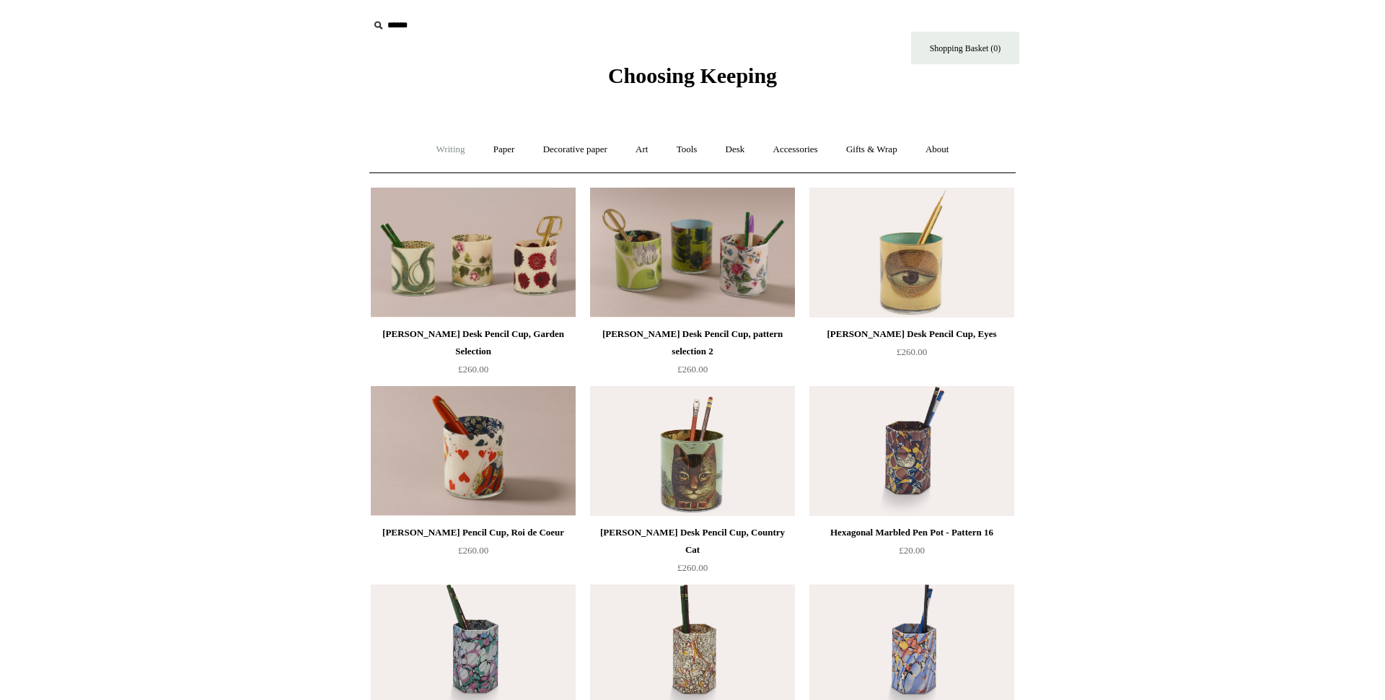
click at [444, 149] on link "Writing +" at bounding box center [451, 150] width 55 height 38
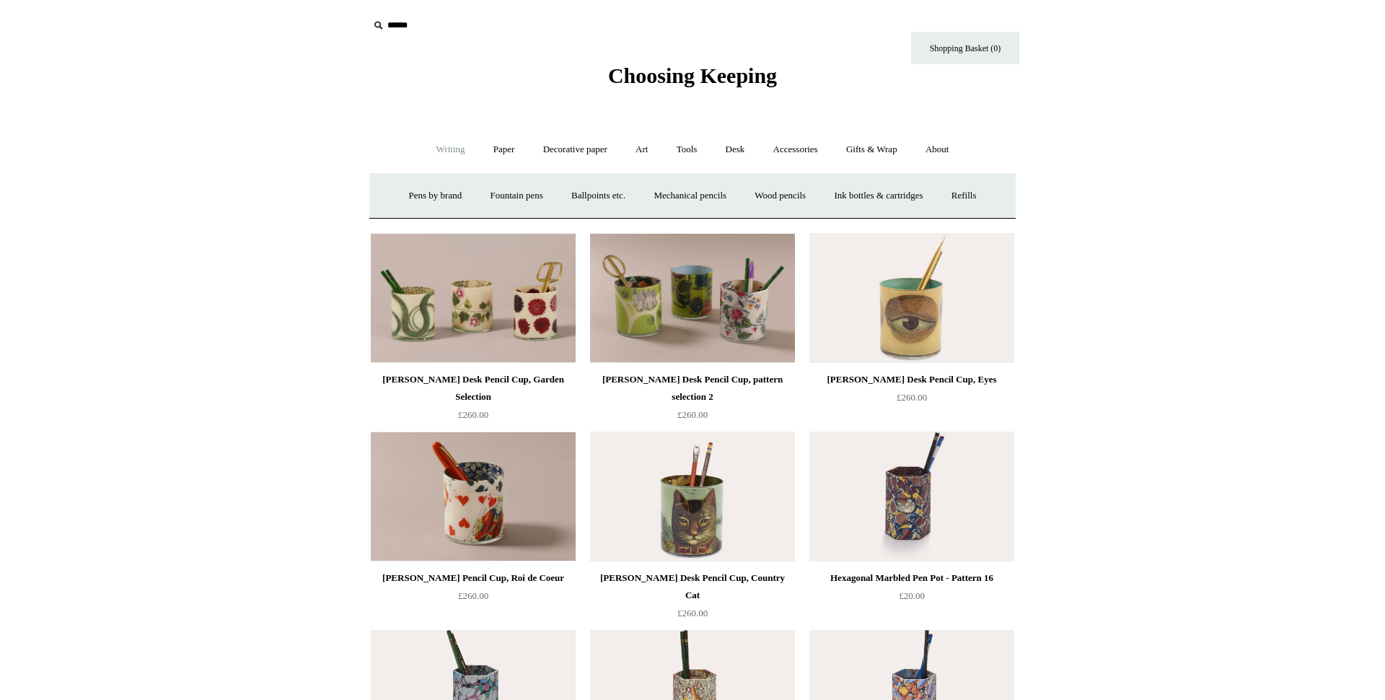
click at [654, 82] on span "Choosing Keeping" at bounding box center [692, 75] width 169 height 24
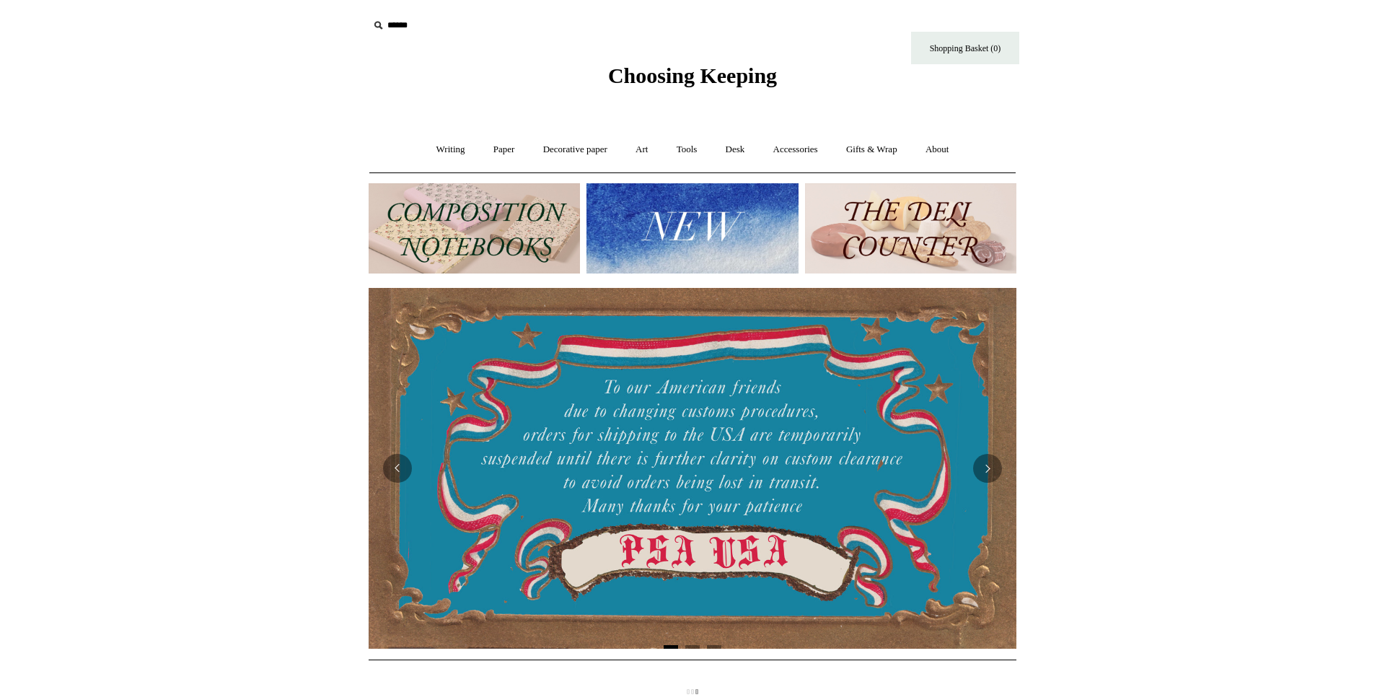
click at [938, 204] on img at bounding box center [910, 228] width 211 height 90
click at [924, 235] on img at bounding box center [910, 228] width 211 height 90
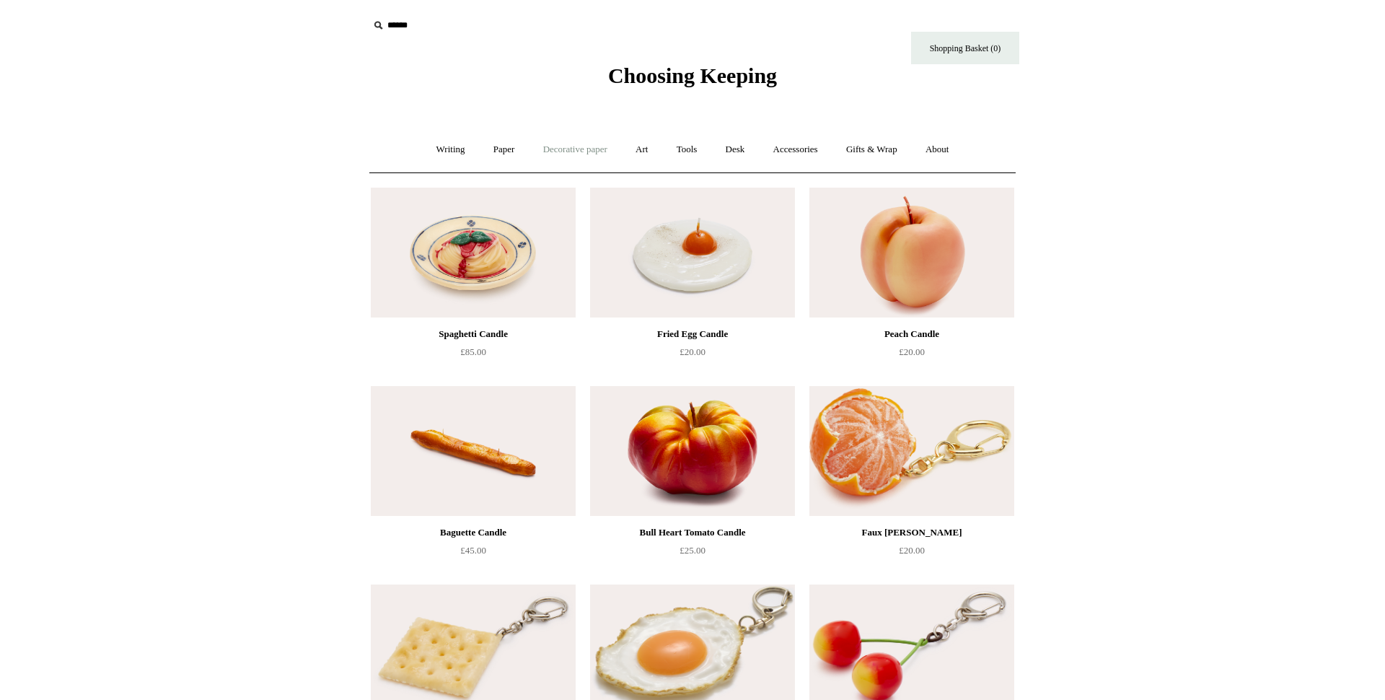
click at [561, 156] on link "Decorative paper +" at bounding box center [575, 150] width 90 height 38
